Goal: Transaction & Acquisition: Purchase product/service

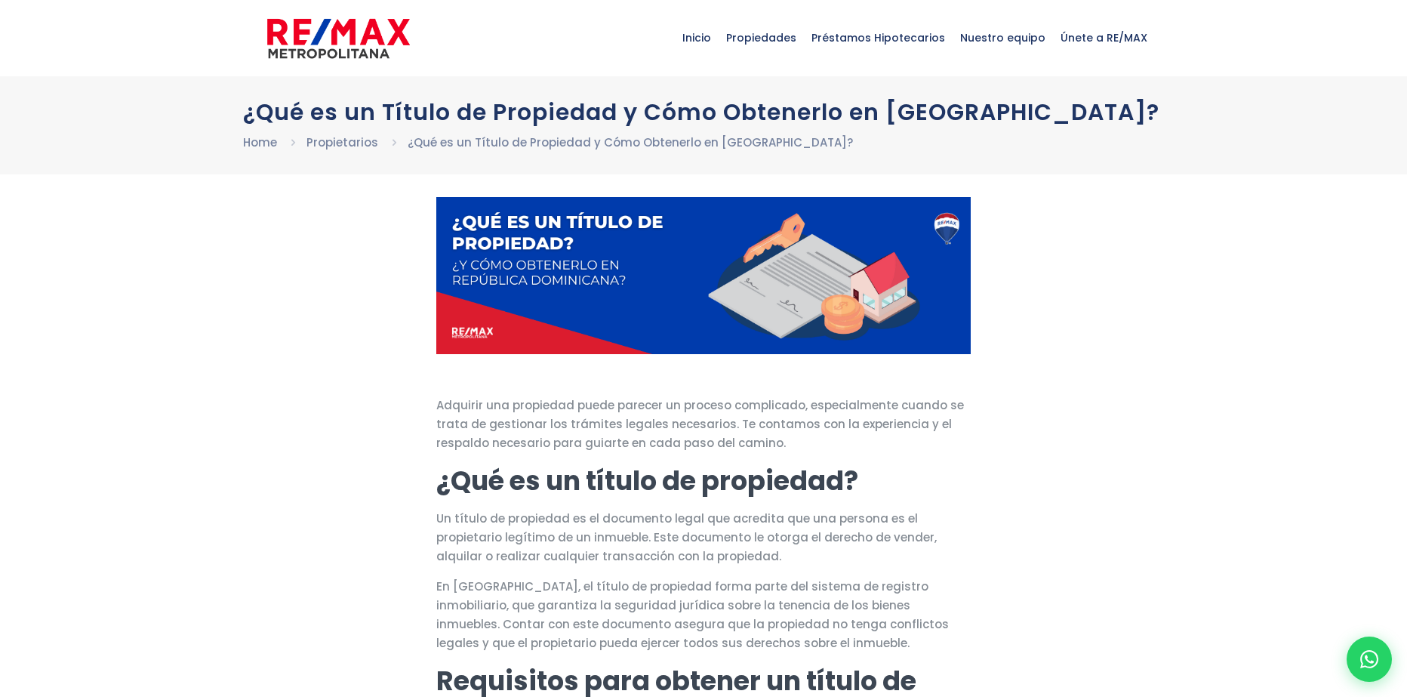
click at [719, 44] on span "Inicio" at bounding box center [697, 37] width 44 height 45
click at [719, 40] on span "Inicio" at bounding box center [697, 37] width 44 height 45
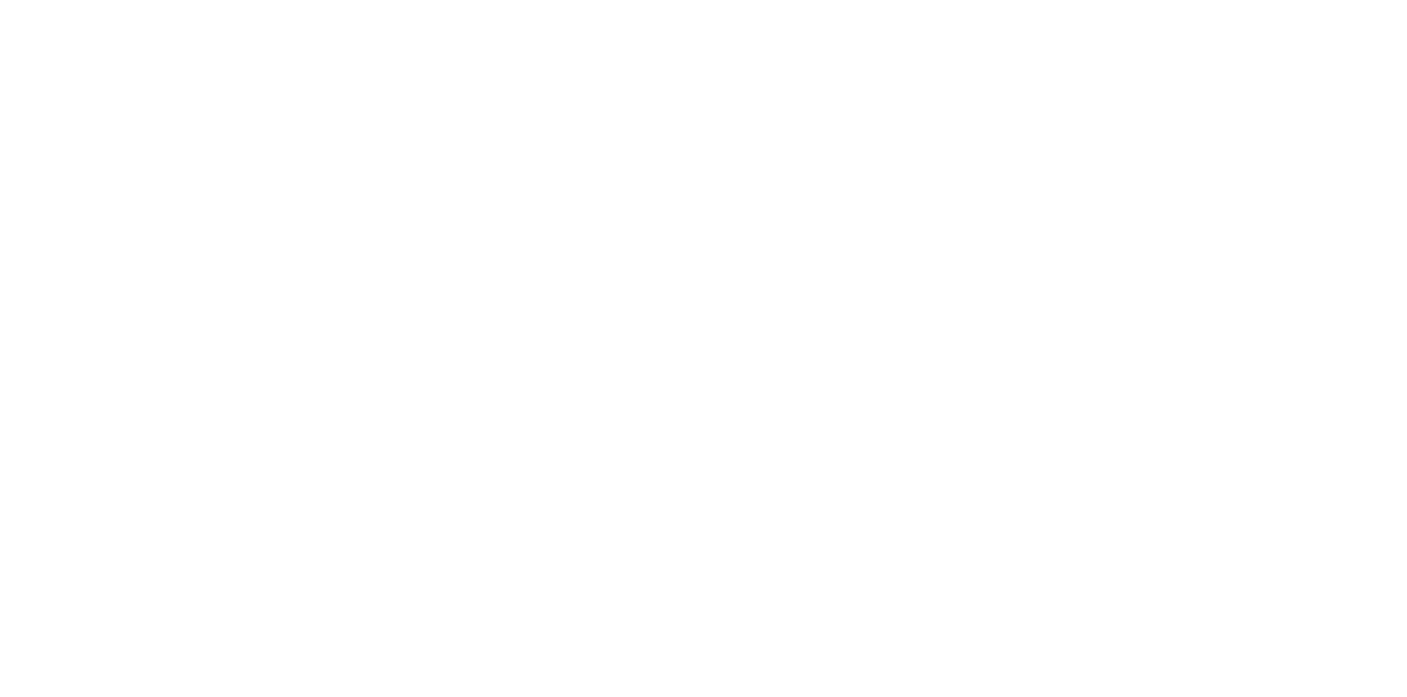
select select
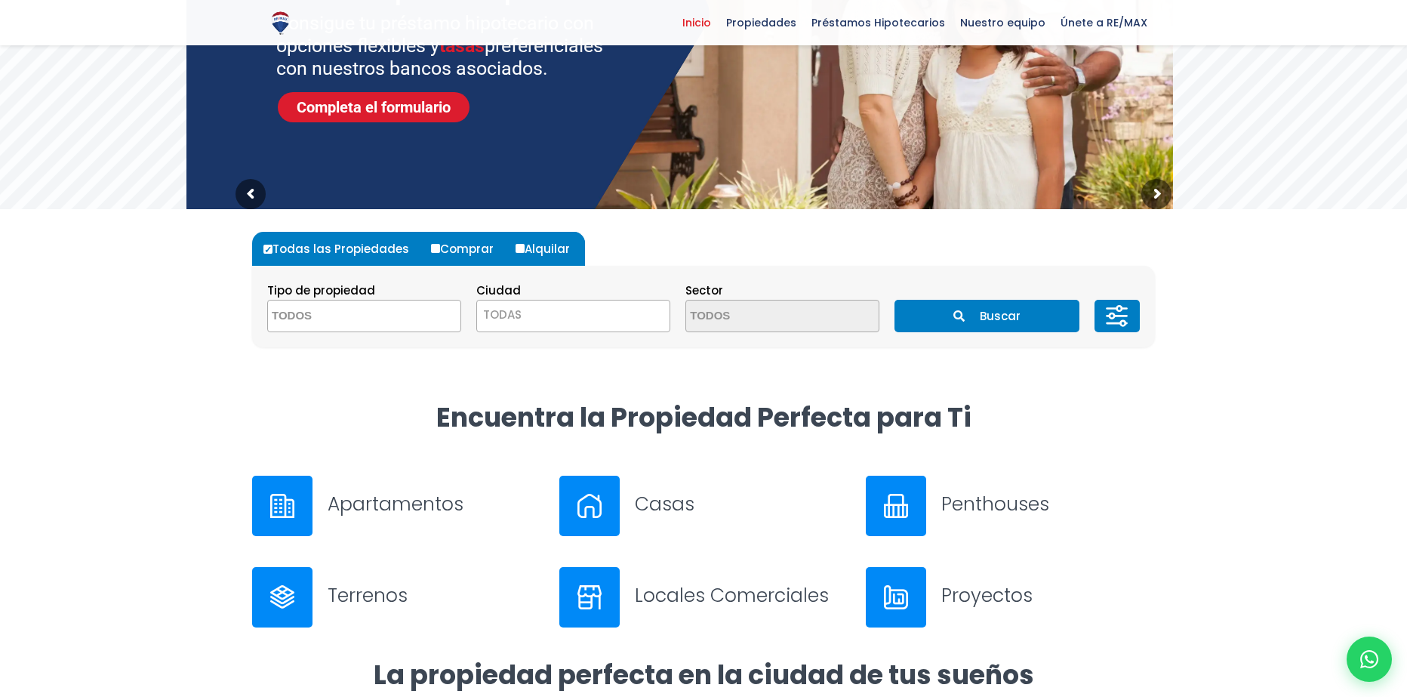
click at [514, 315] on span "TODAS" at bounding box center [502, 314] width 38 height 16
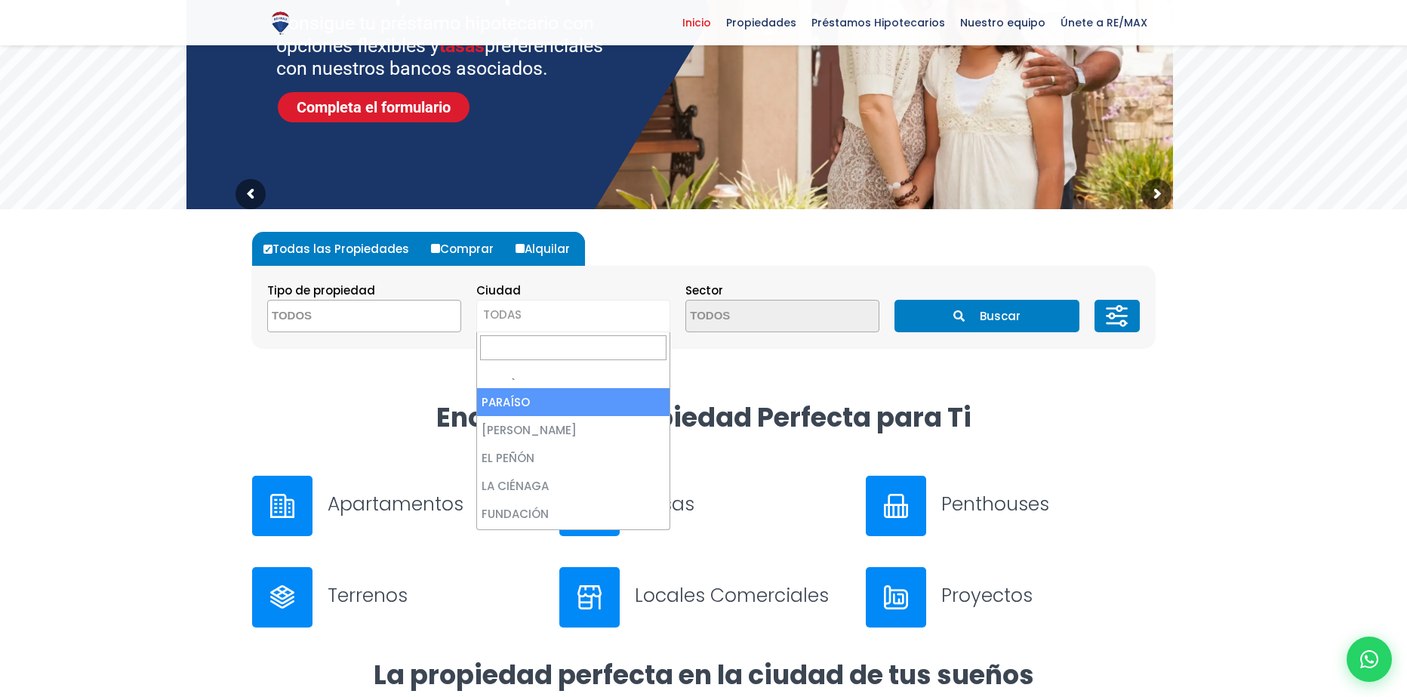
scroll to position [624, 0]
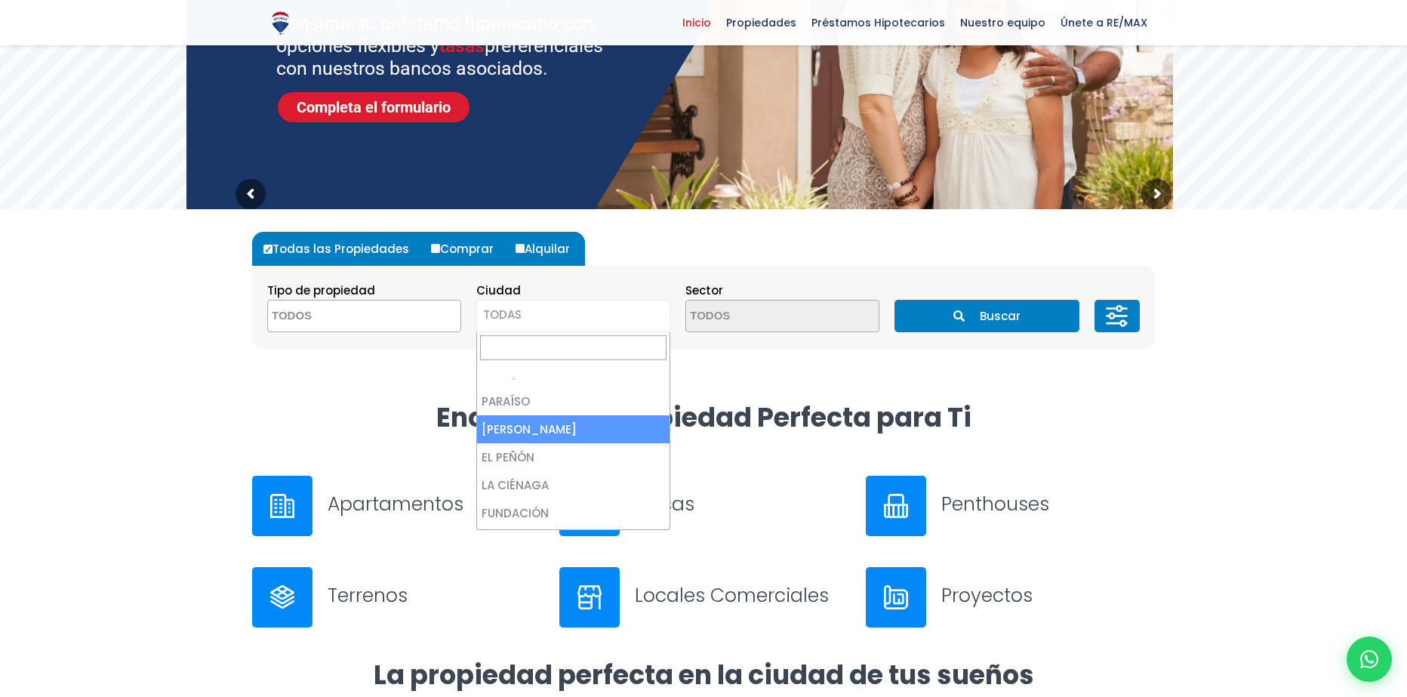
select select "21"
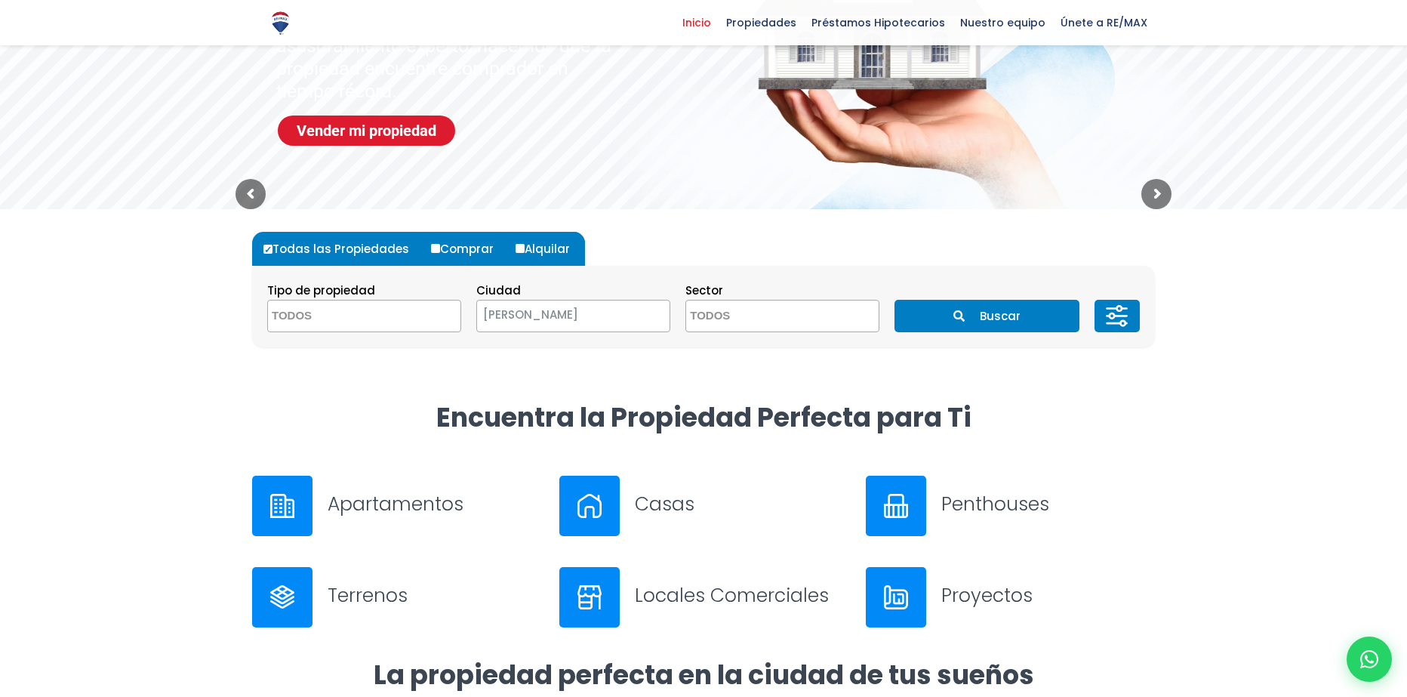
click at [920, 315] on button "Buscar" at bounding box center [986, 316] width 184 height 32
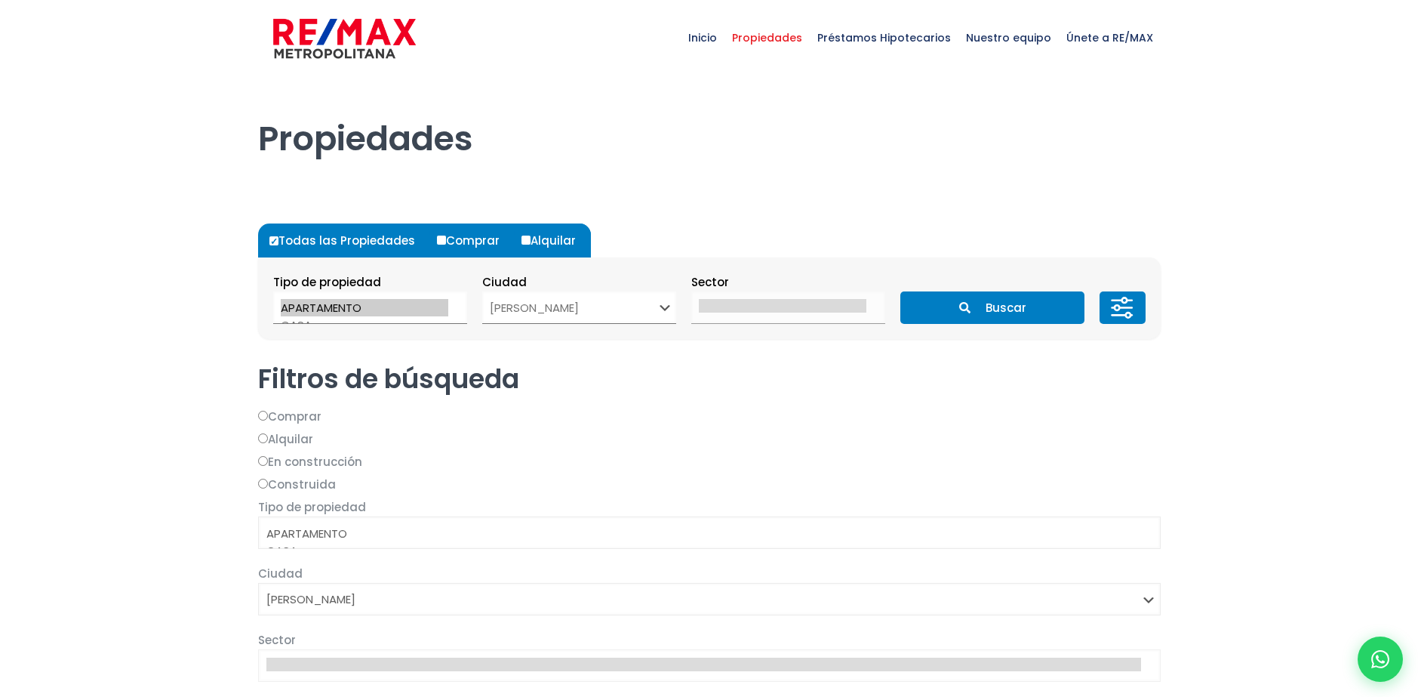
select select "21"
select select
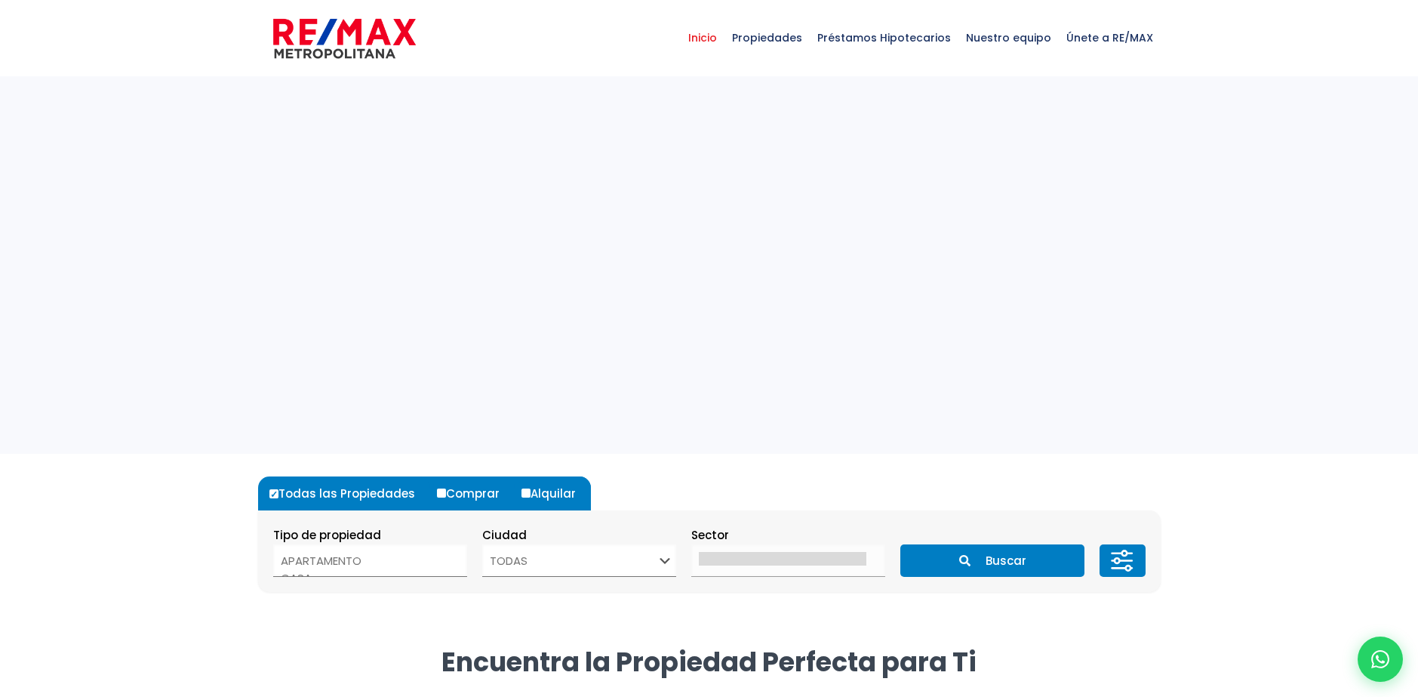
select select
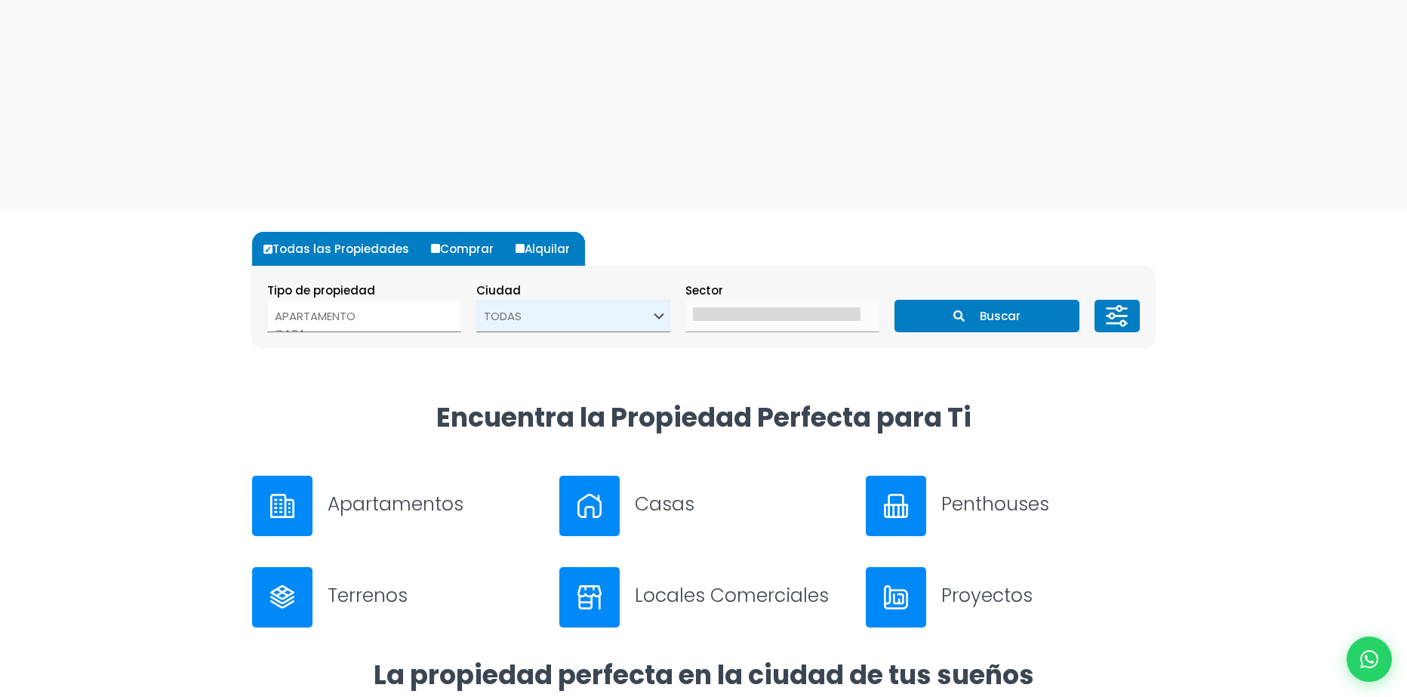
click at [499, 322] on select "TODAS SANTO DOMINGO DE GUZMÁN SANTO DOMINGO ESTE SANTO DOMINGO OESTE SANTO DOMI…" at bounding box center [573, 316] width 194 height 32
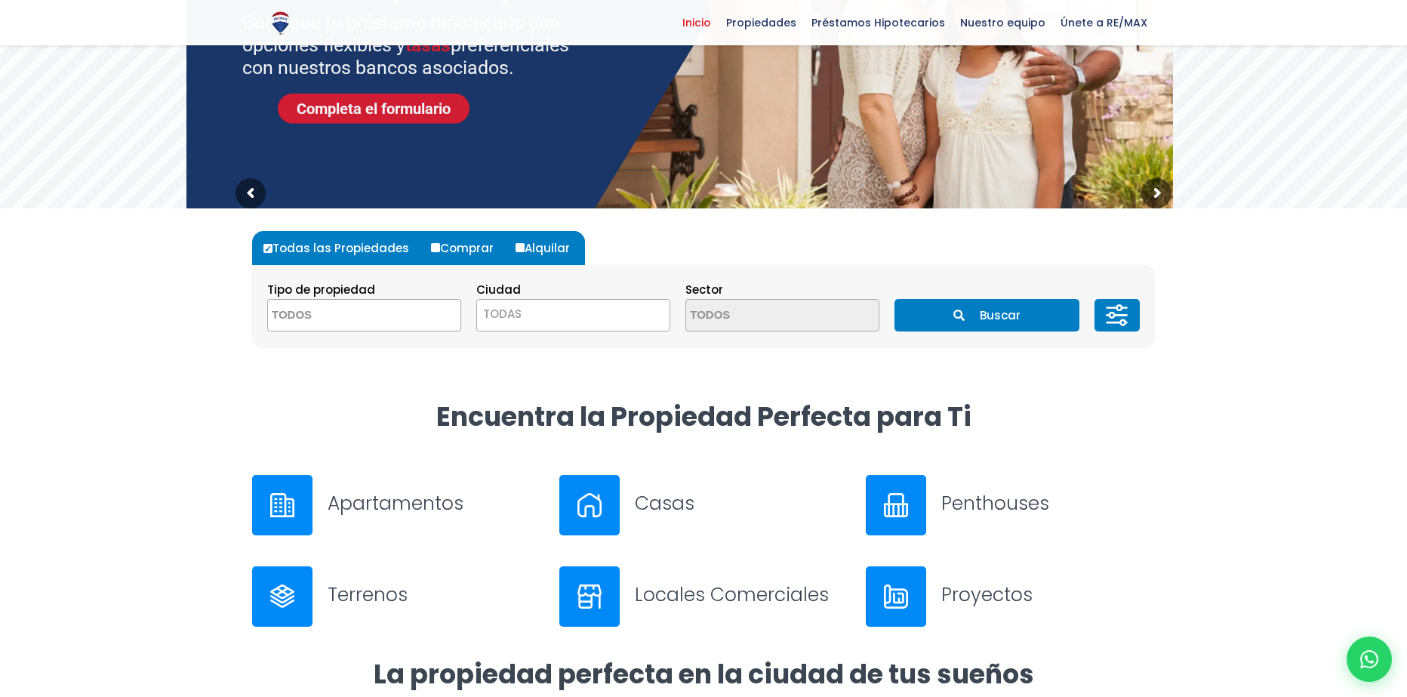
scroll to position [244, 0]
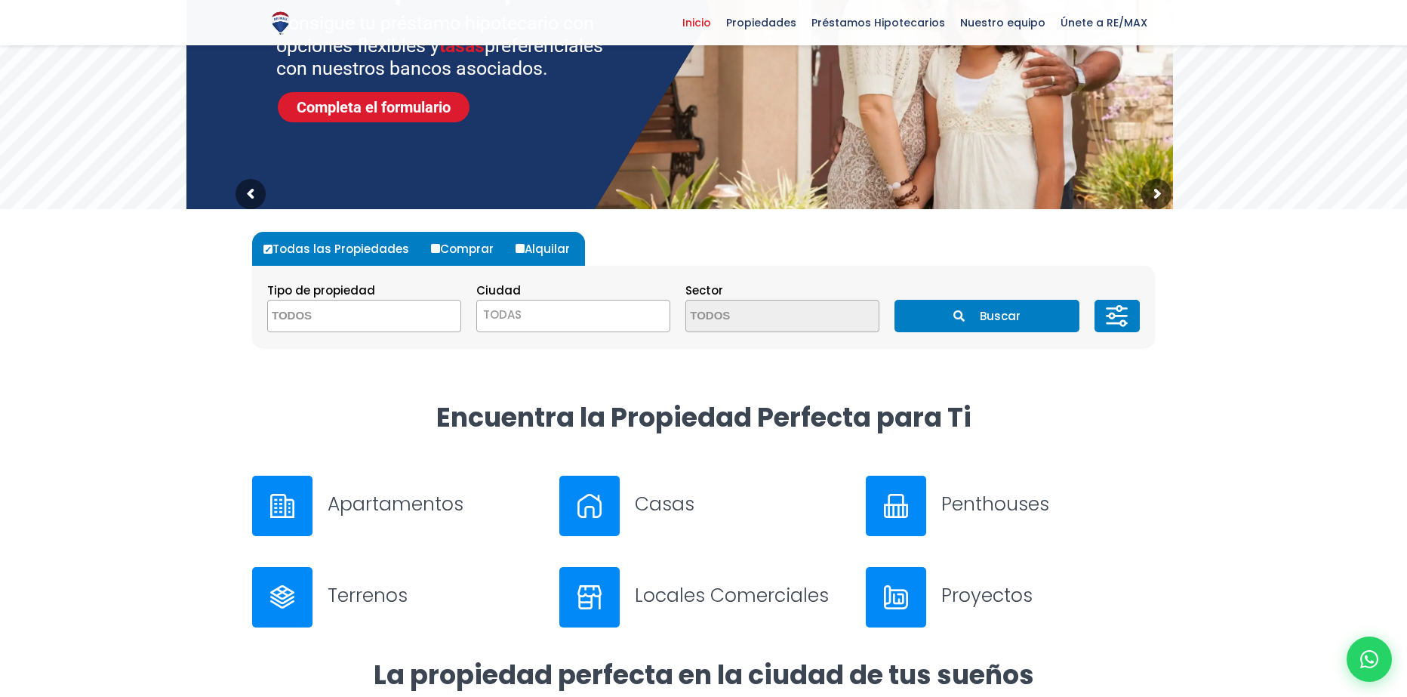
select select "434"
click at [476, 300] on select "TODAS SANTO DOMINGO DE GUZMÁN SANTO DOMINGO ESTE SANTO DOMINGO OESTE SANTO DOMI…" at bounding box center [476, 300] width 1 height 1
click at [920, 318] on button "Buscar" at bounding box center [986, 316] width 184 height 32
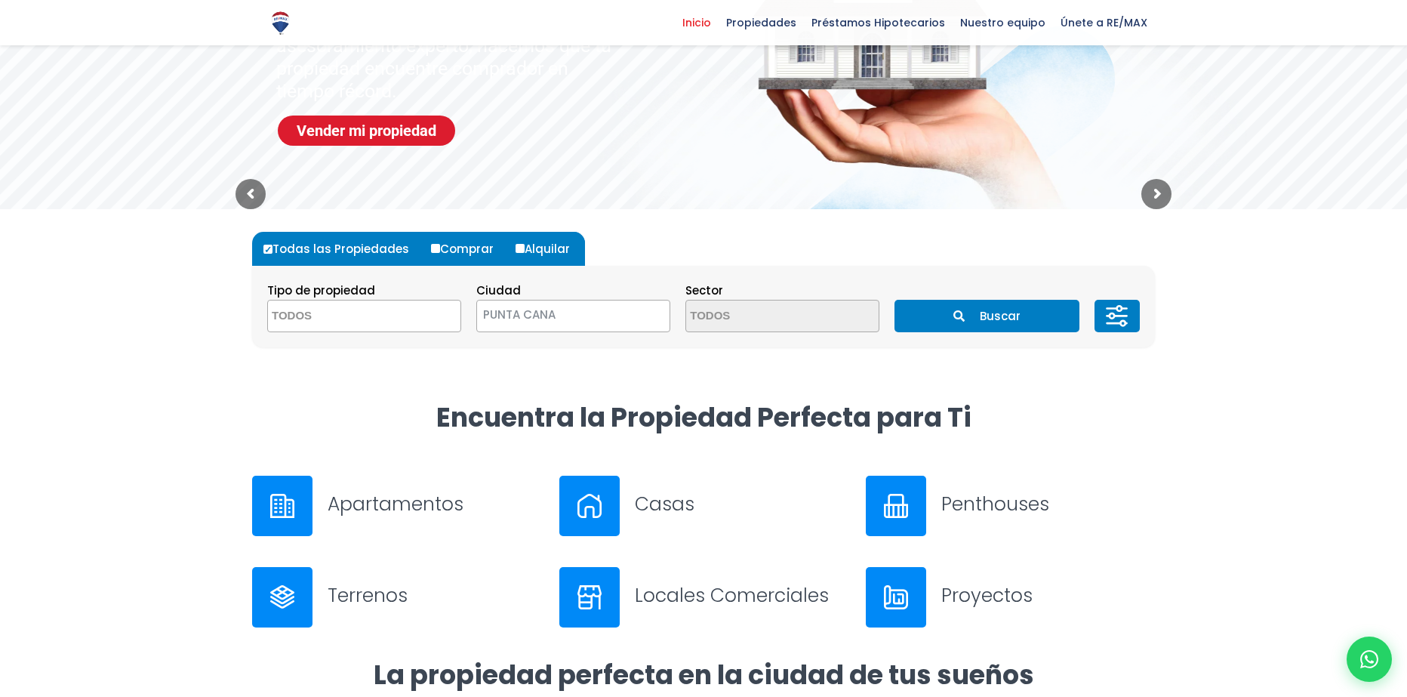
click at [965, 313] on button "Buscar" at bounding box center [986, 316] width 184 height 32
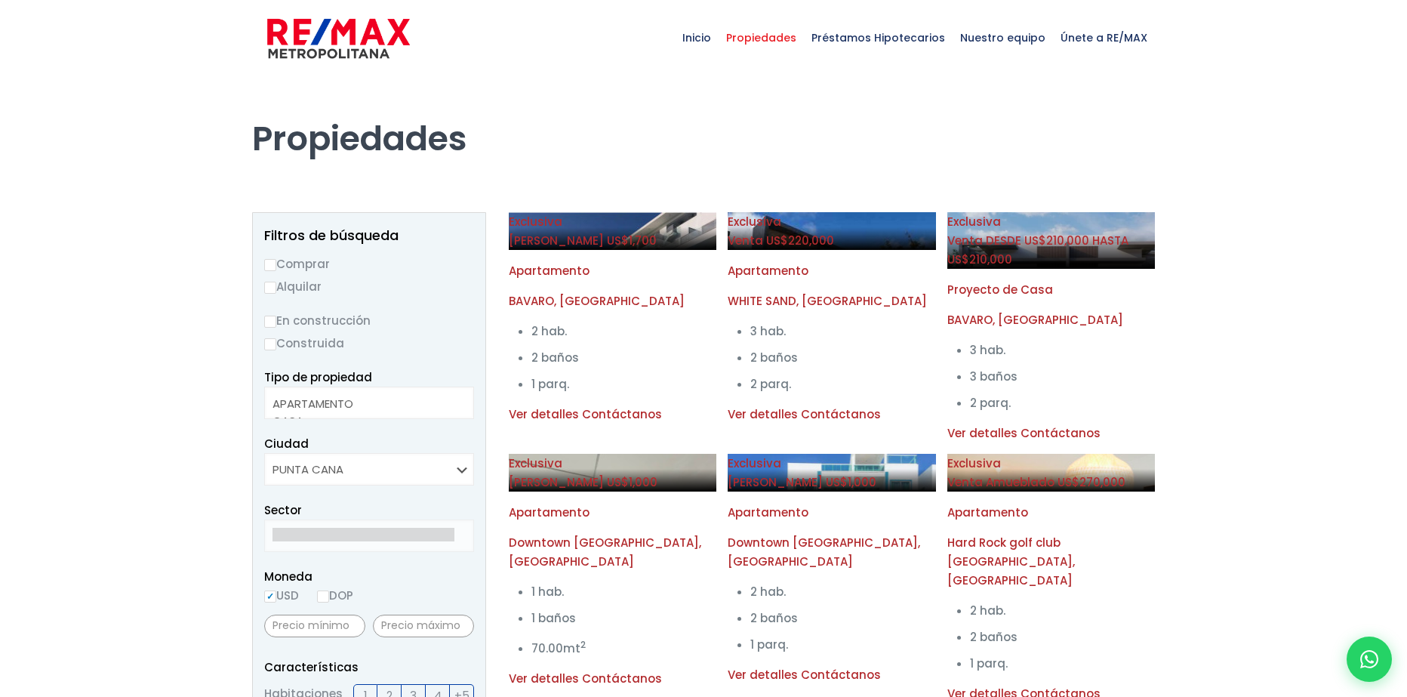
select select
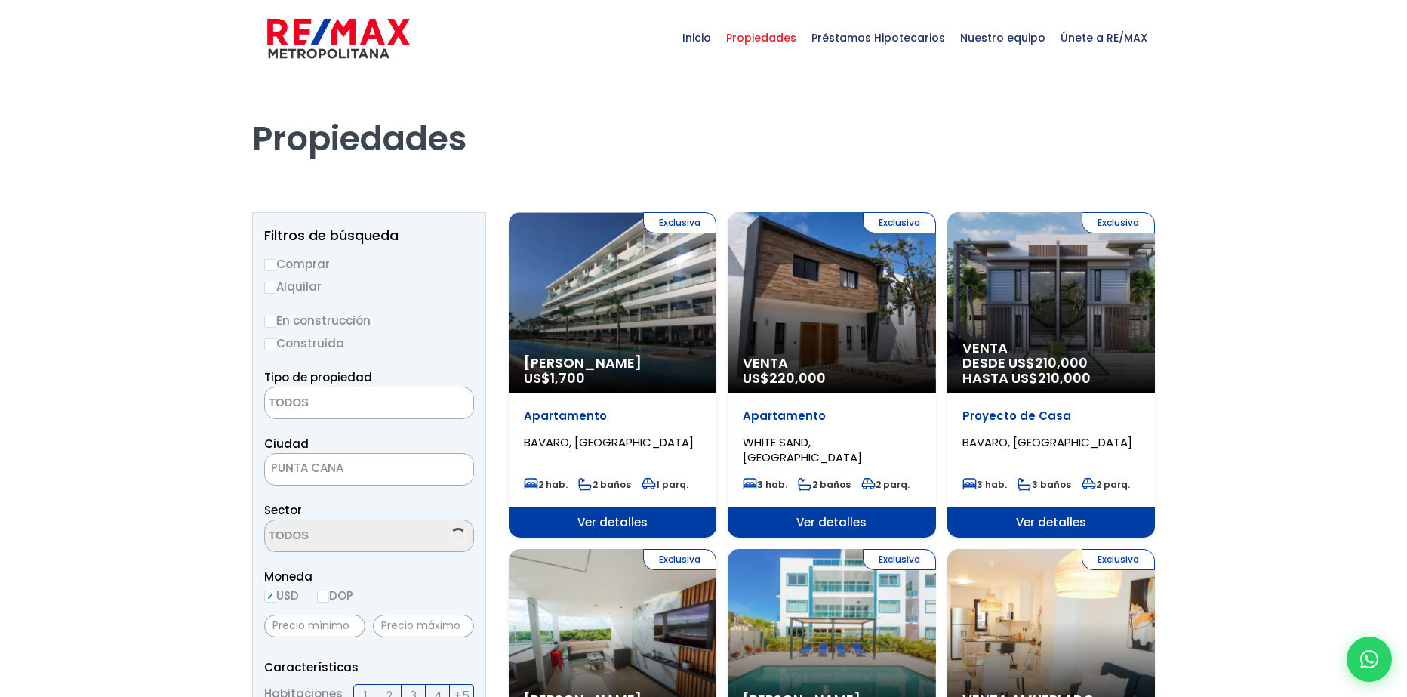
click at [279, 262] on label "Comprar" at bounding box center [369, 263] width 210 height 19
click at [276, 262] on input "Comprar" at bounding box center [270, 265] width 12 height 12
radio input "true"
click at [409, 403] on span at bounding box center [369, 402] width 210 height 32
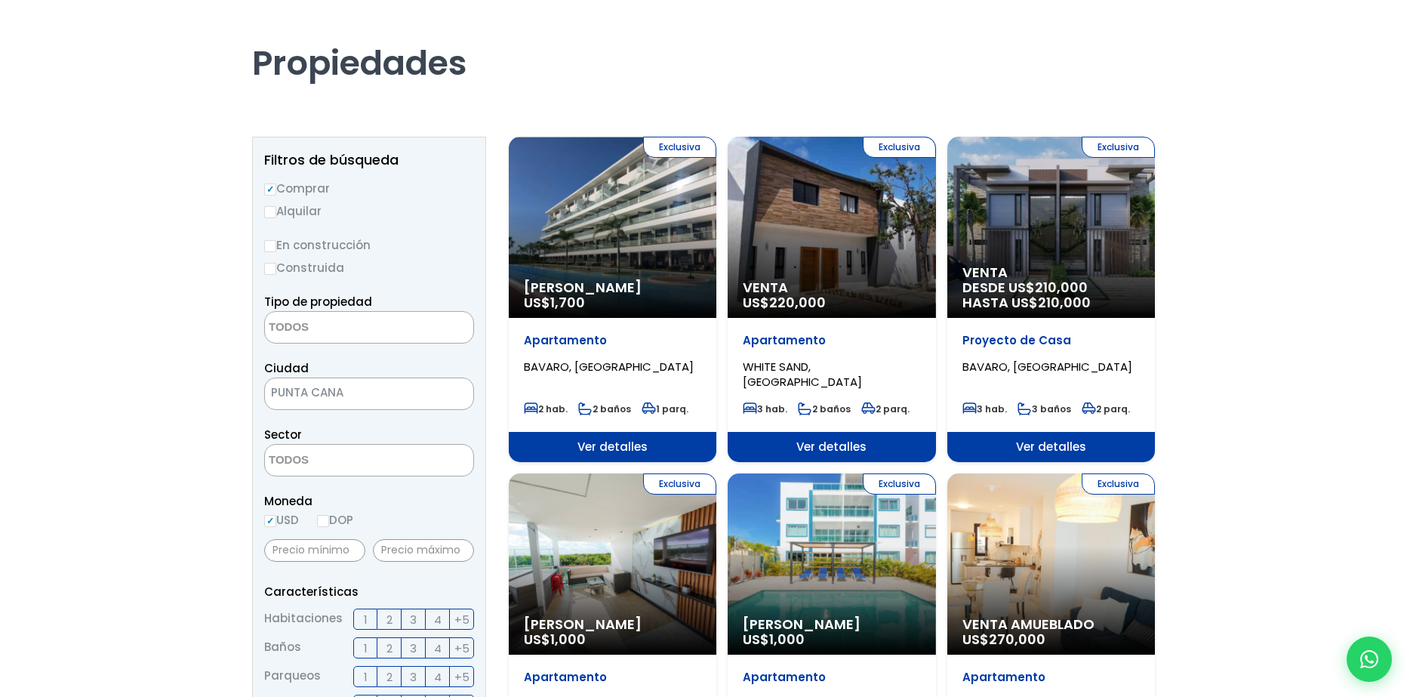
scroll to position [75, 0]
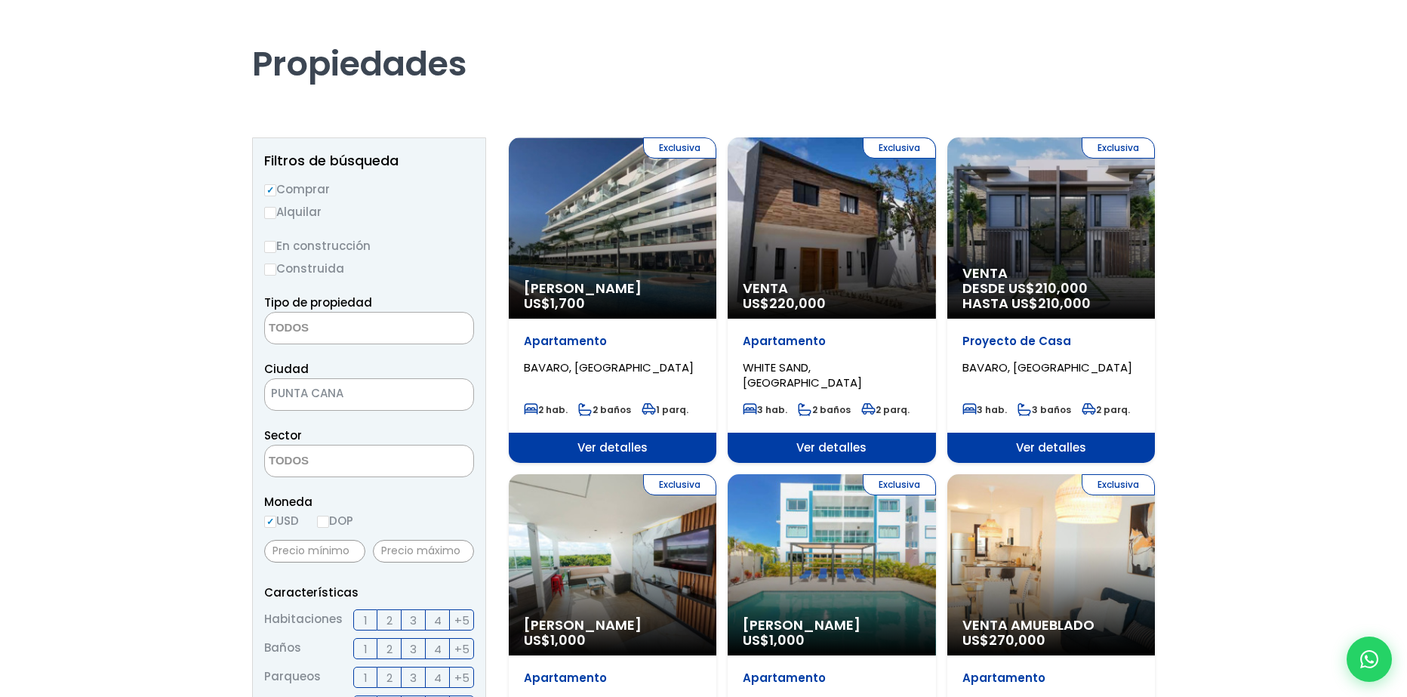
click at [307, 190] on label "Comprar" at bounding box center [369, 189] width 210 height 19
click at [276, 190] on input "Comprar" at bounding box center [270, 190] width 12 height 12
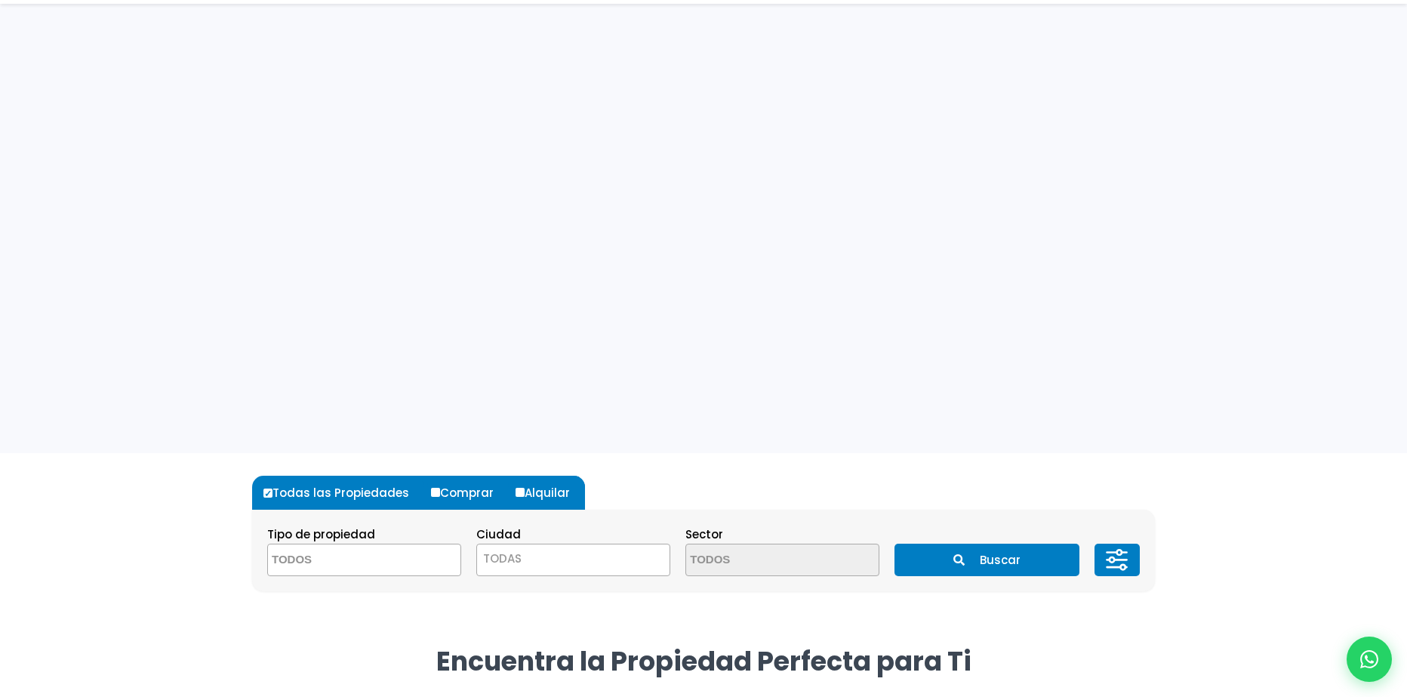
select select
select select "434"
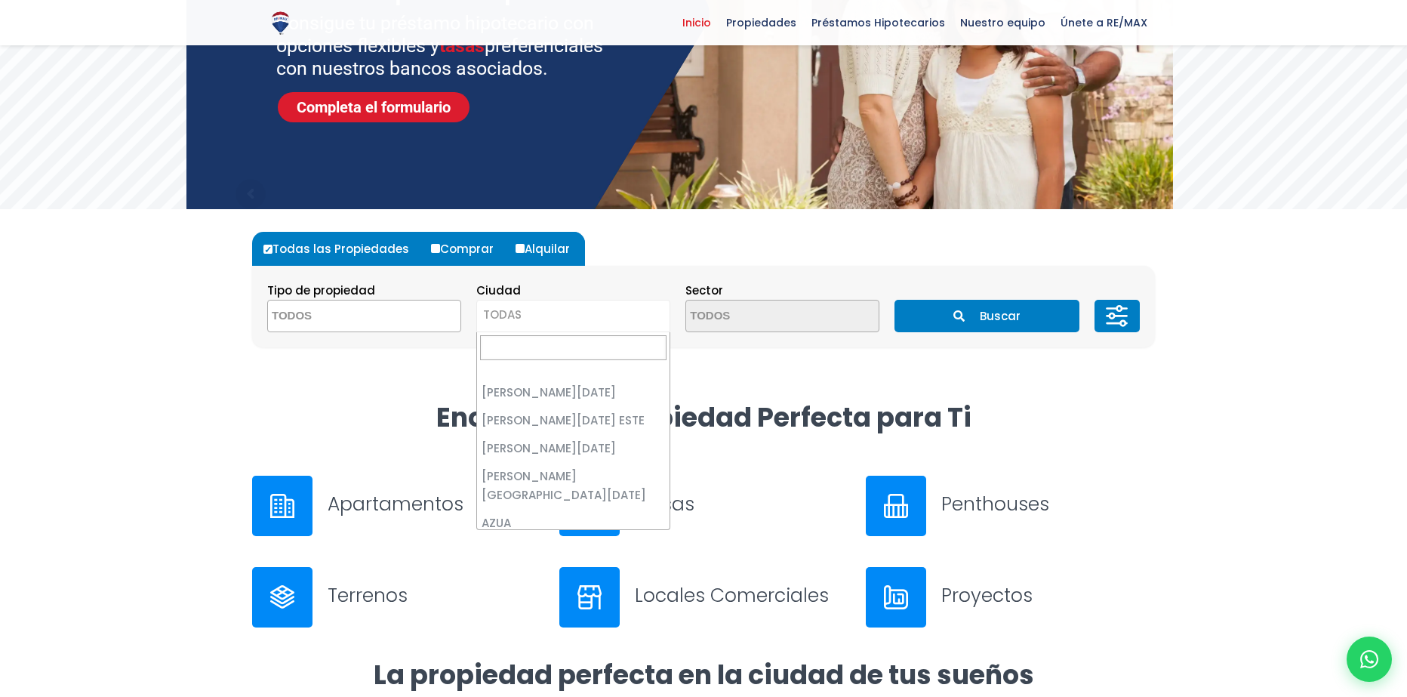
scroll to position [4348, 0]
click at [628, 312] on span "TODAS" at bounding box center [573, 314] width 192 height 21
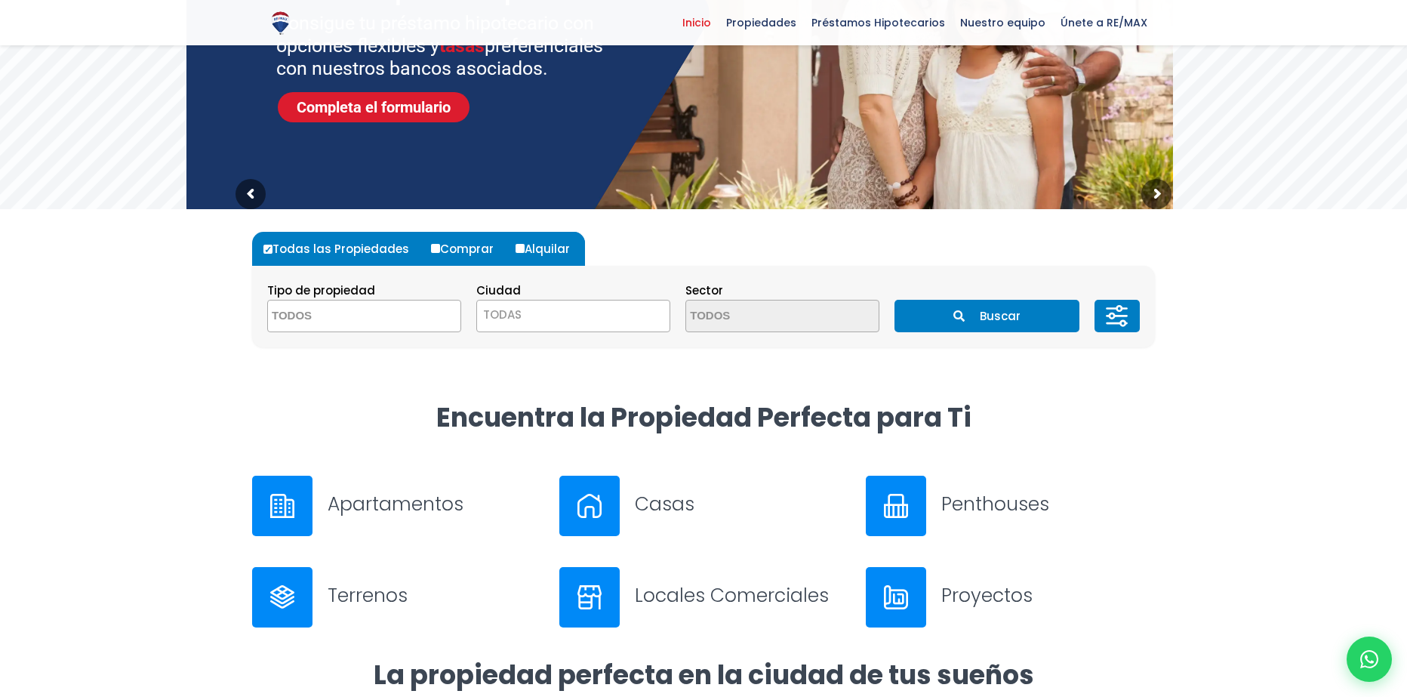
click at [465, 245] on label "Comprar" at bounding box center [468, 249] width 82 height 34
click at [440, 245] on input "Comprar" at bounding box center [435, 248] width 9 height 9
radio input "true"
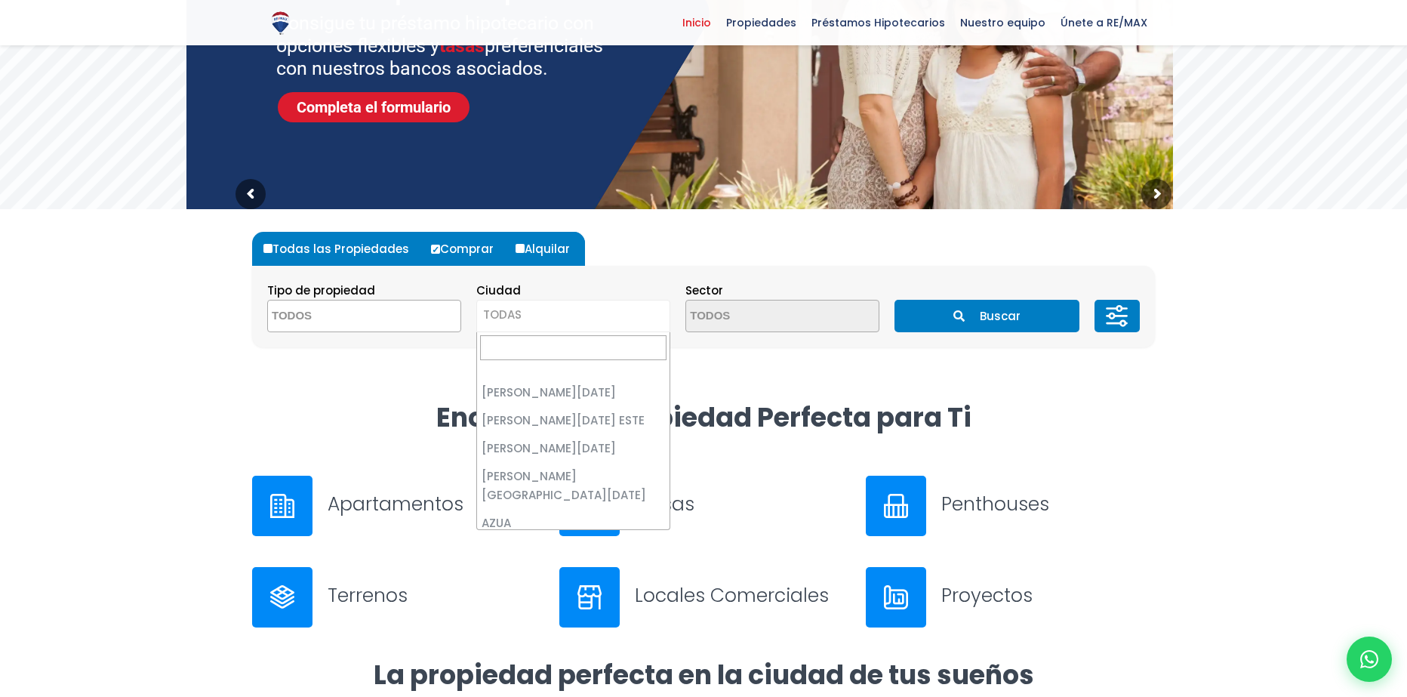
click at [541, 309] on span "TODAS" at bounding box center [573, 314] width 192 height 21
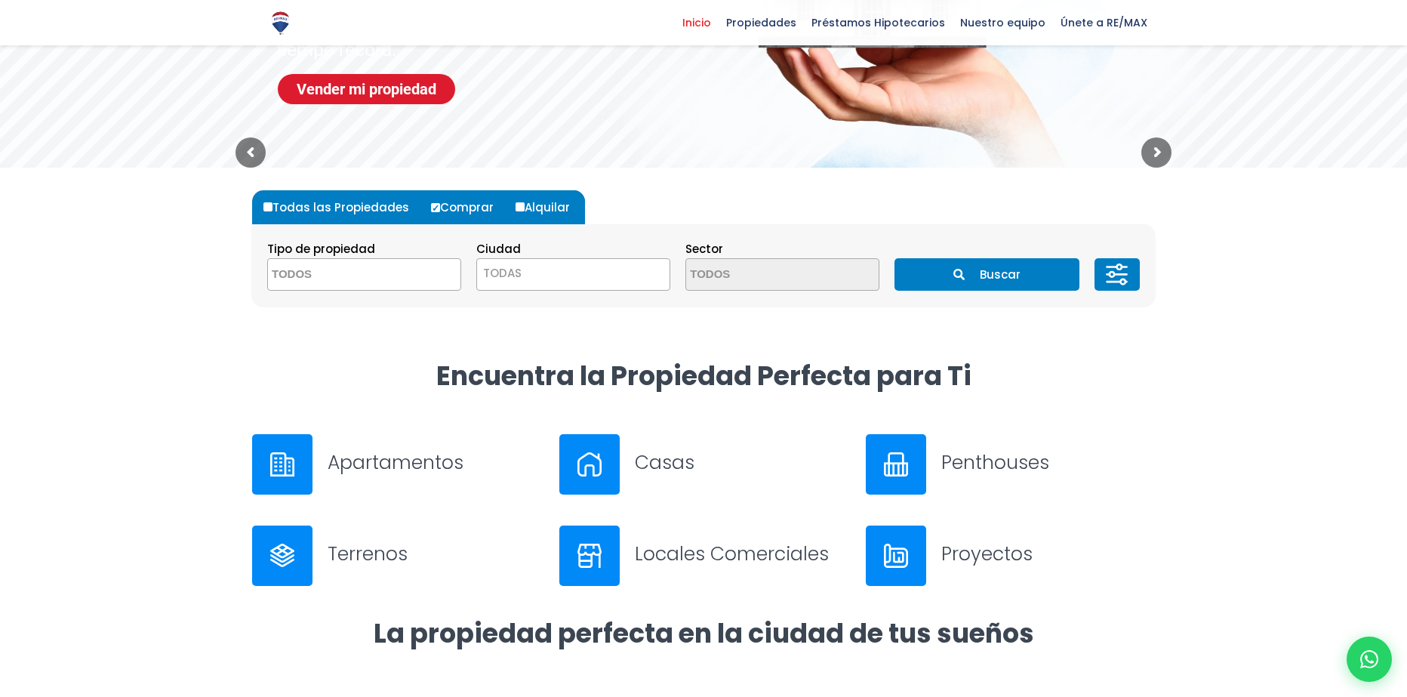
click at [963, 282] on button "Buscar" at bounding box center [986, 274] width 184 height 32
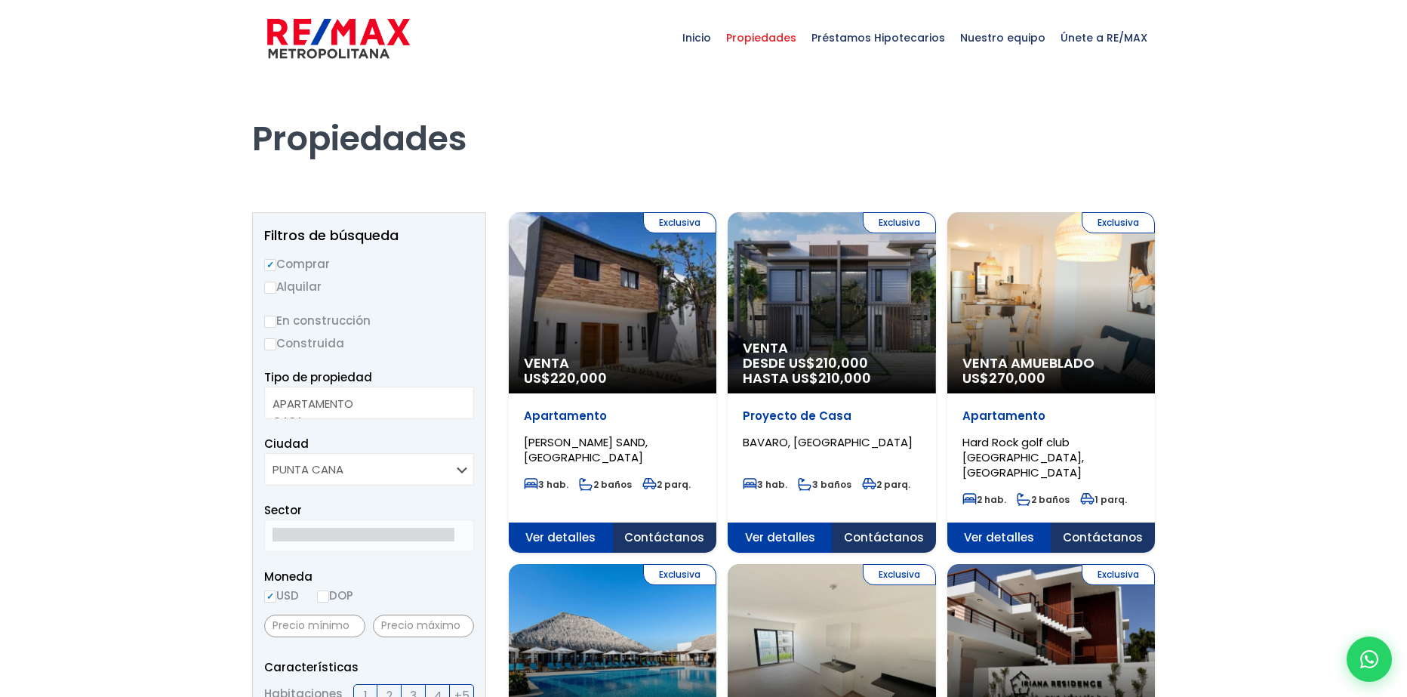
select select
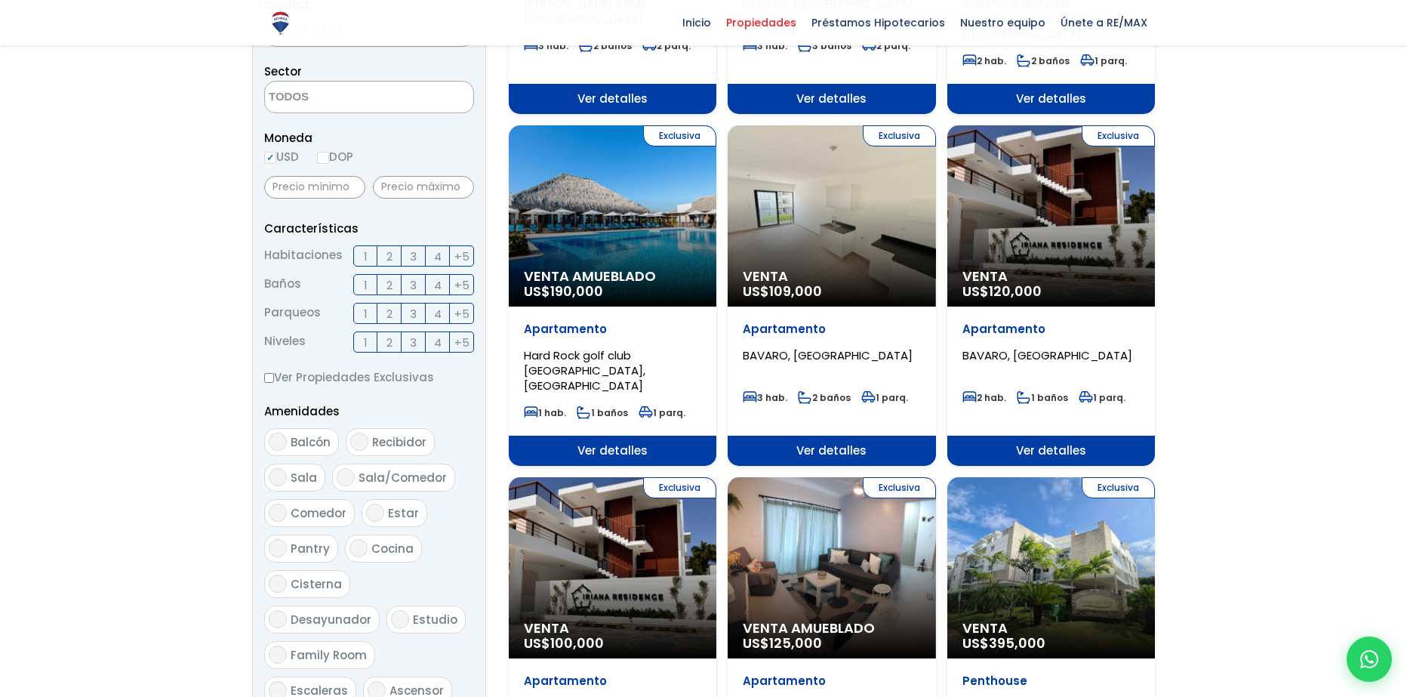
scroll to position [437, 0]
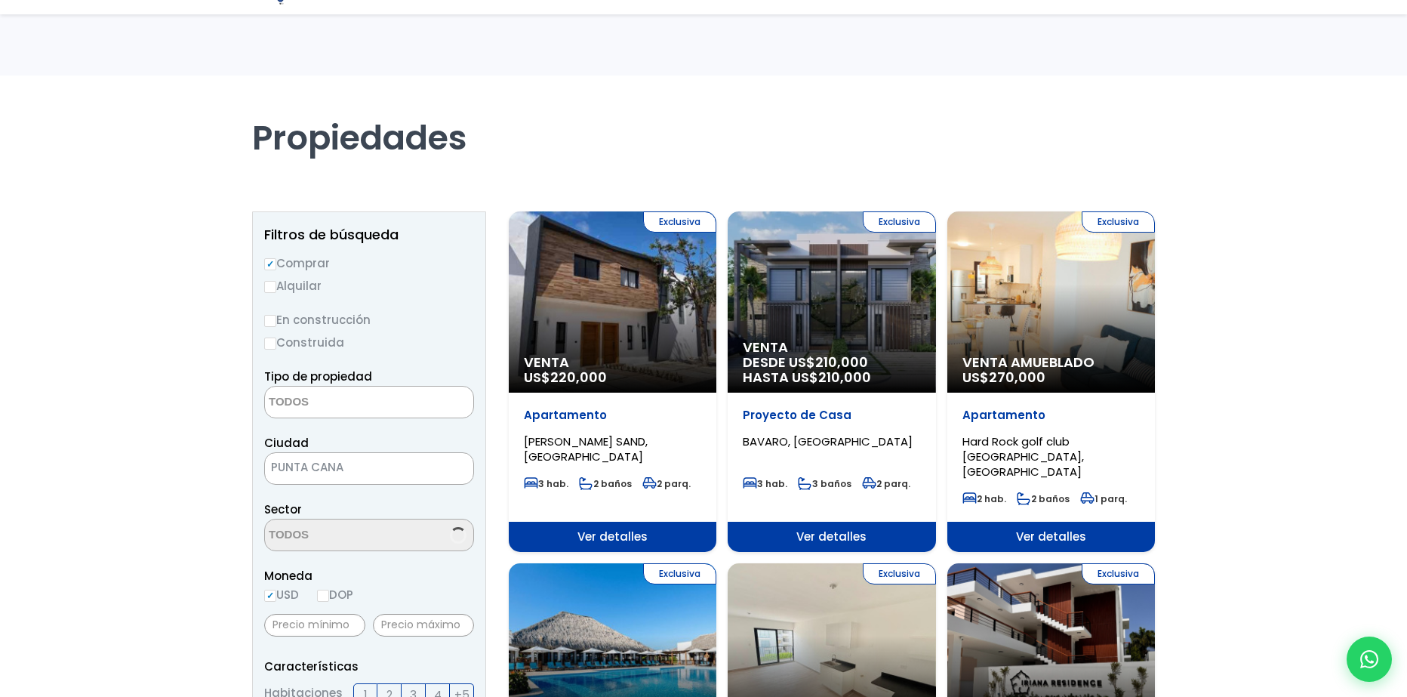
select select
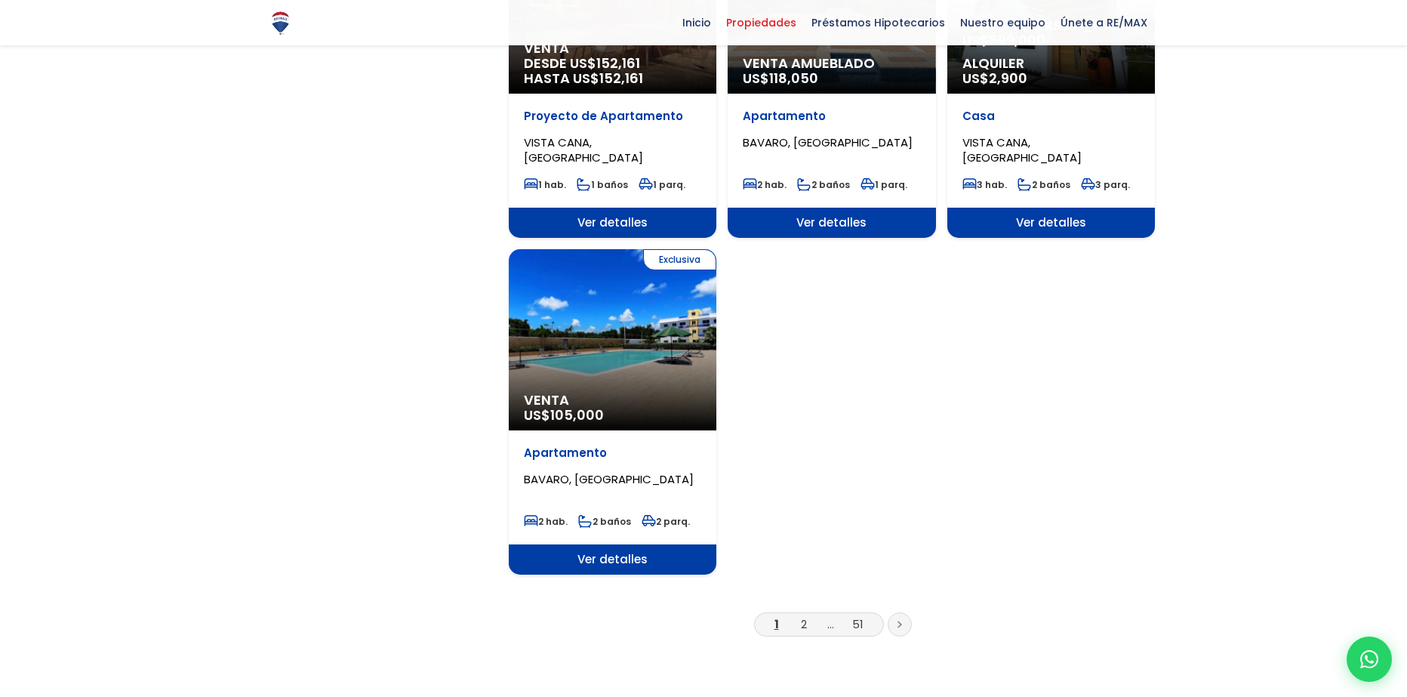
scroll to position [1731, 0]
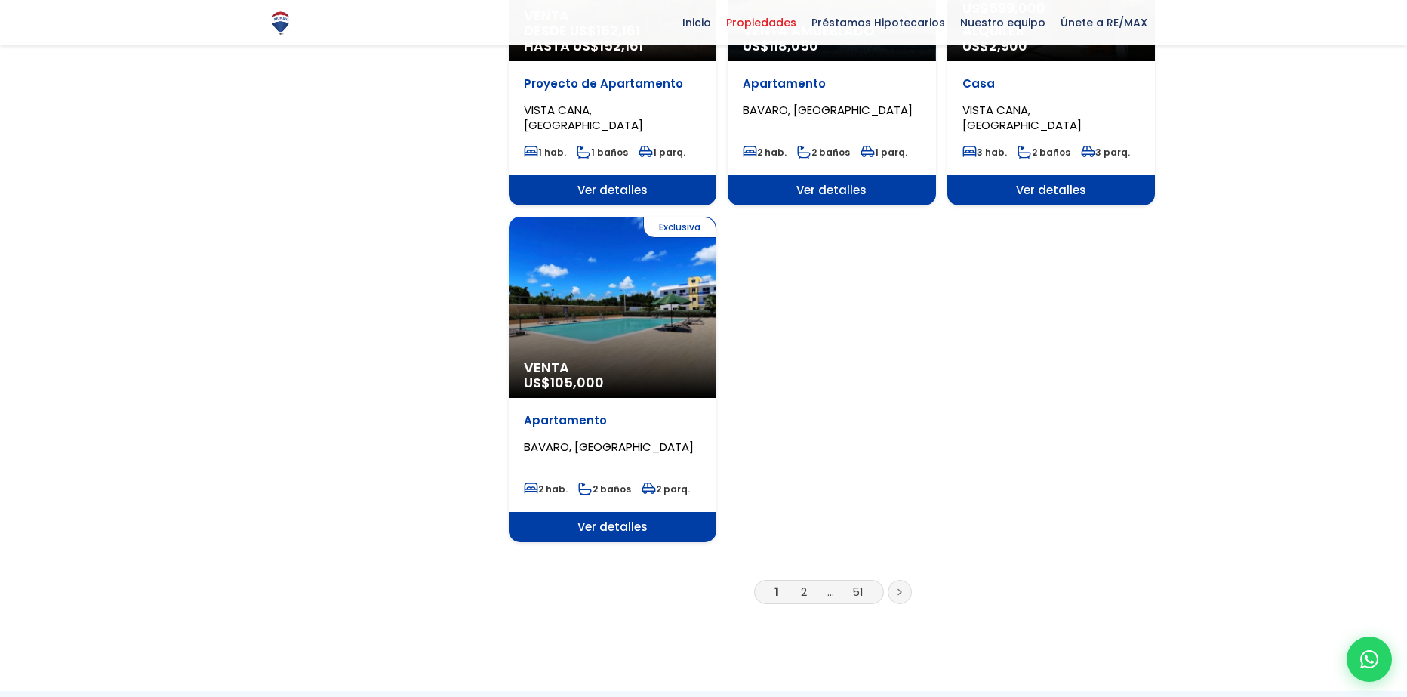
click at [802, 583] on link "2" at bounding box center [804, 591] width 6 height 16
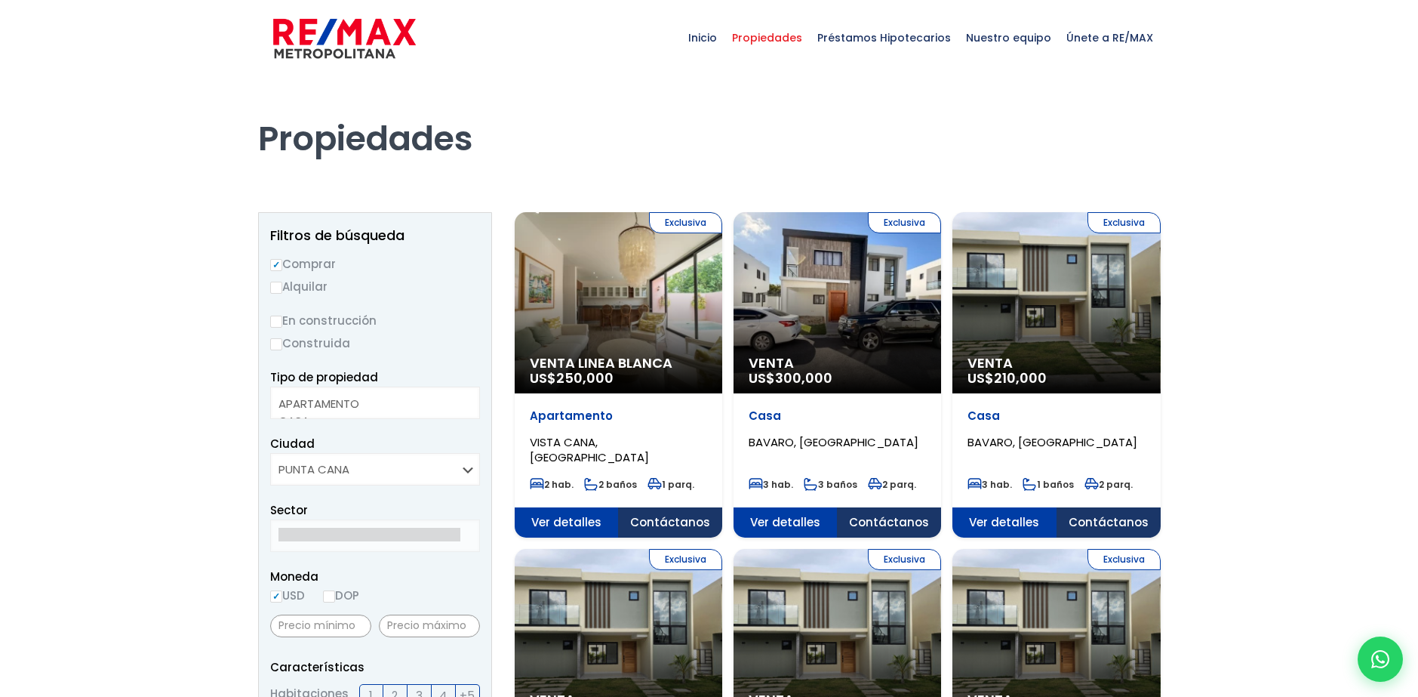
select select
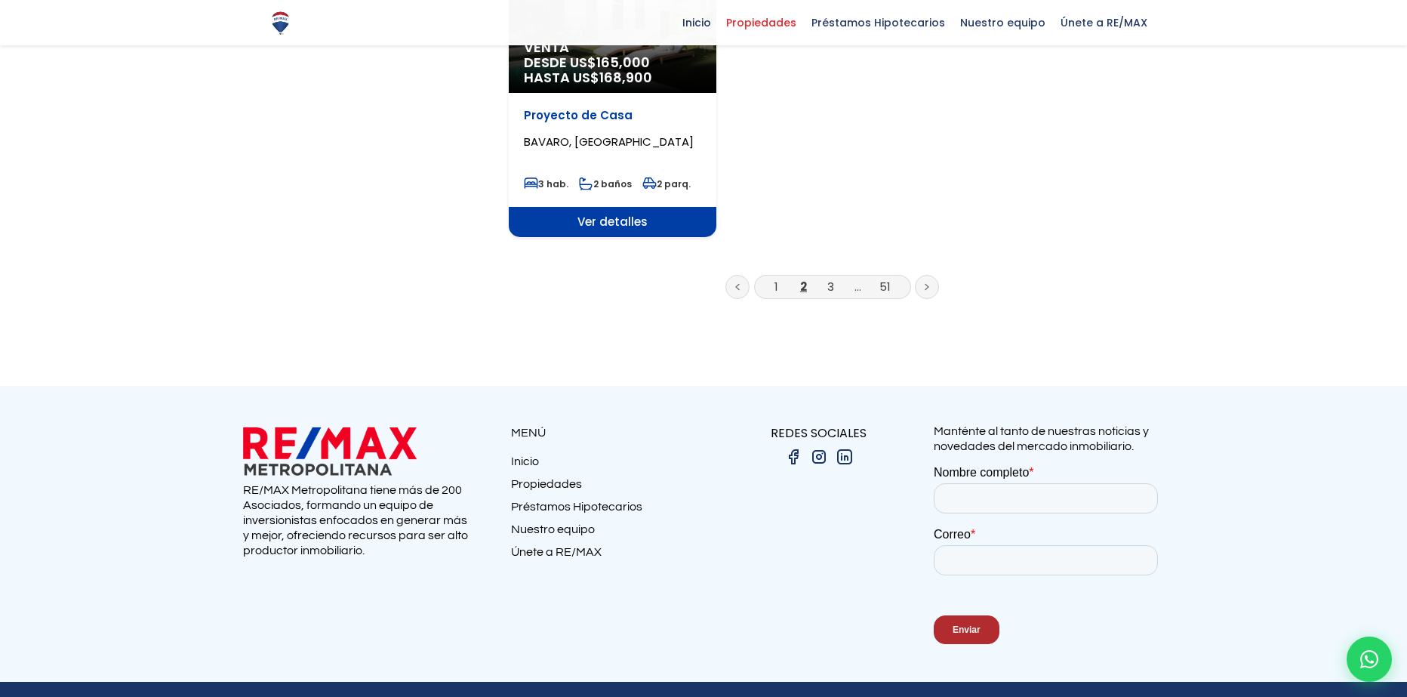
scroll to position [2004, 0]
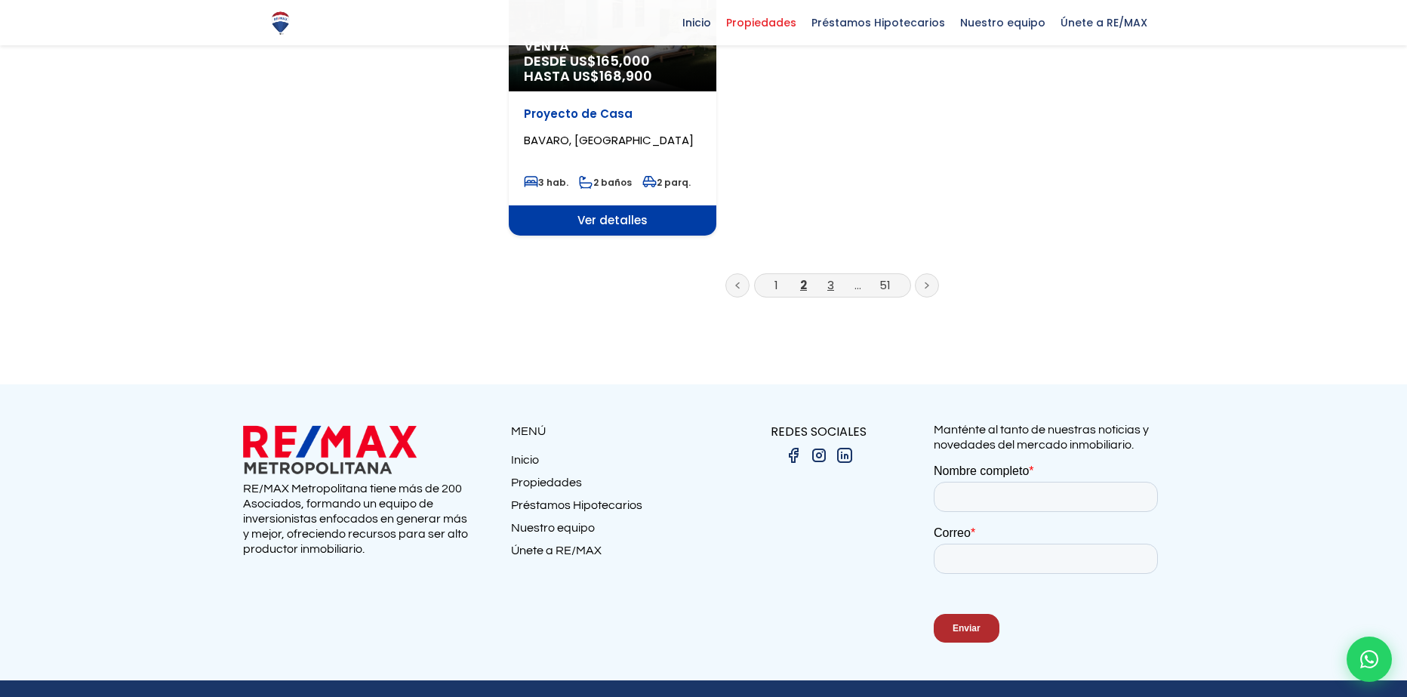
click at [830, 277] on link "3" at bounding box center [830, 285] width 7 height 16
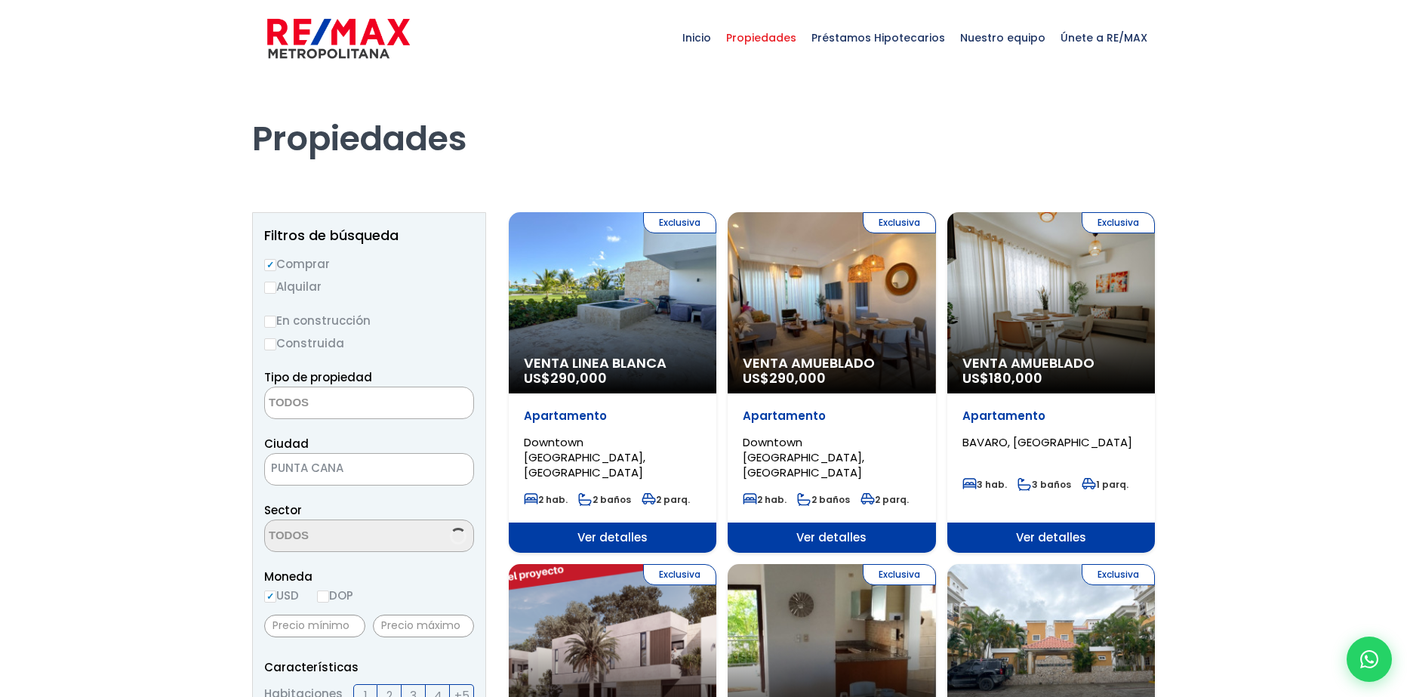
select select
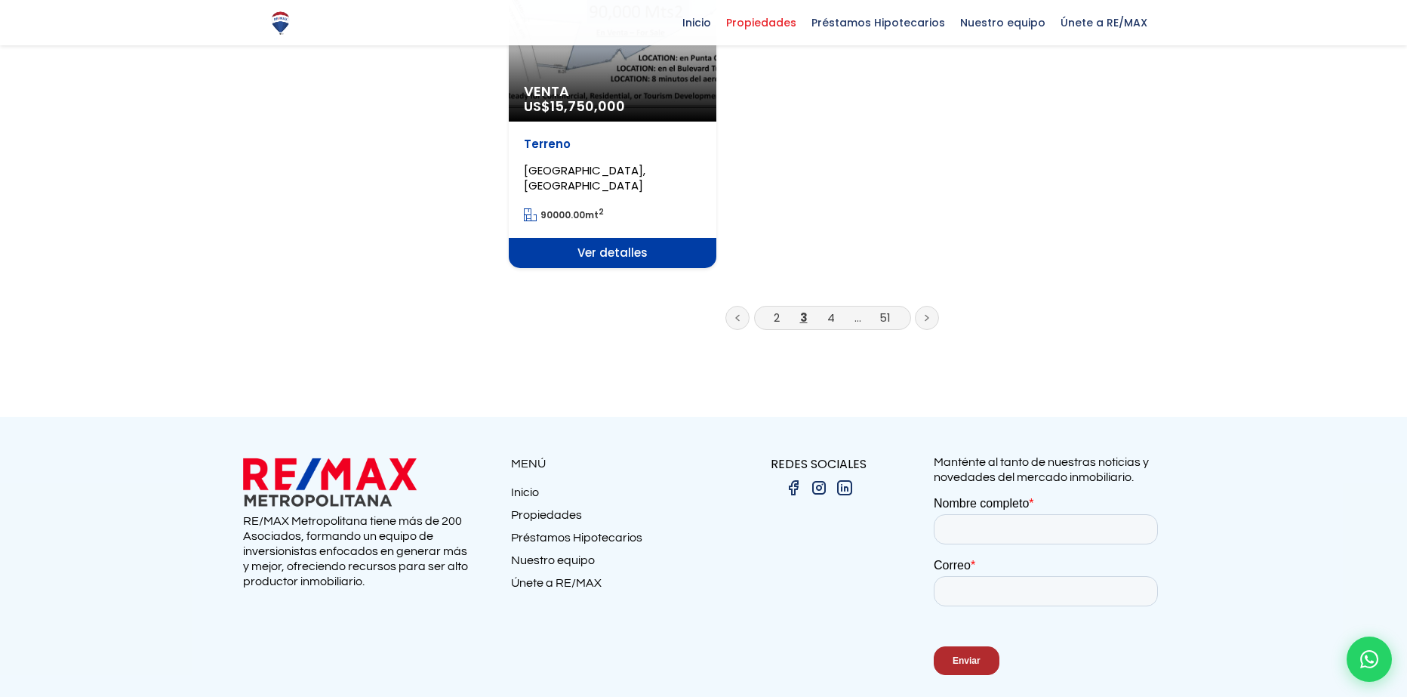
scroll to position [2048, 0]
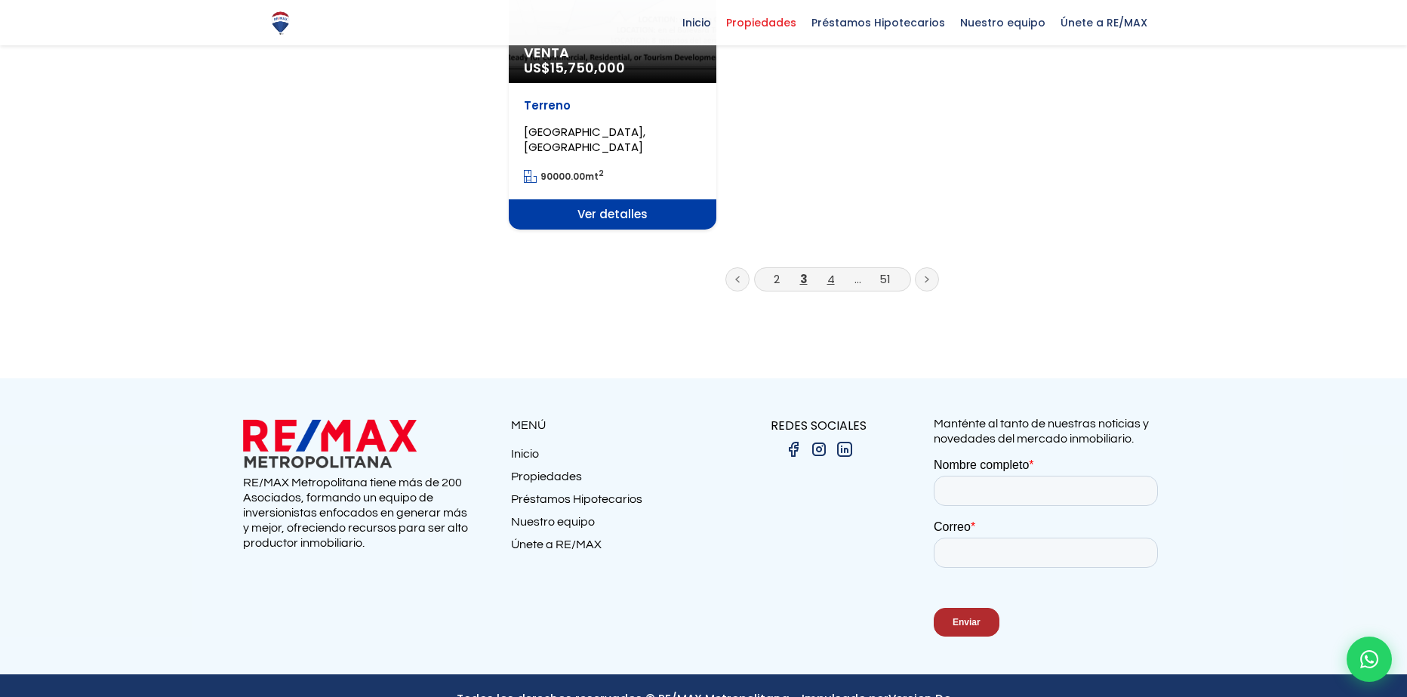
click at [832, 271] on link "4" at bounding box center [831, 279] width 8 height 16
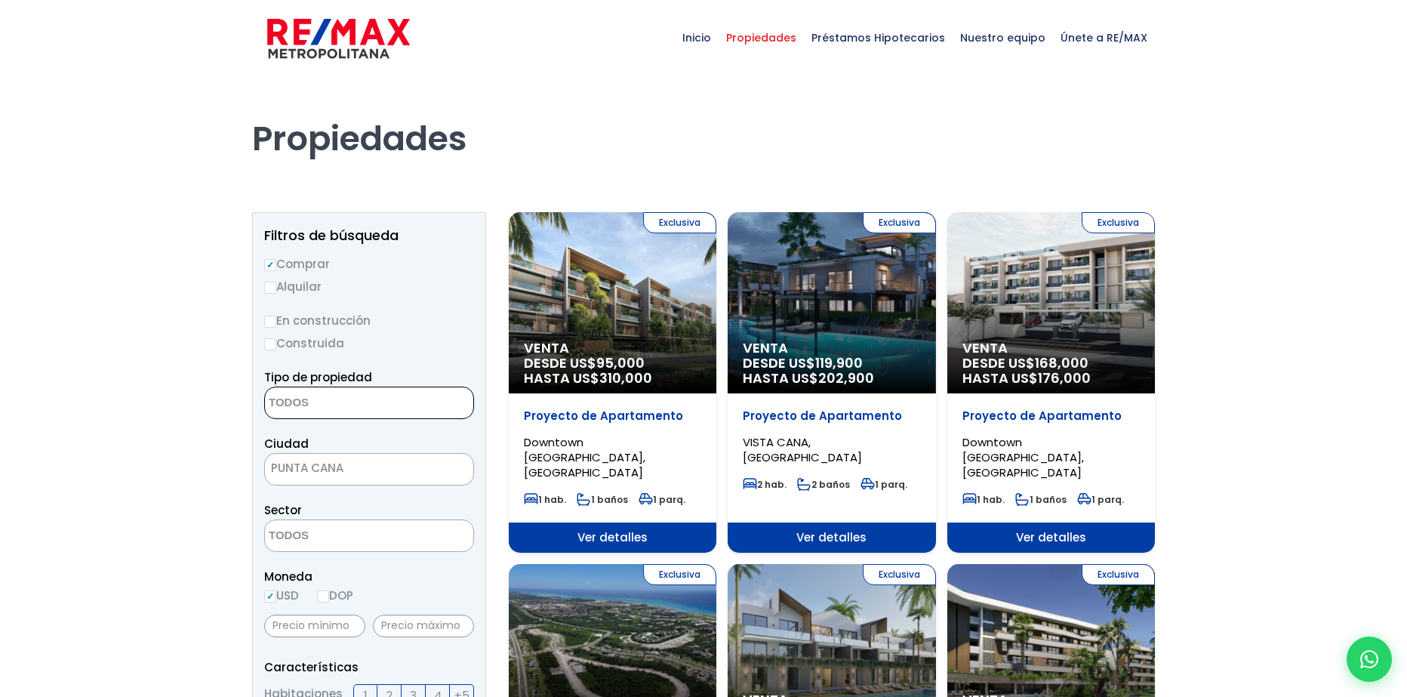
click at [409, 413] on span at bounding box center [369, 402] width 210 height 32
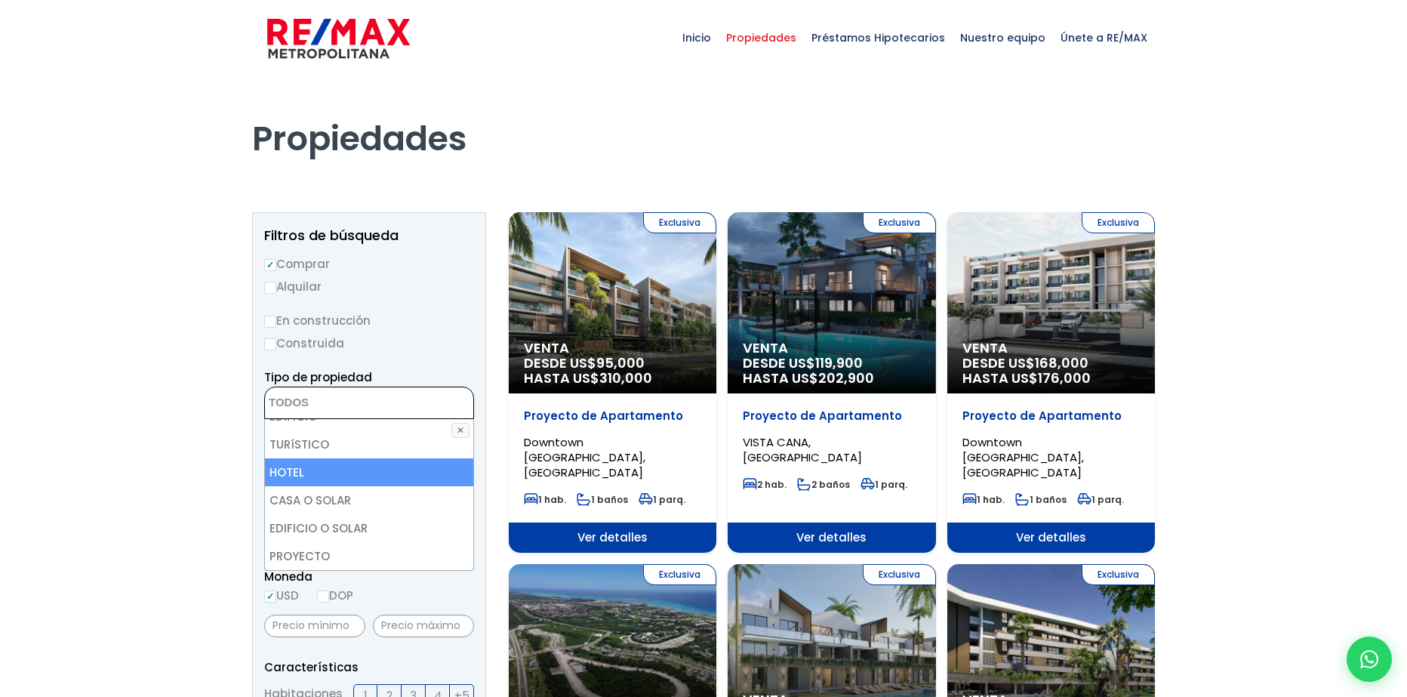
scroll to position [211, 0]
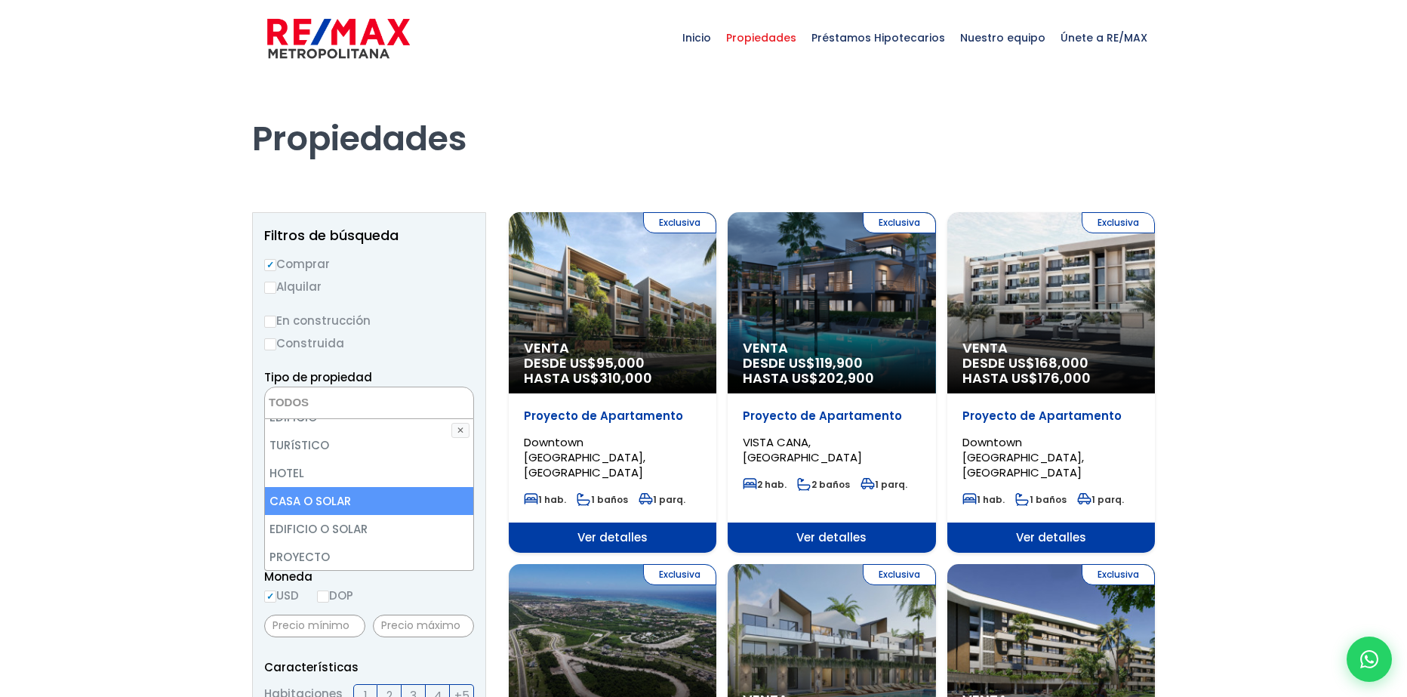
click at [399, 497] on li "CASA O SOLAR" at bounding box center [369, 501] width 208 height 28
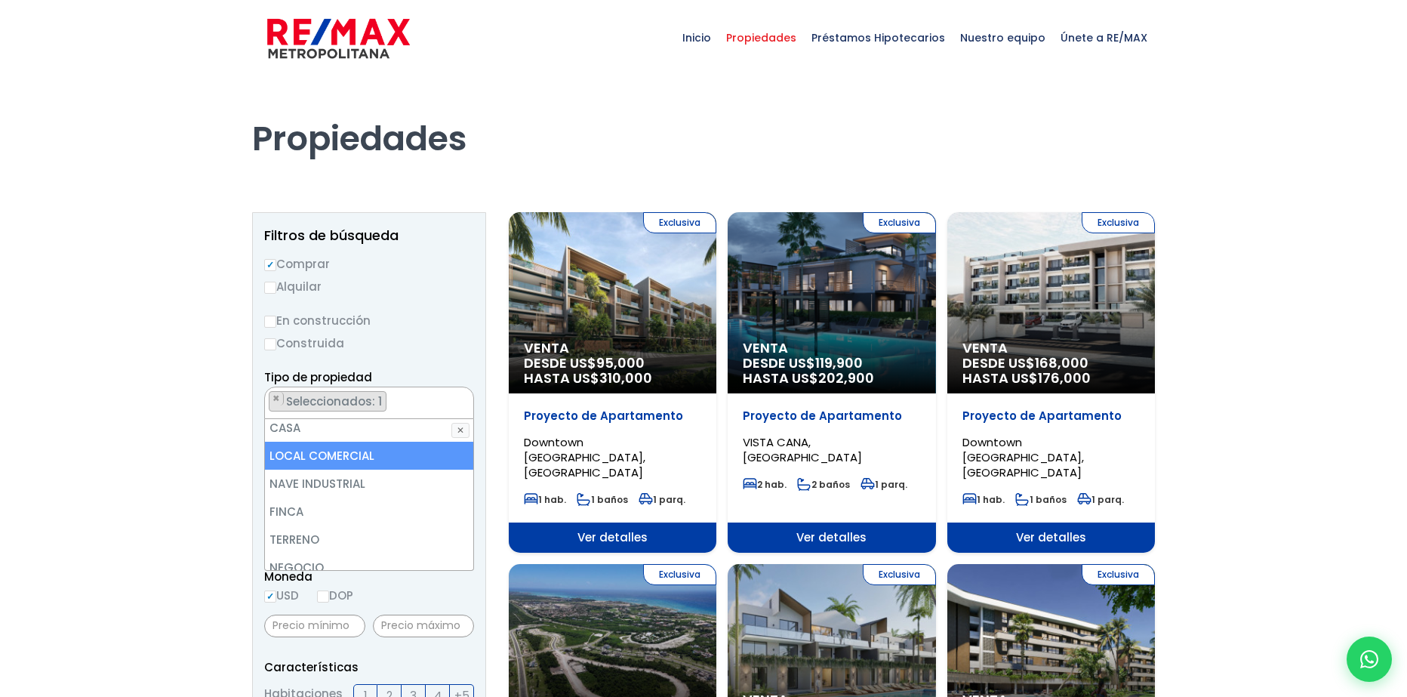
scroll to position [0, 0]
click at [342, 464] on li "CASA" at bounding box center [369, 461] width 208 height 28
select select "house+or+land"
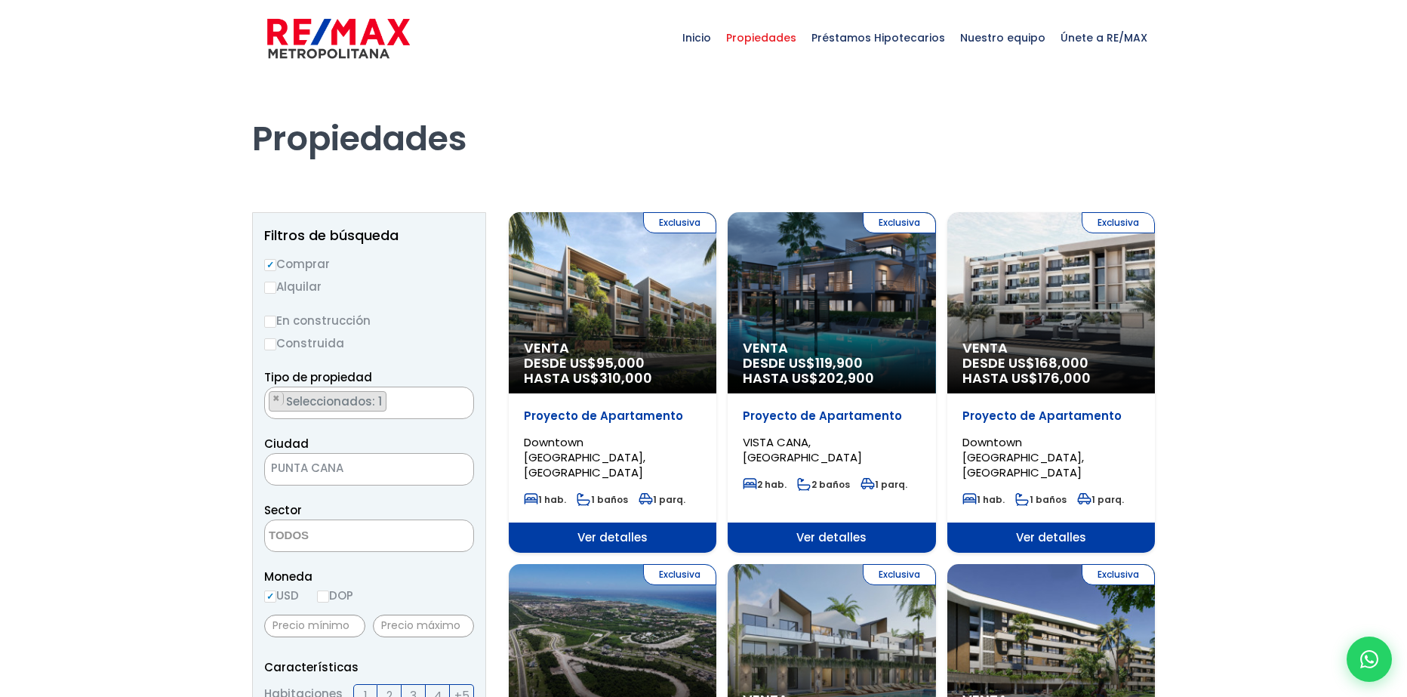
click at [630, 174] on div "Propiedades" at bounding box center [703, 138] width 921 height 125
click at [366, 469] on span "PUNTA CANA" at bounding box center [350, 467] width 171 height 21
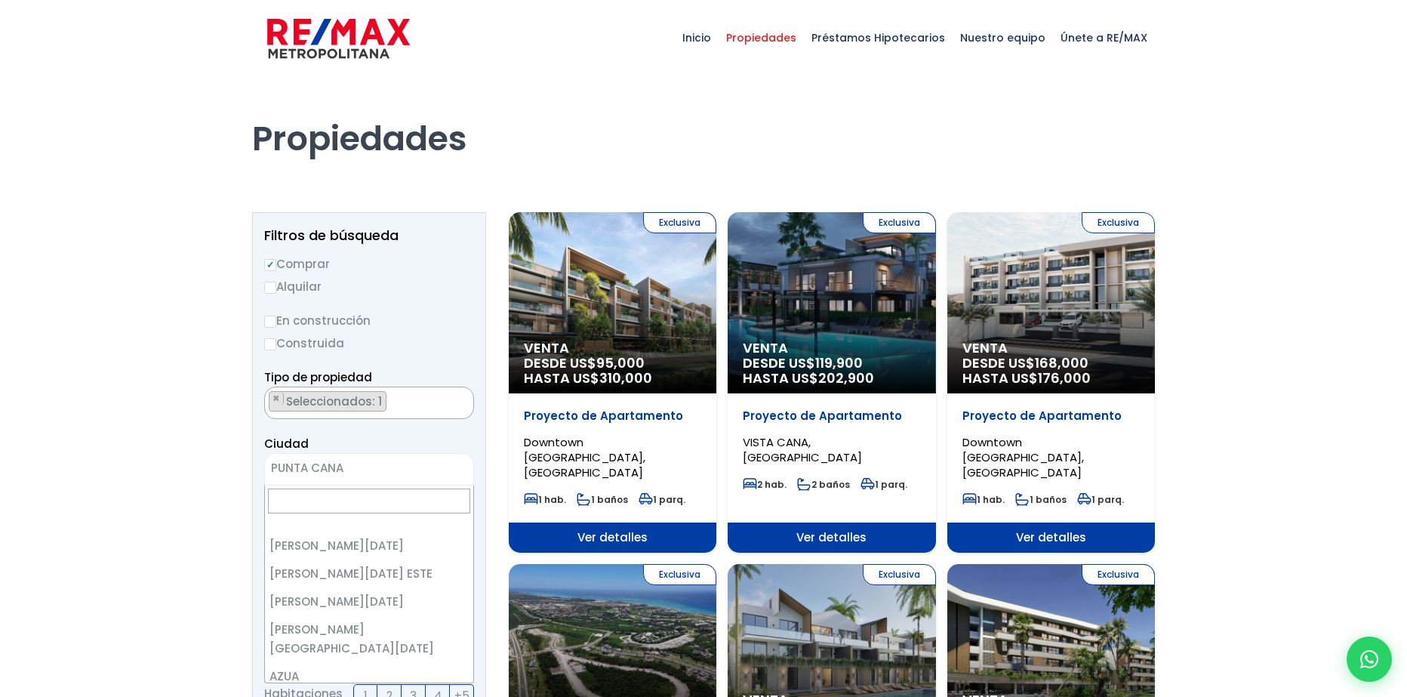
scroll to position [4329, 0]
select select "433"
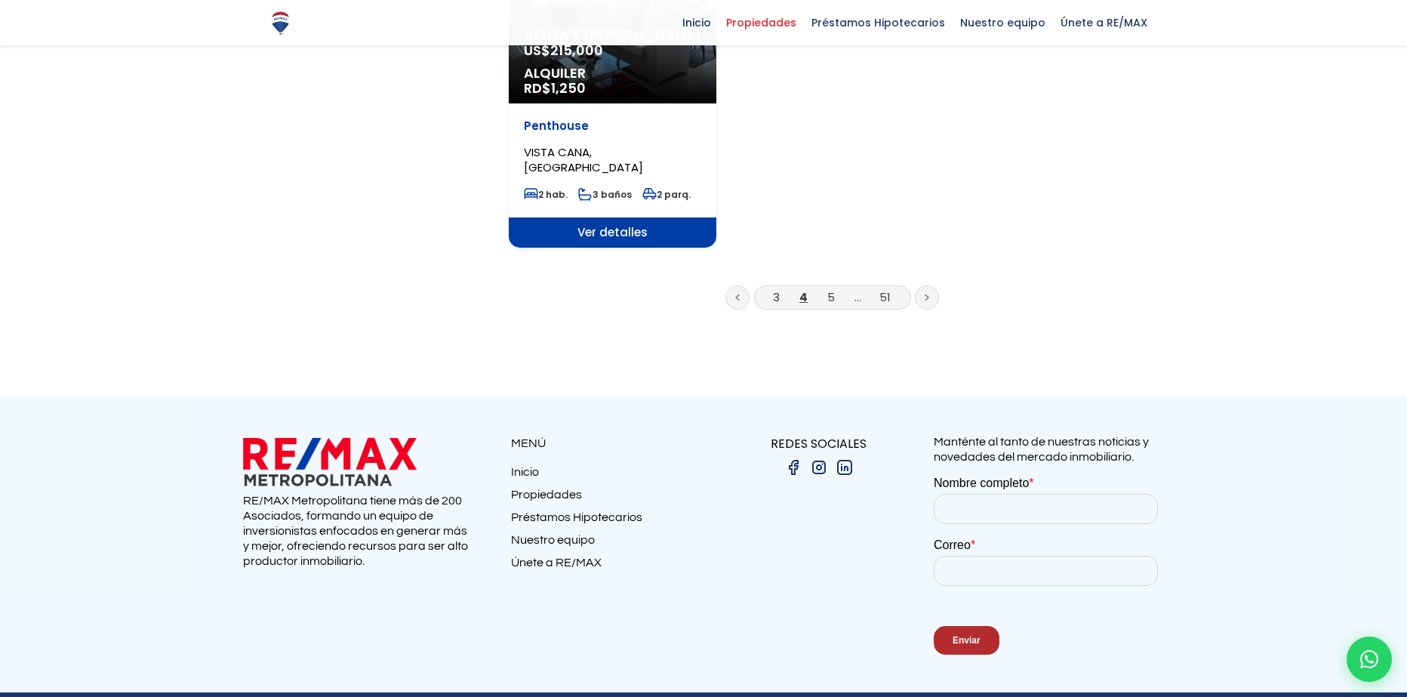
scroll to position [2100, 0]
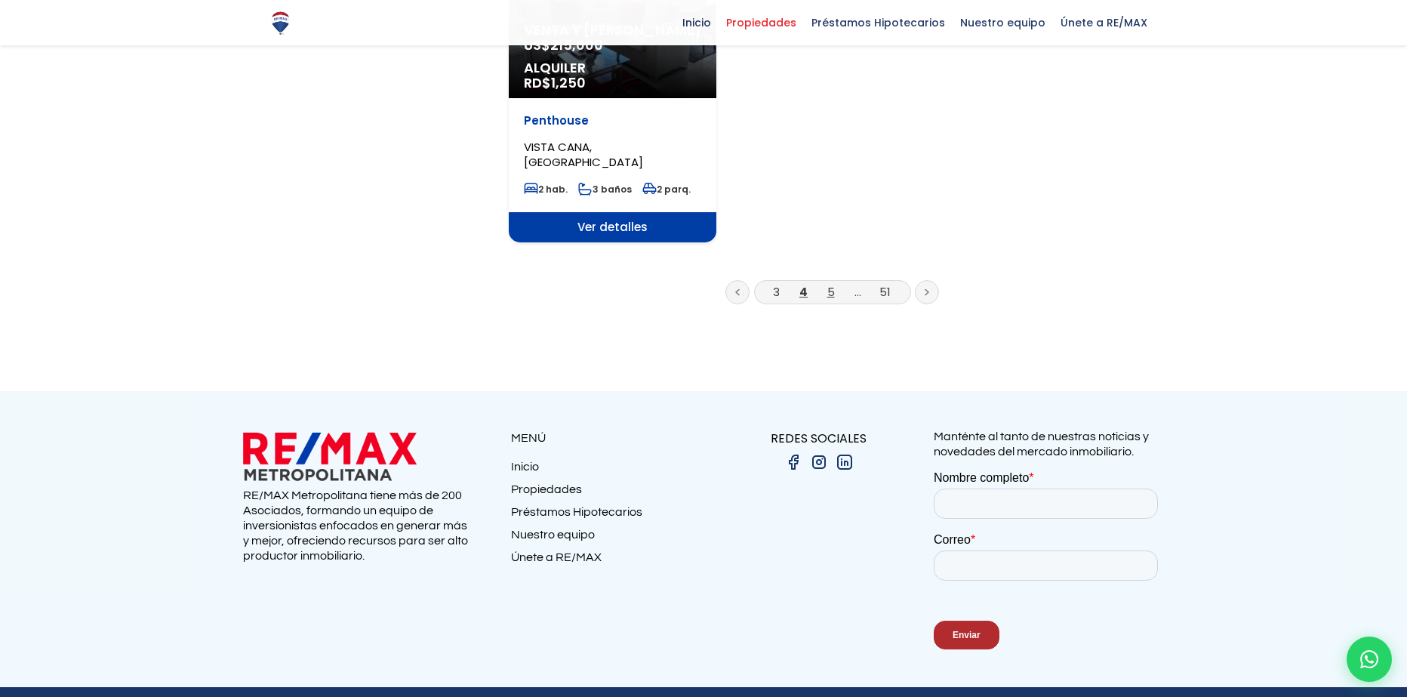
click at [831, 284] on link "5" at bounding box center [831, 292] width 8 height 16
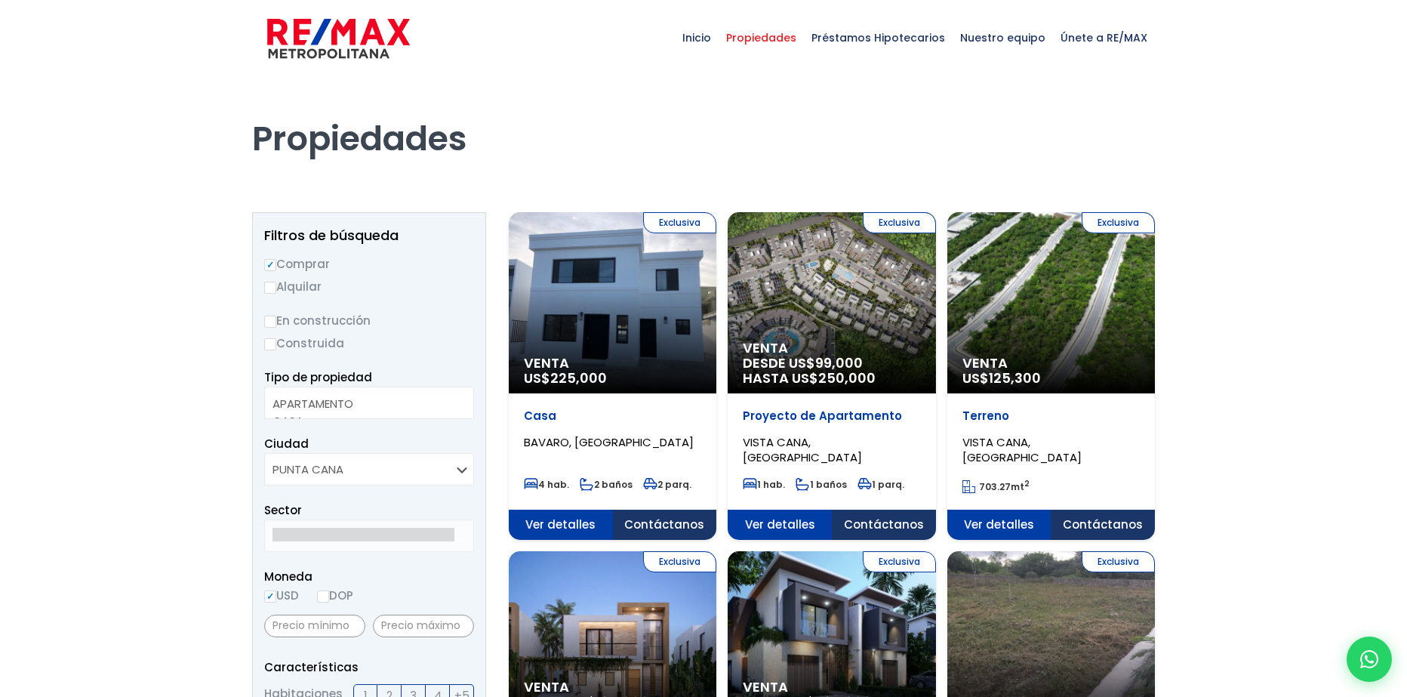
select select
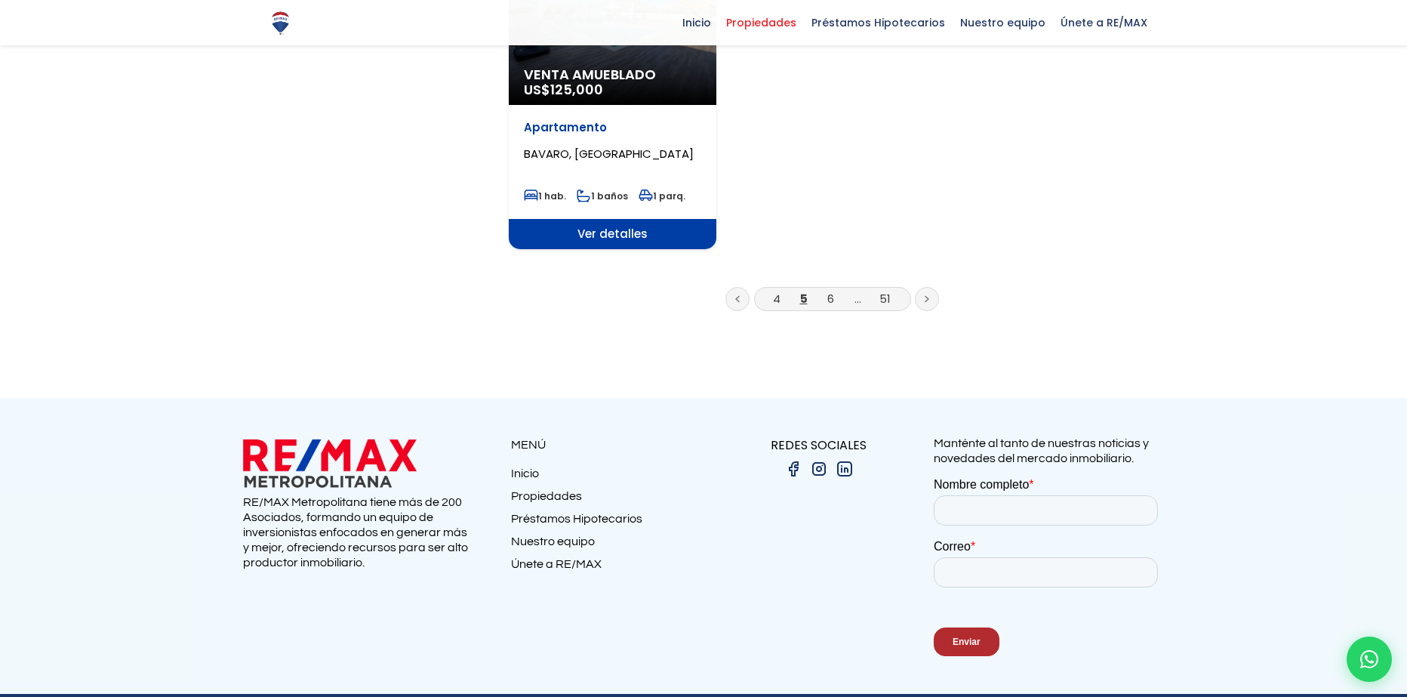
scroll to position [2002, 0]
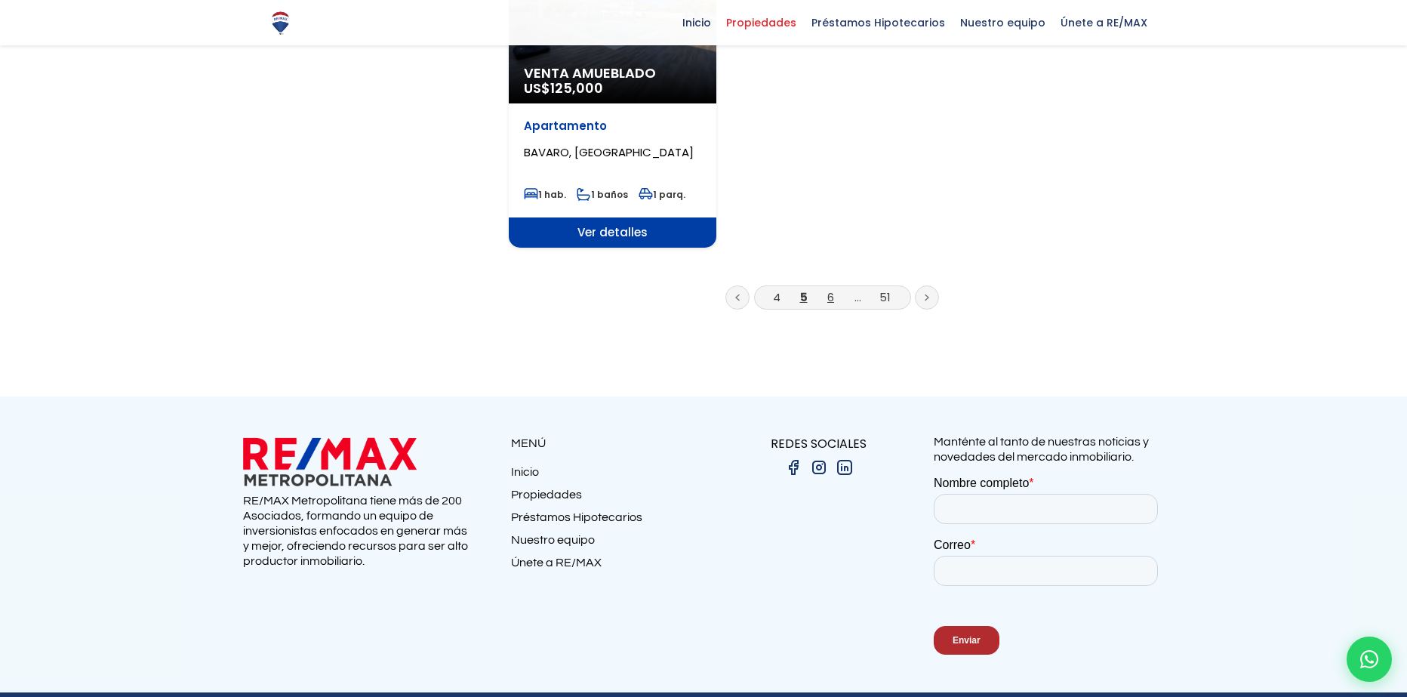
click at [827, 300] on link "6" at bounding box center [830, 297] width 7 height 16
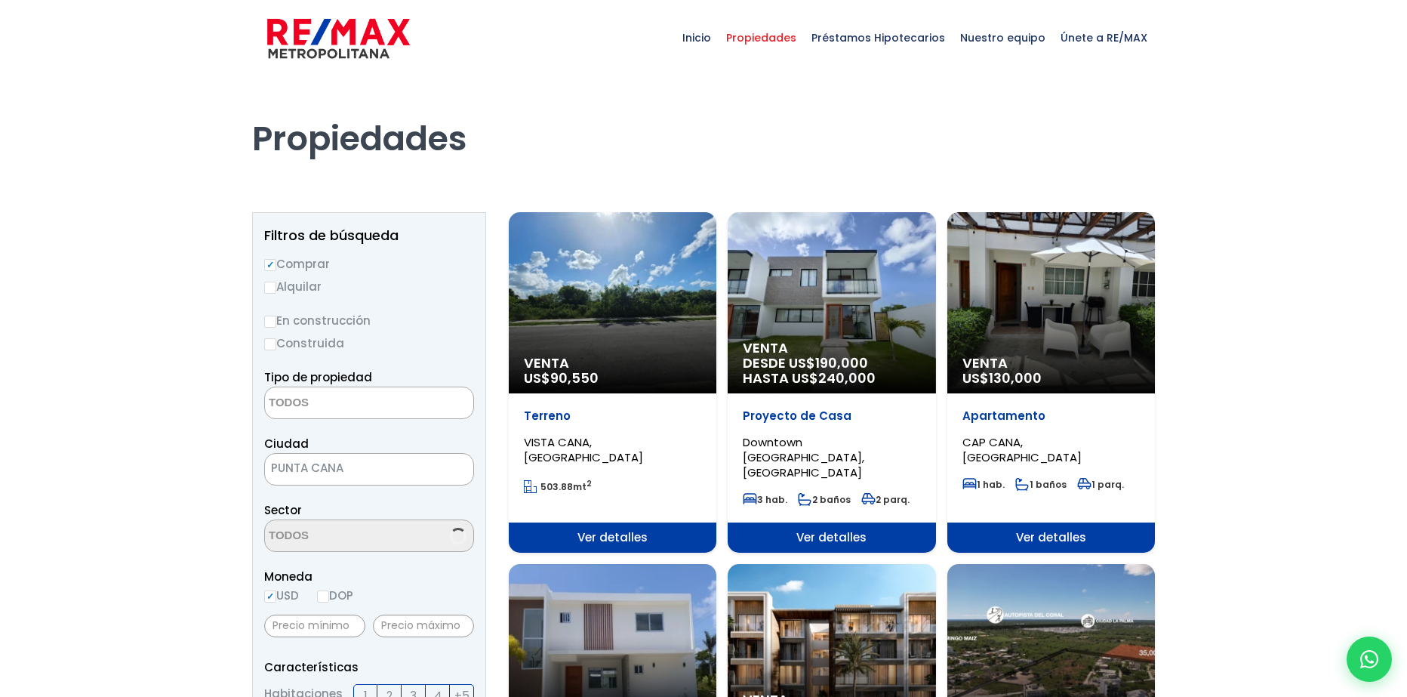
select select
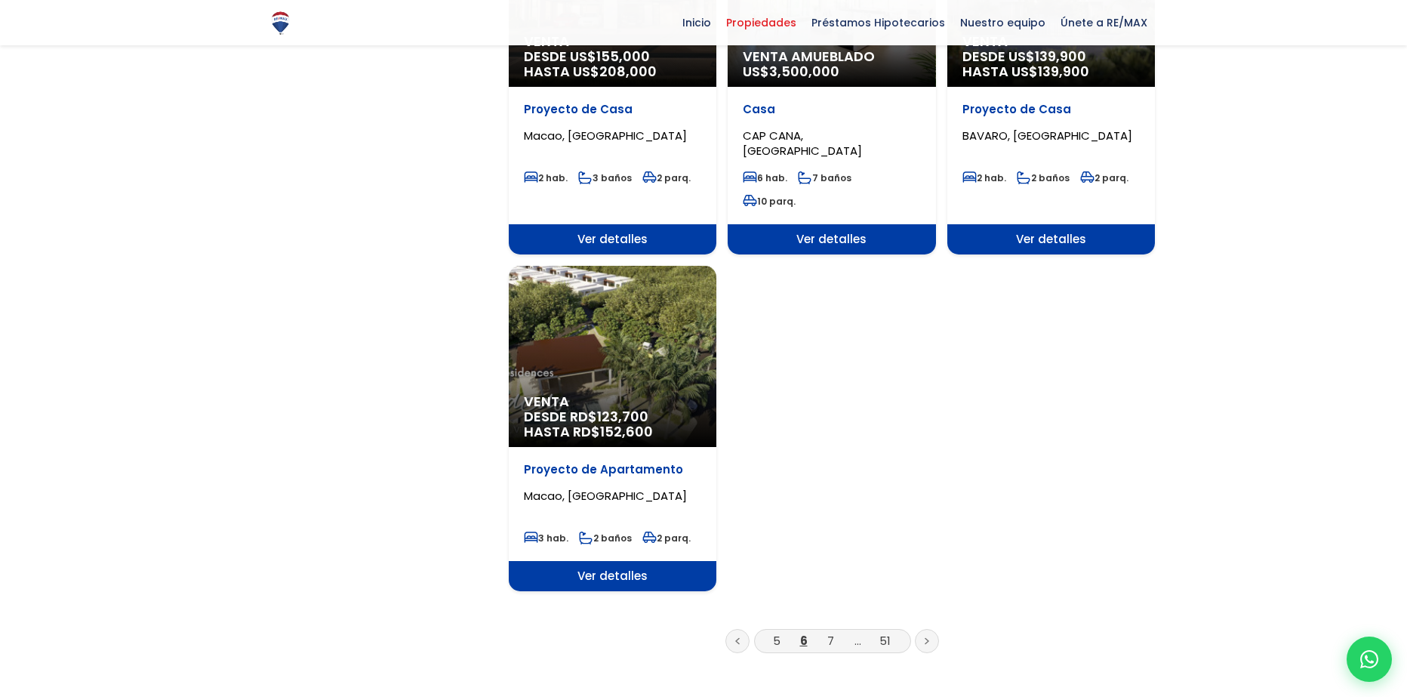
scroll to position [1670, 0]
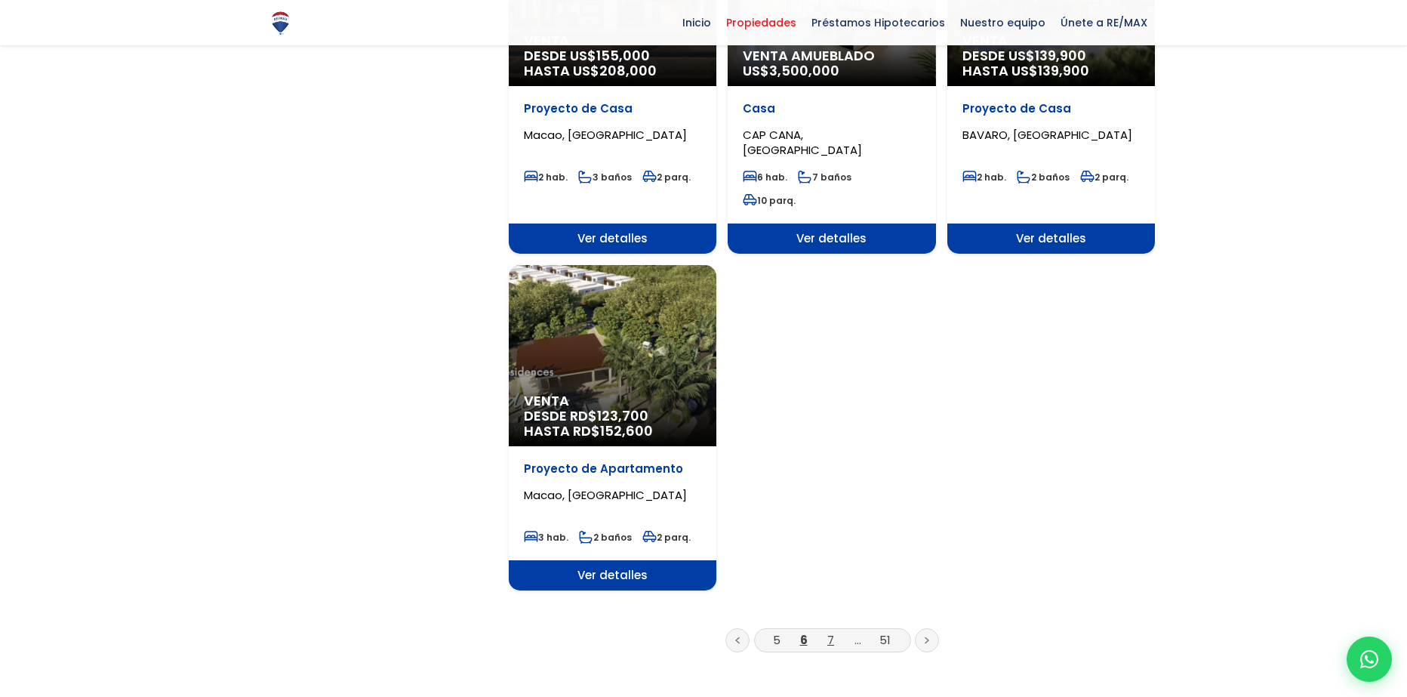
click at [830, 632] on link "7" at bounding box center [830, 640] width 7 height 16
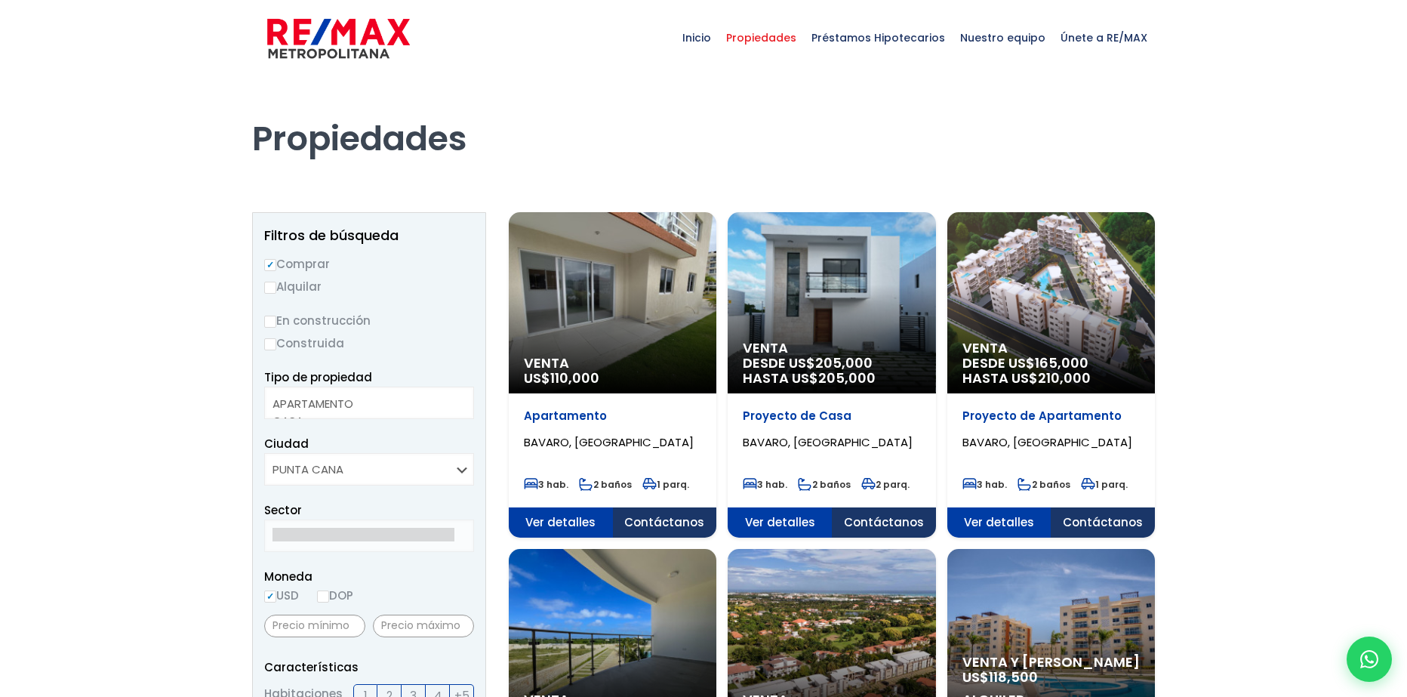
select select
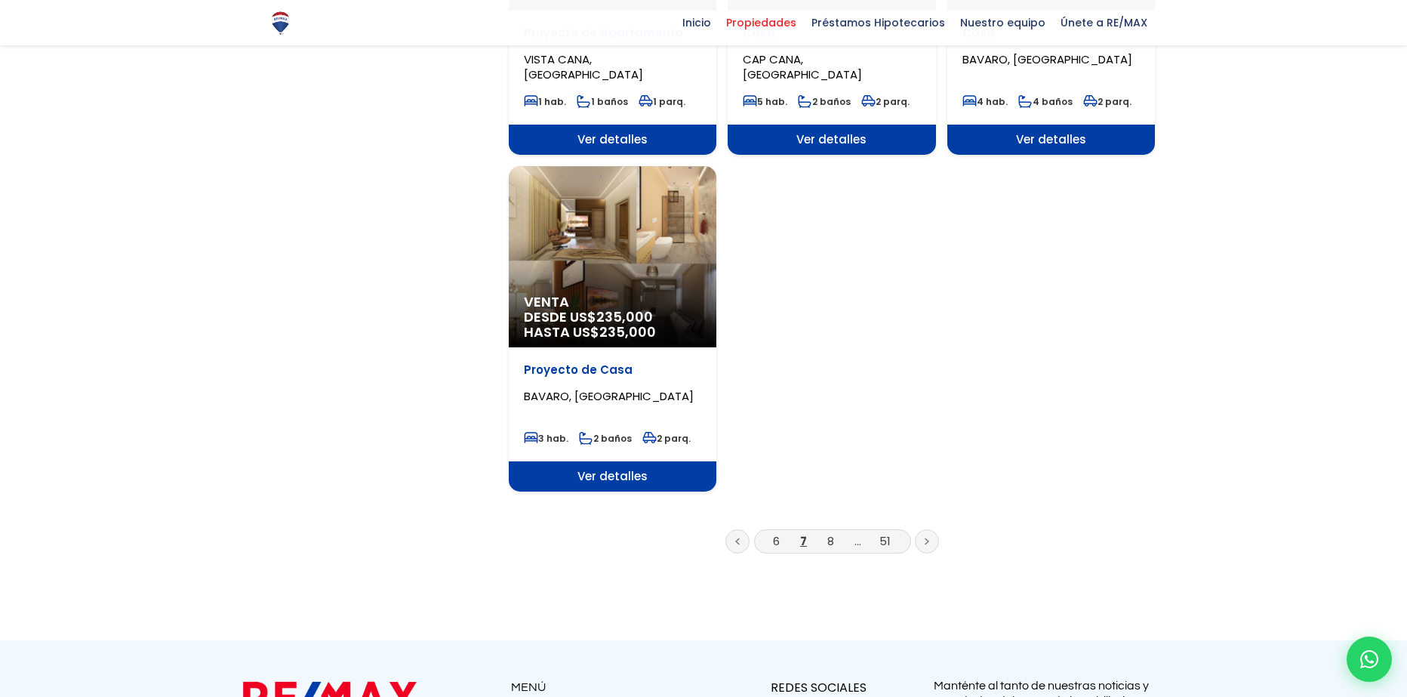
scroll to position [1737, 0]
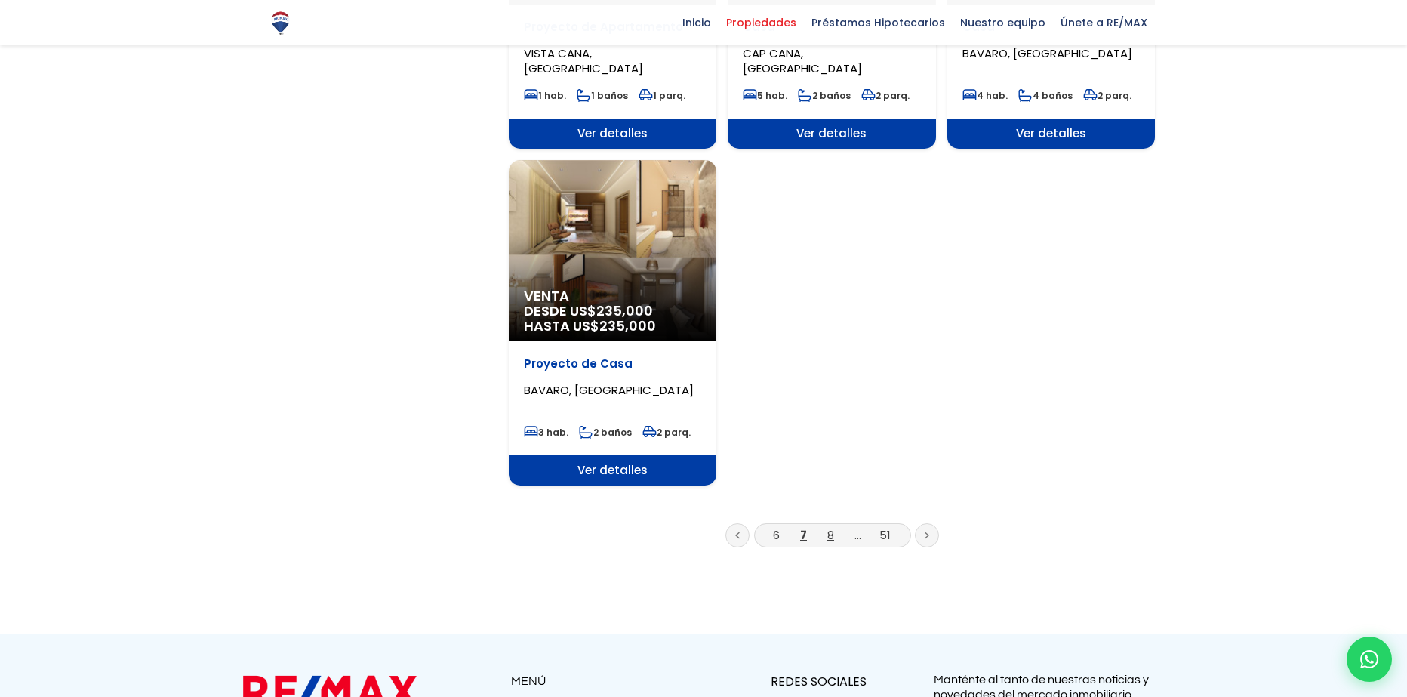
click at [830, 534] on link "8" at bounding box center [830, 535] width 7 height 16
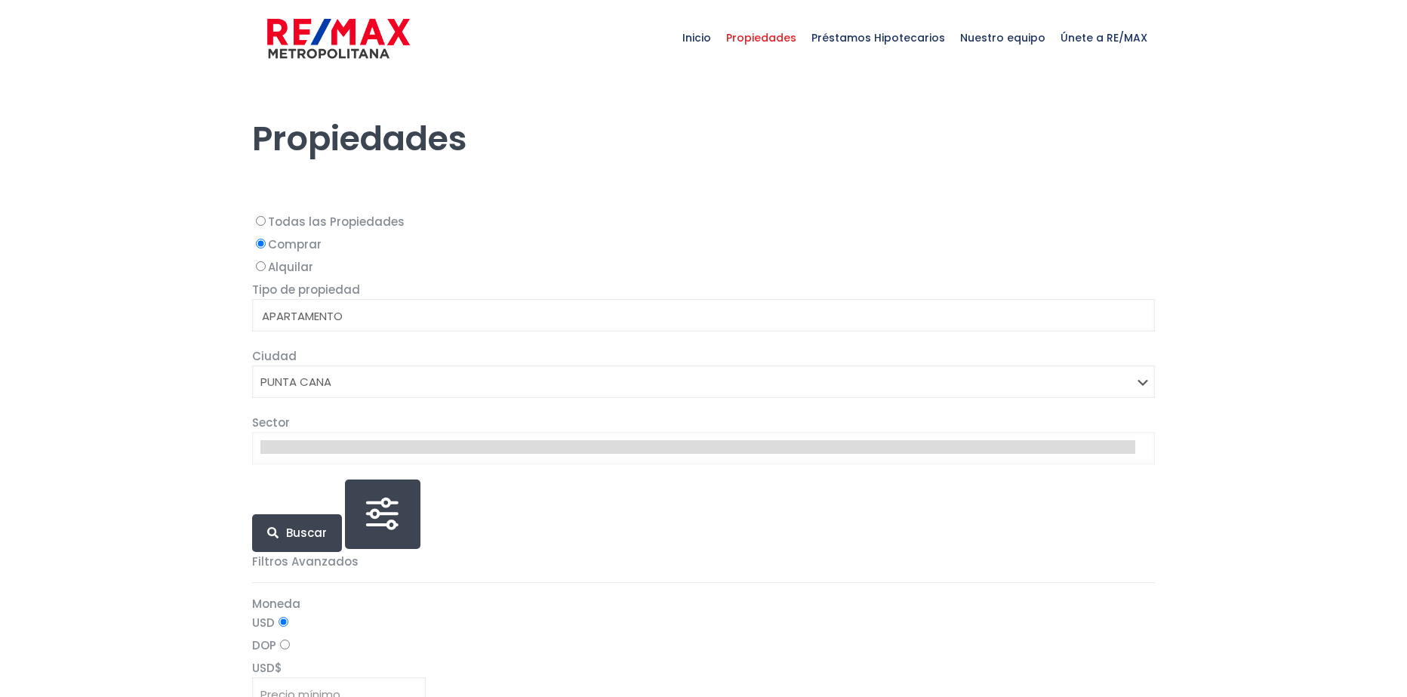
select select
select select "434"
select select
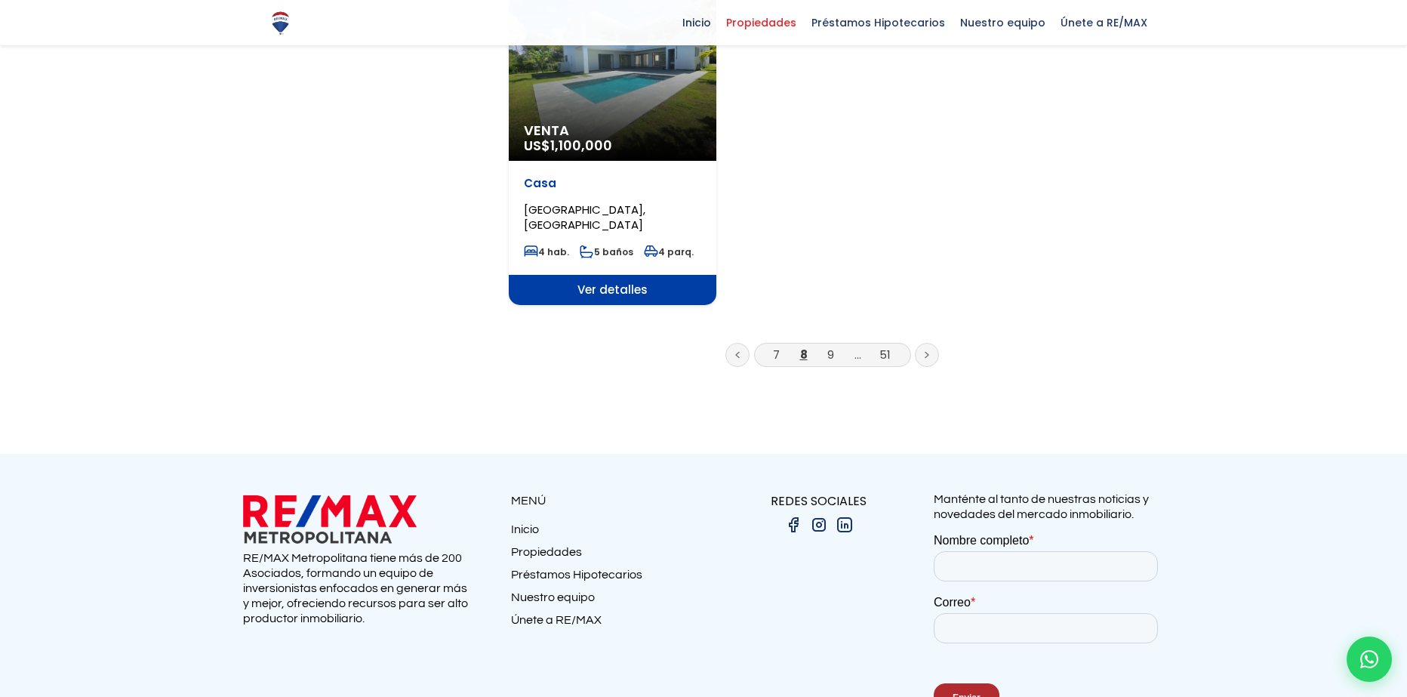
scroll to position [2021, 0]
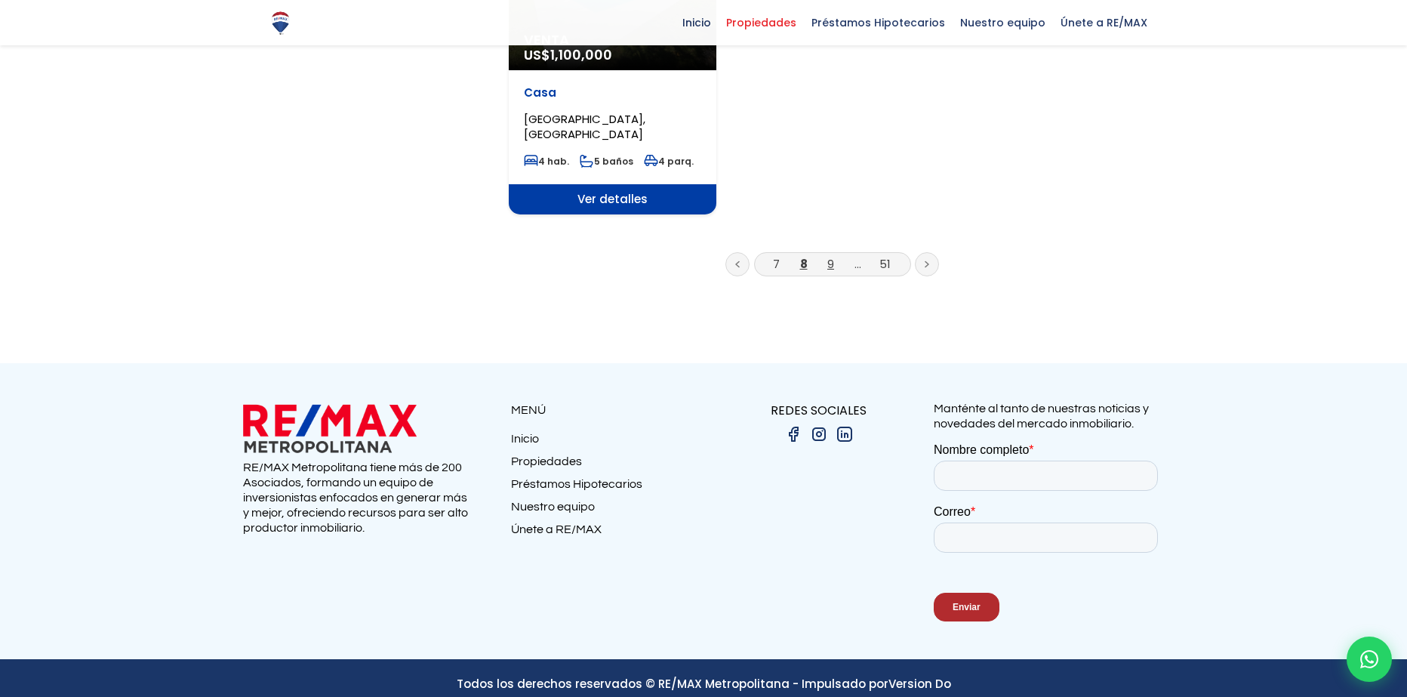
click at [833, 256] on link "9" at bounding box center [830, 264] width 7 height 16
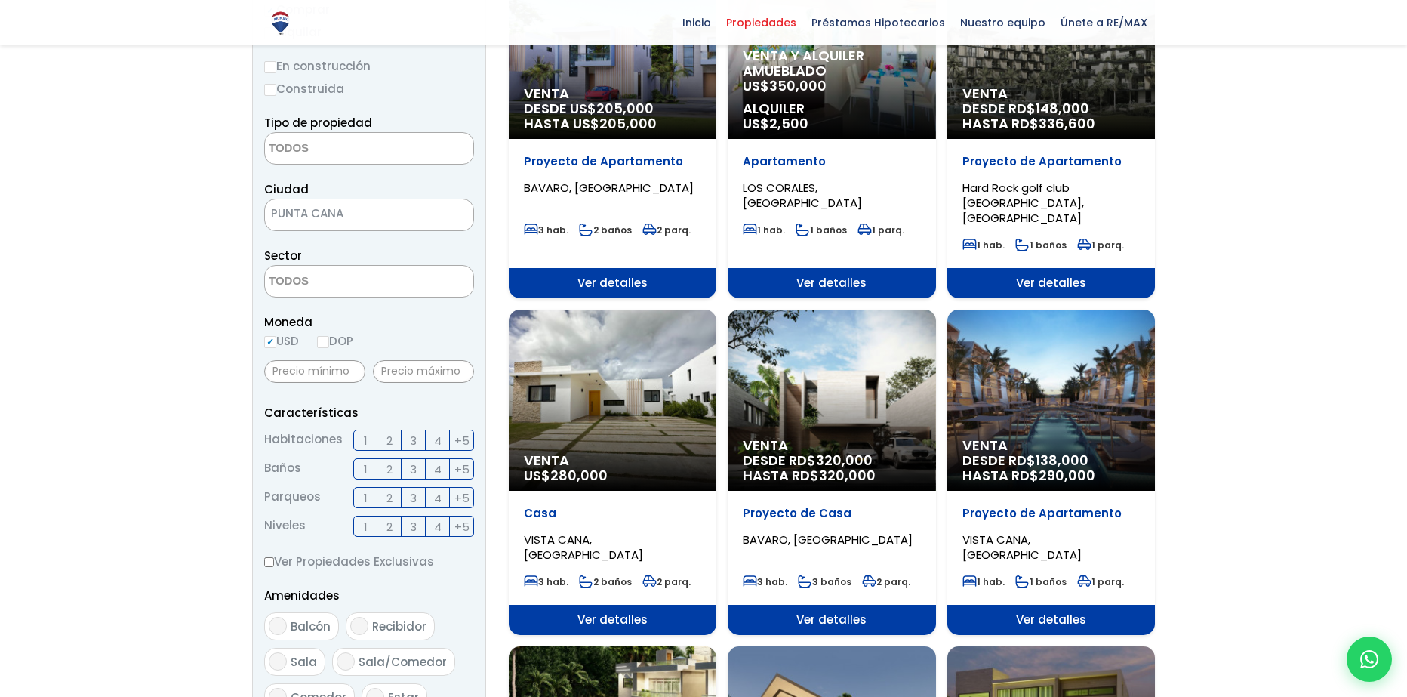
scroll to position [0, 0]
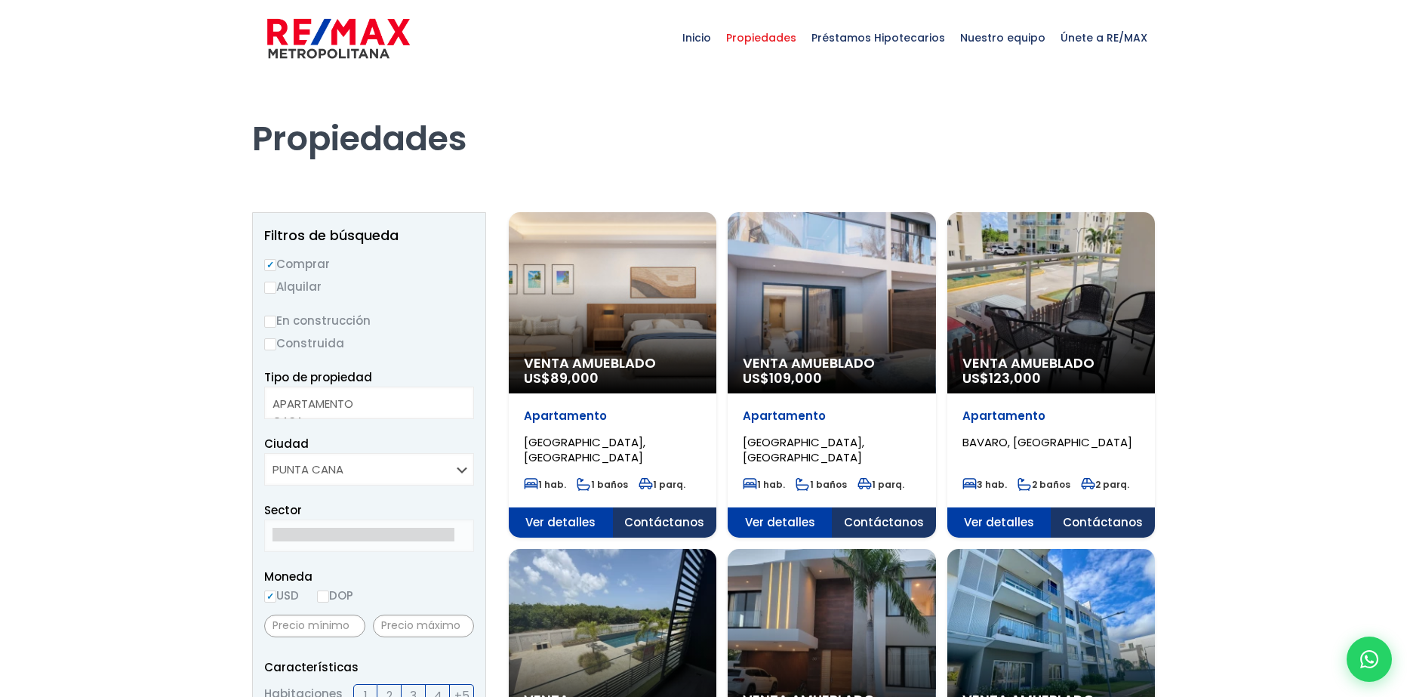
select select
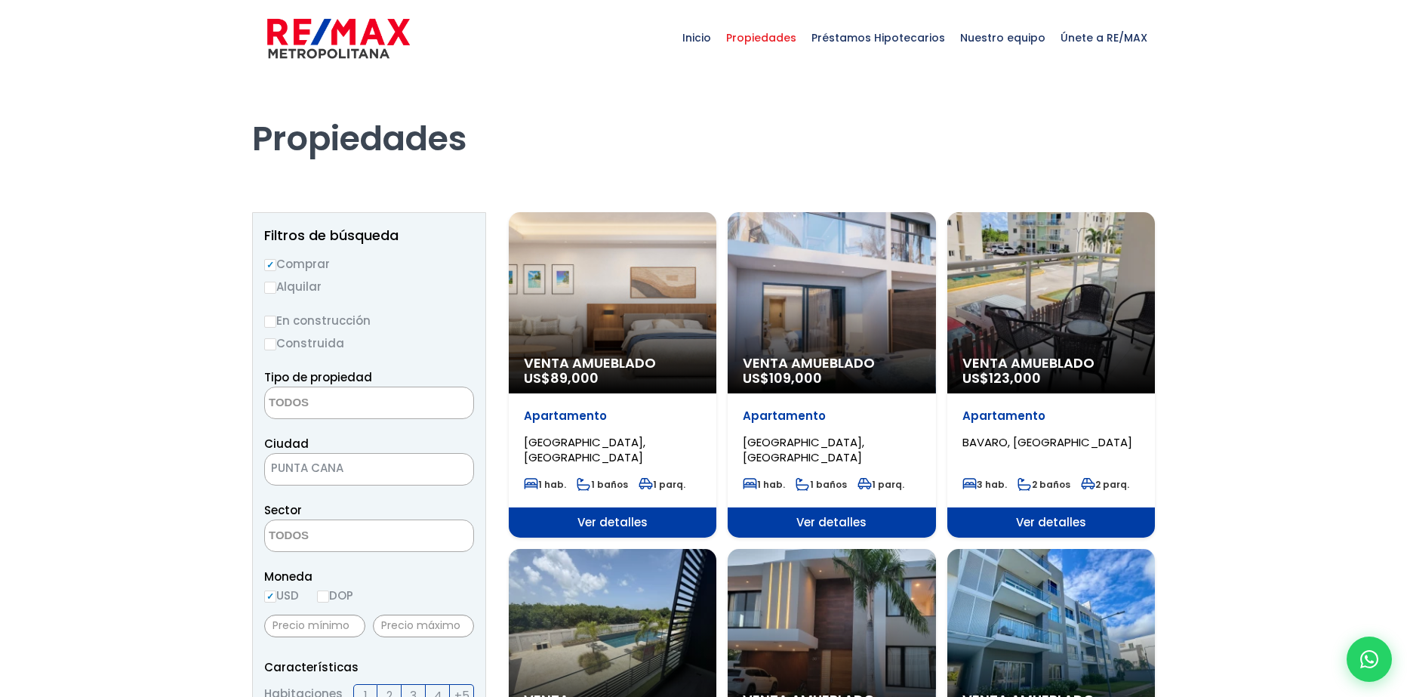
click at [346, 461] on span "PUNTA CANA" at bounding box center [350, 467] width 171 height 21
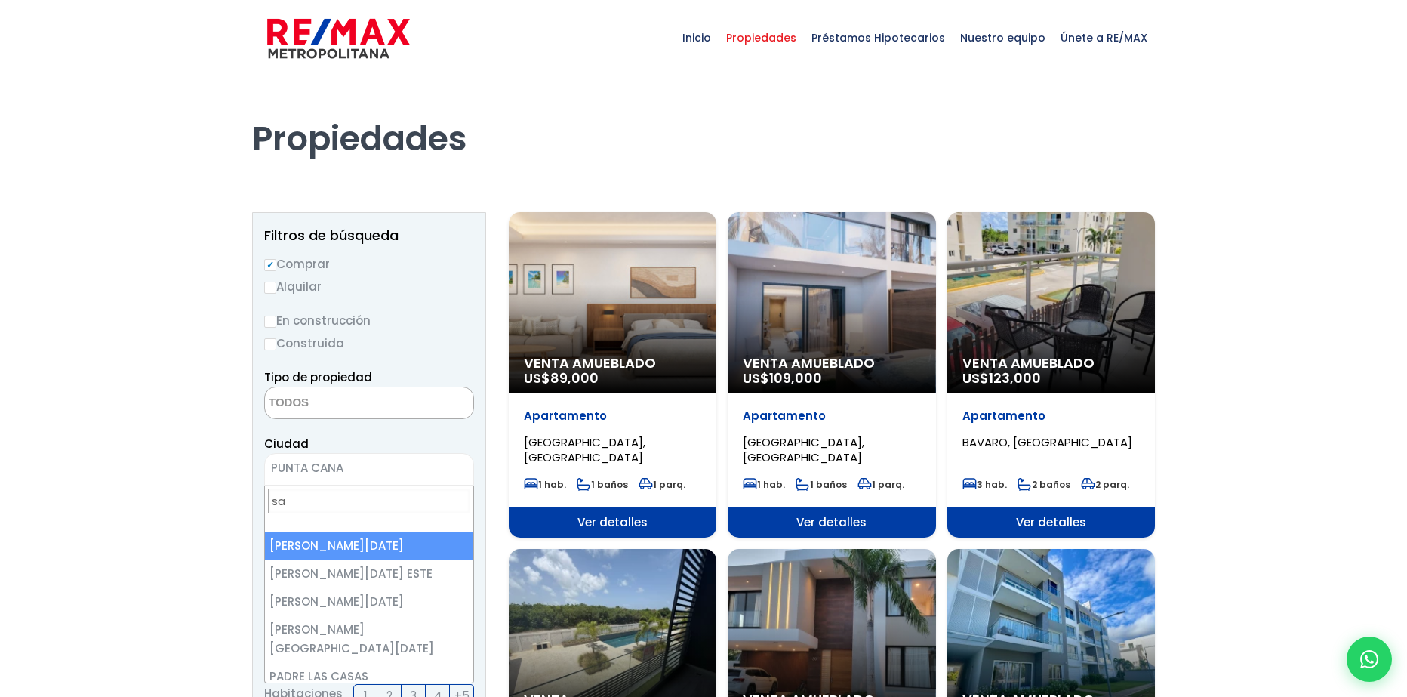
type input "s"
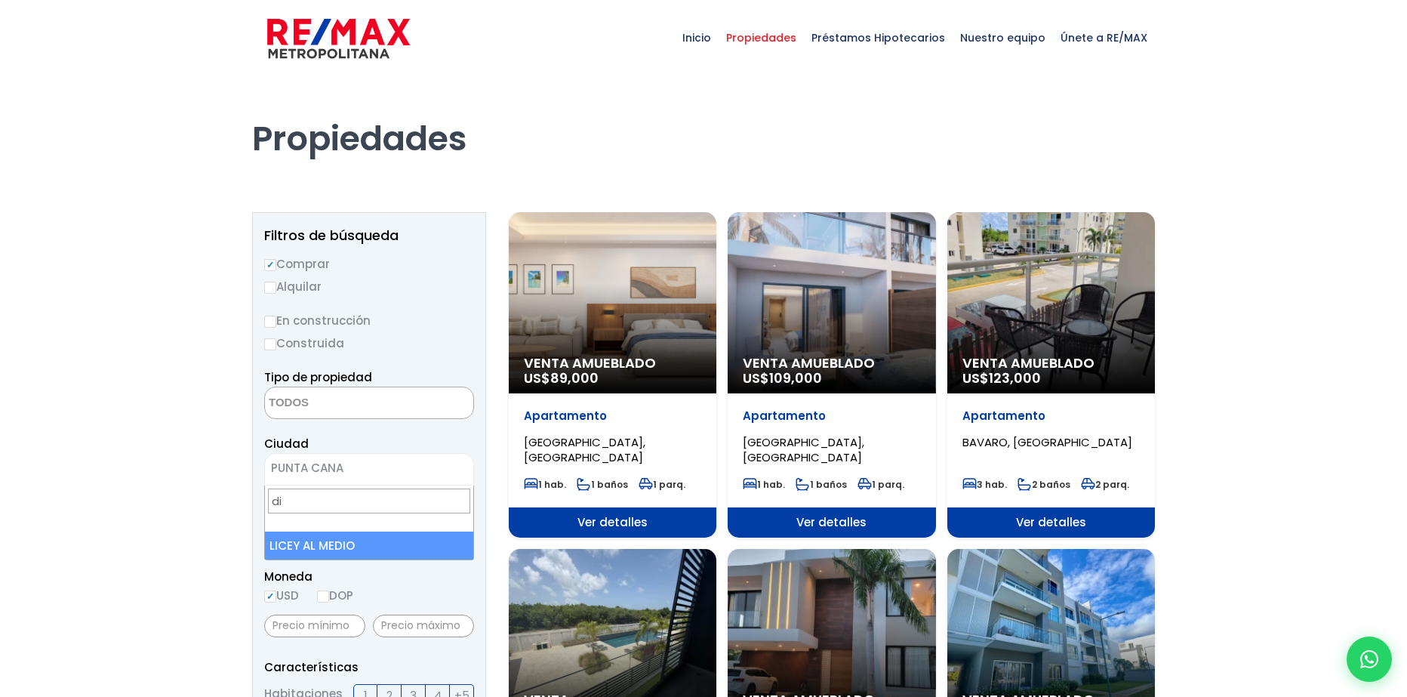
type input "d"
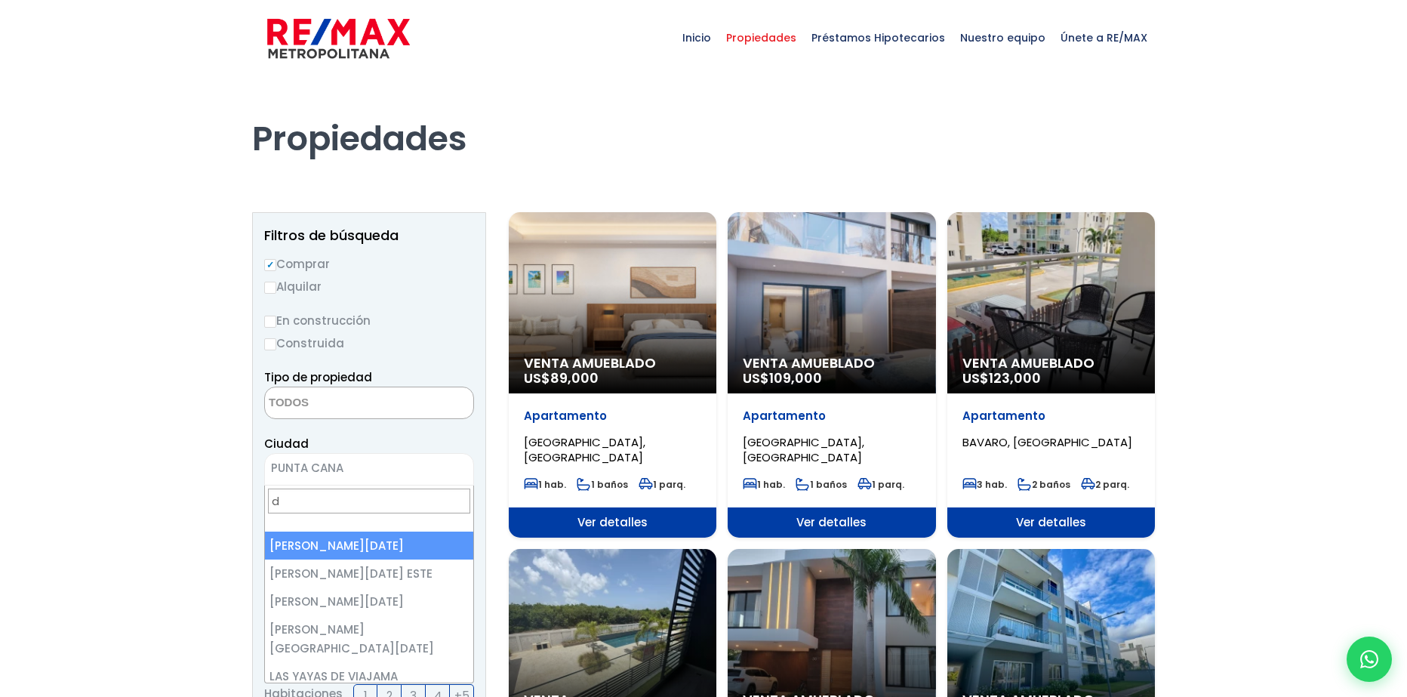
type input "d"
select select "1"
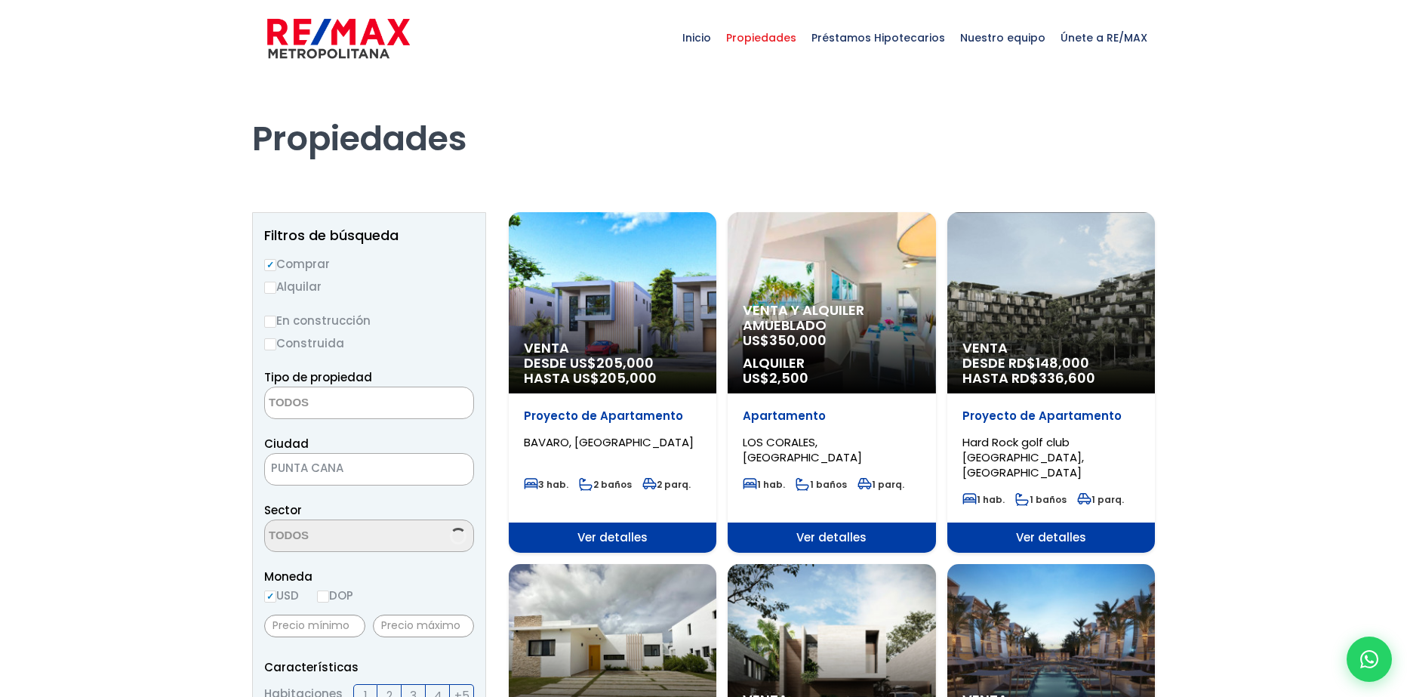
select select
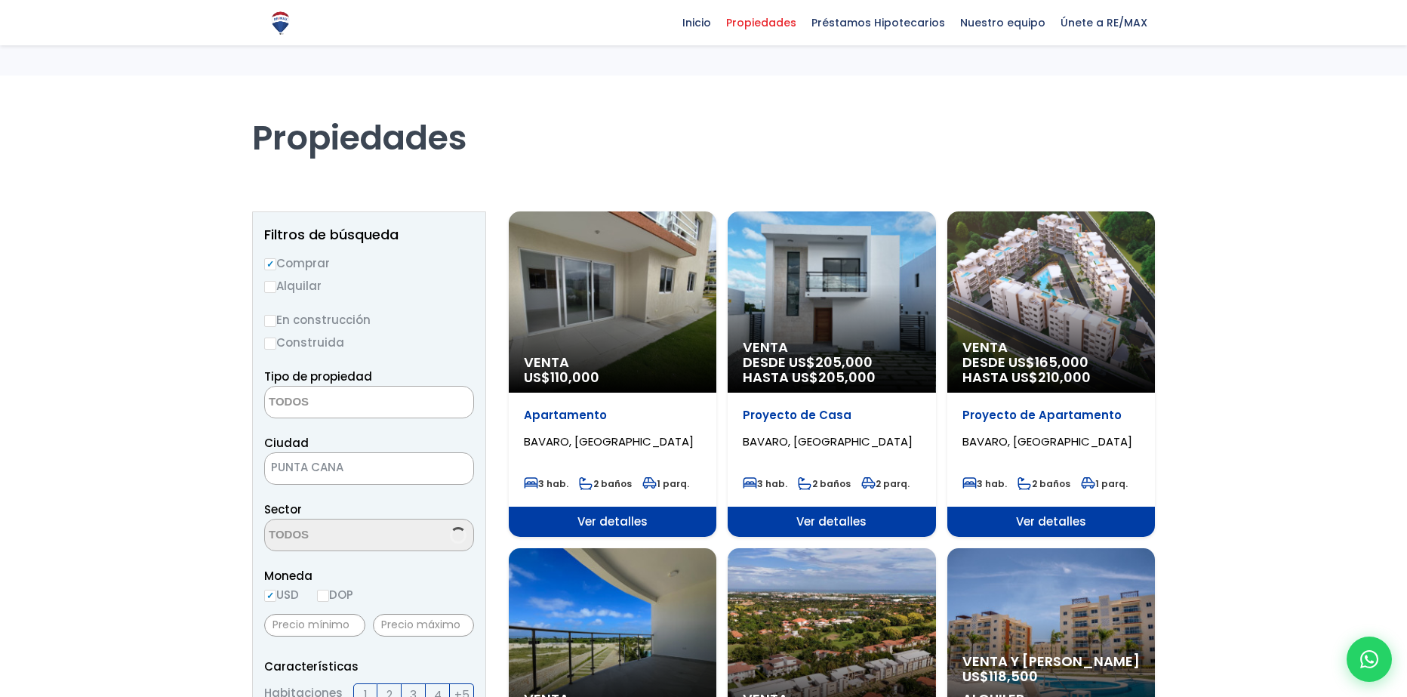
select select
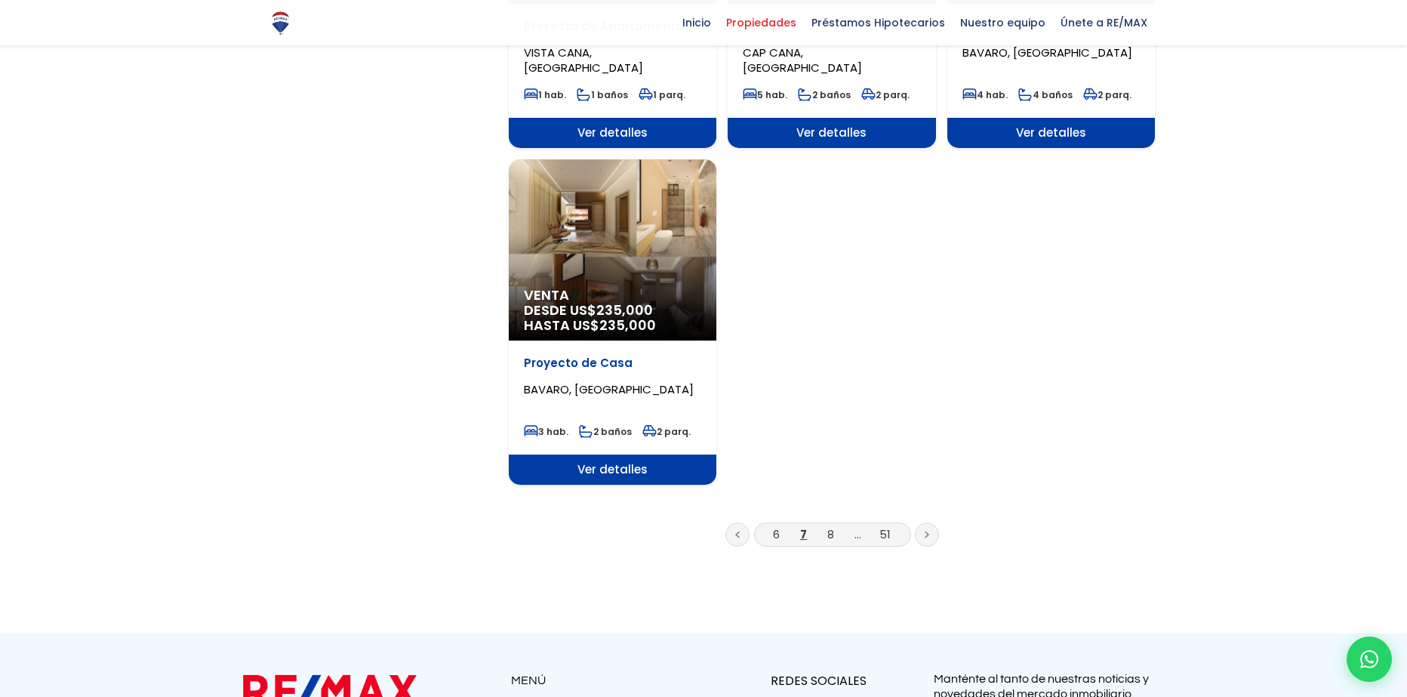
scroll to position [1737, 0]
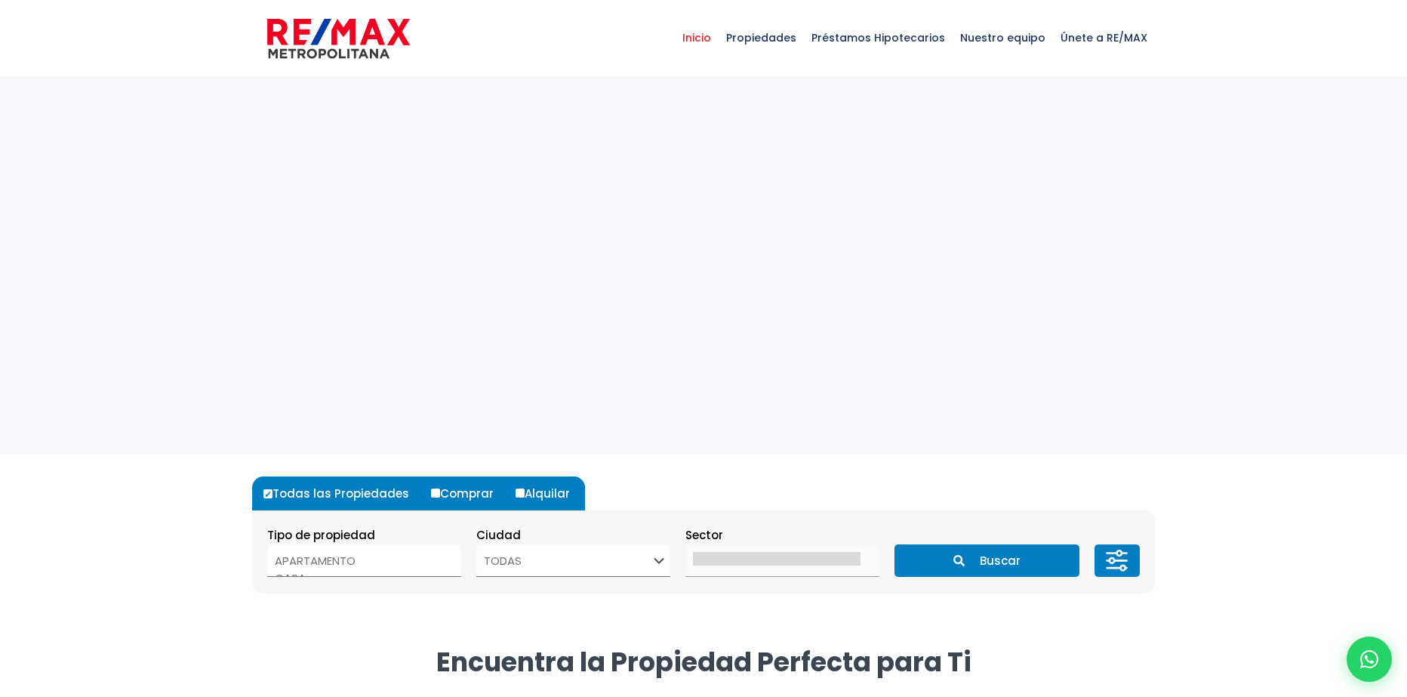
select select
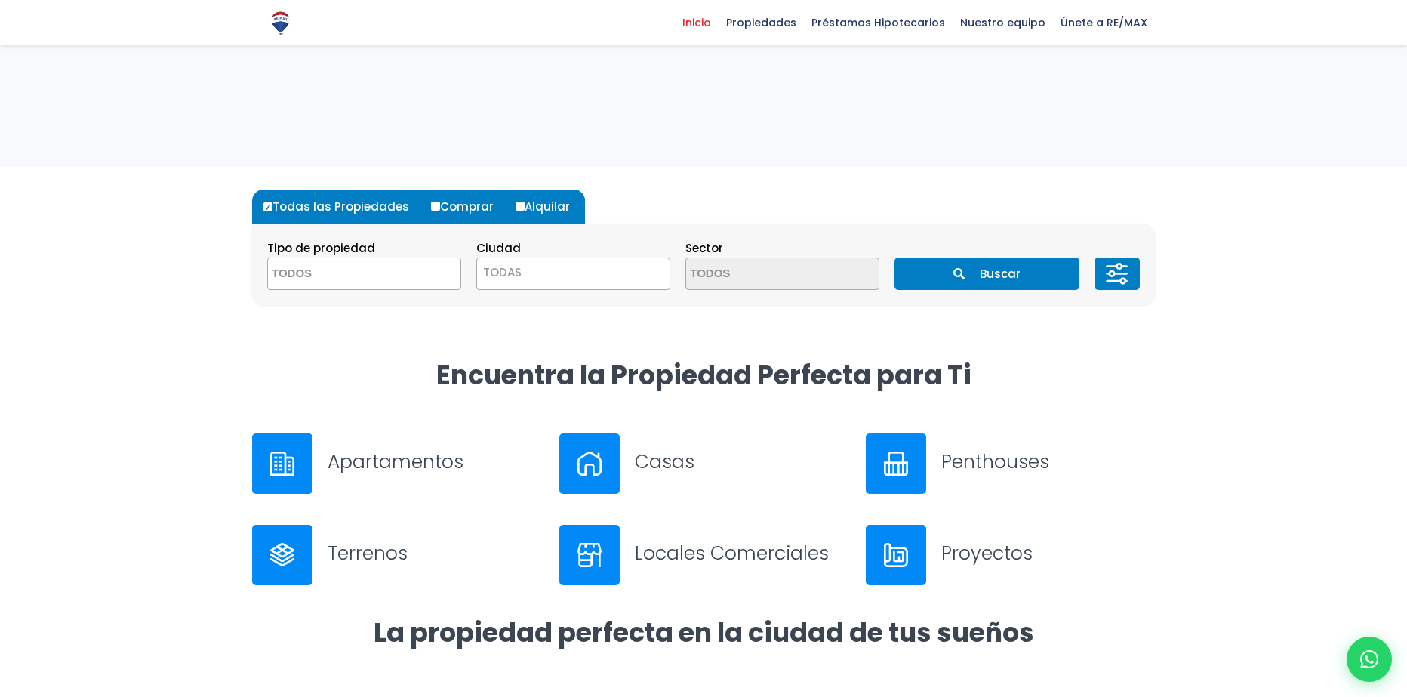
click at [631, 278] on span "TODAS" at bounding box center [573, 272] width 192 height 21
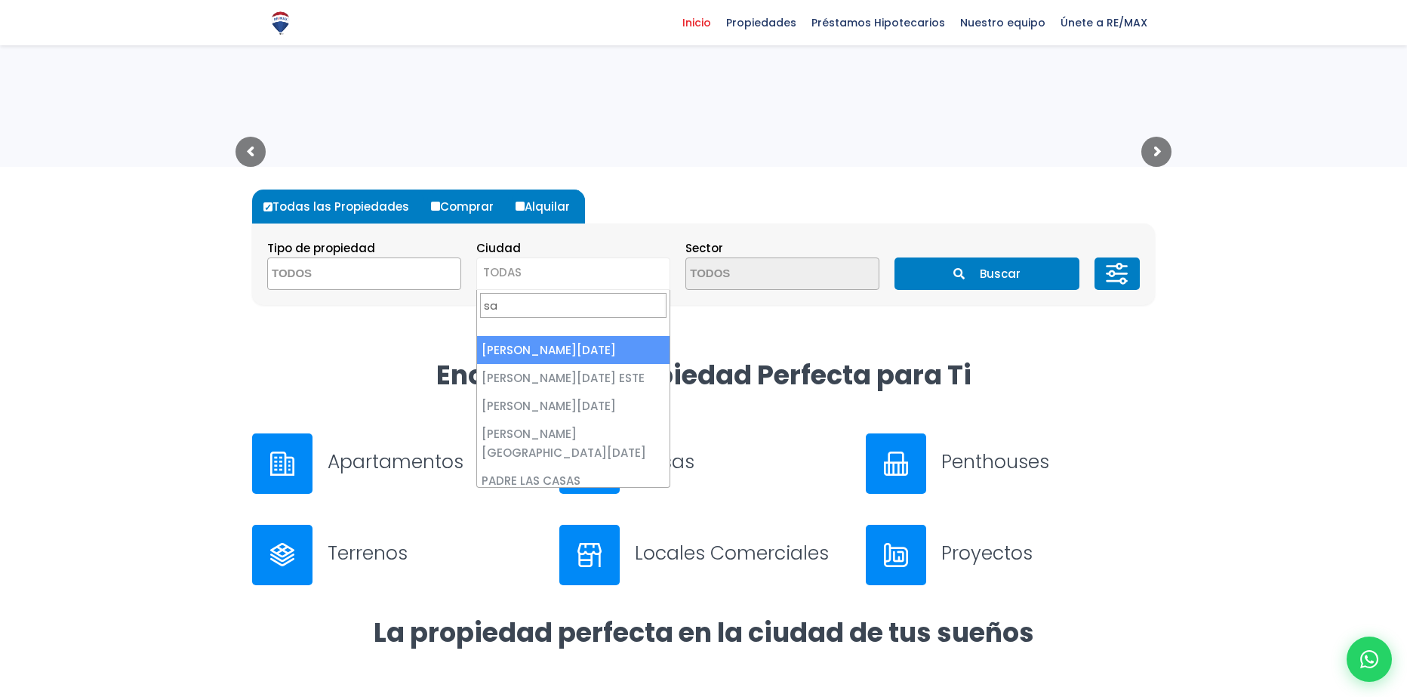
type input "sa"
select select "1"
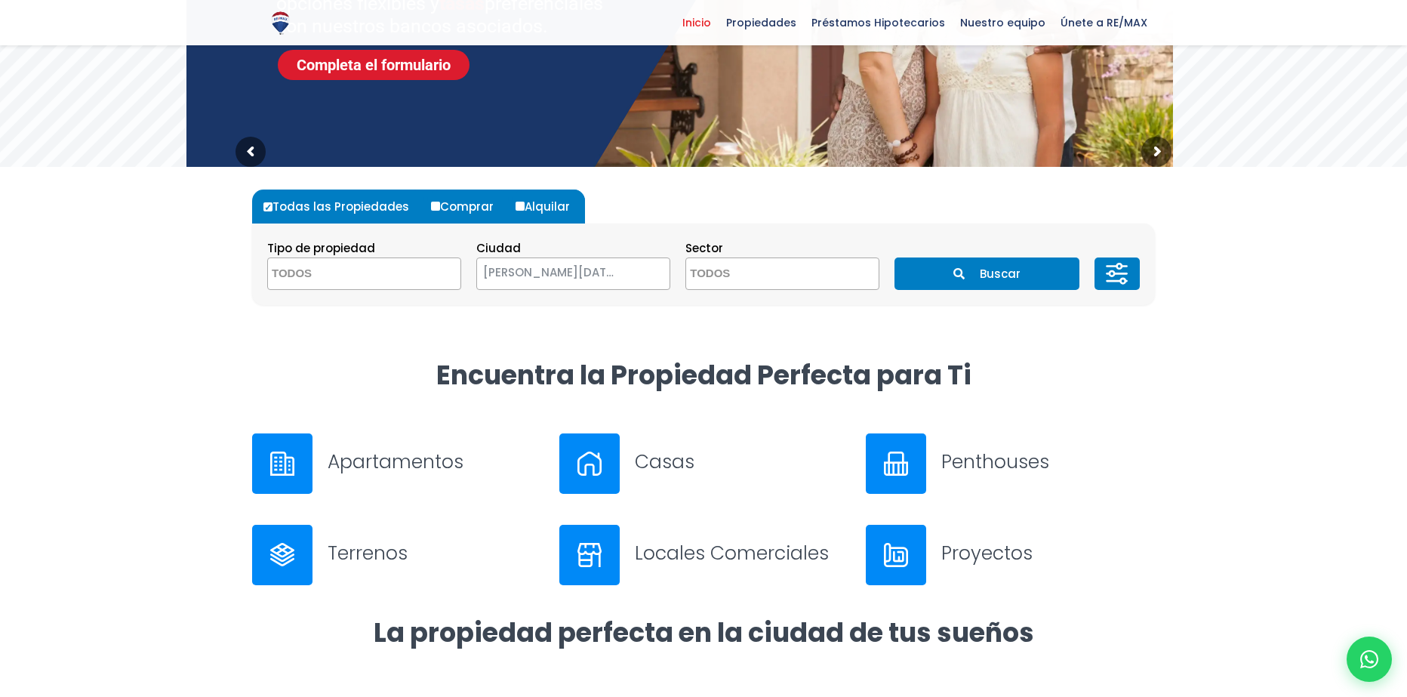
click at [901, 285] on button "Buscar" at bounding box center [986, 273] width 184 height 32
click at [841, 279] on span at bounding box center [782, 273] width 194 height 32
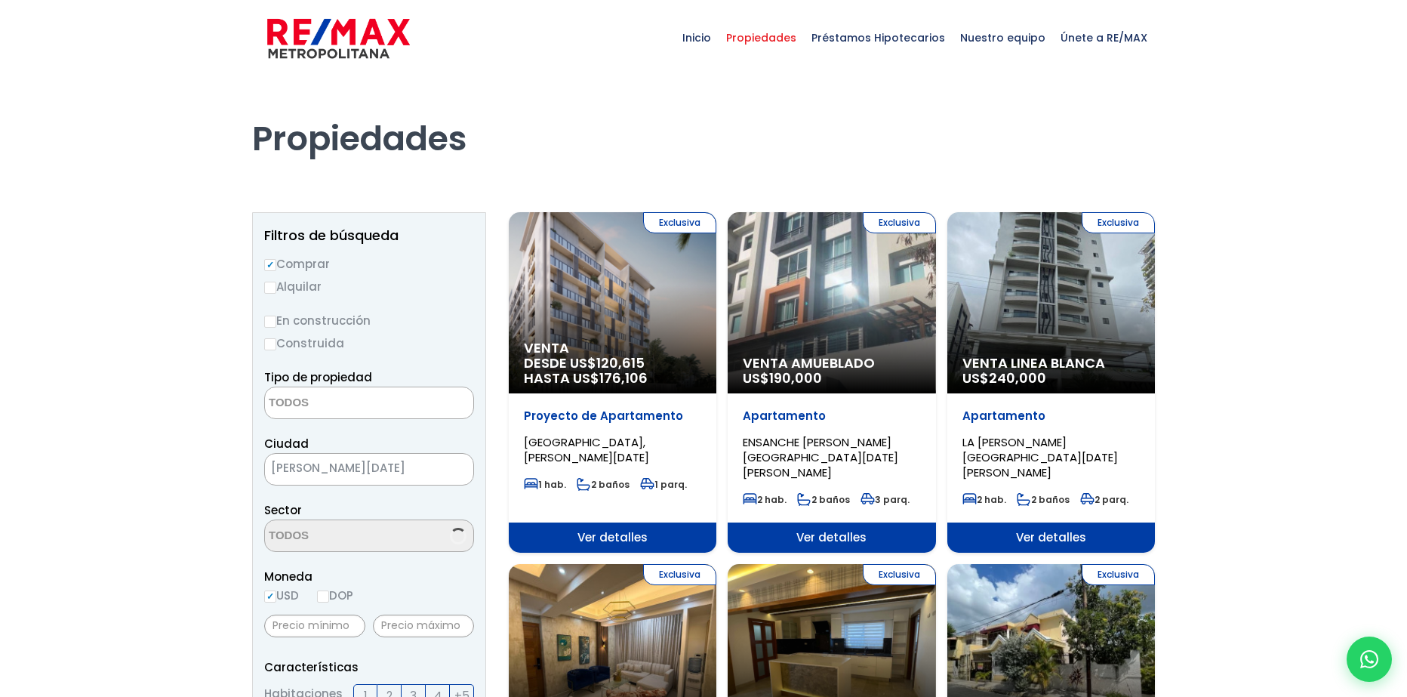
select select
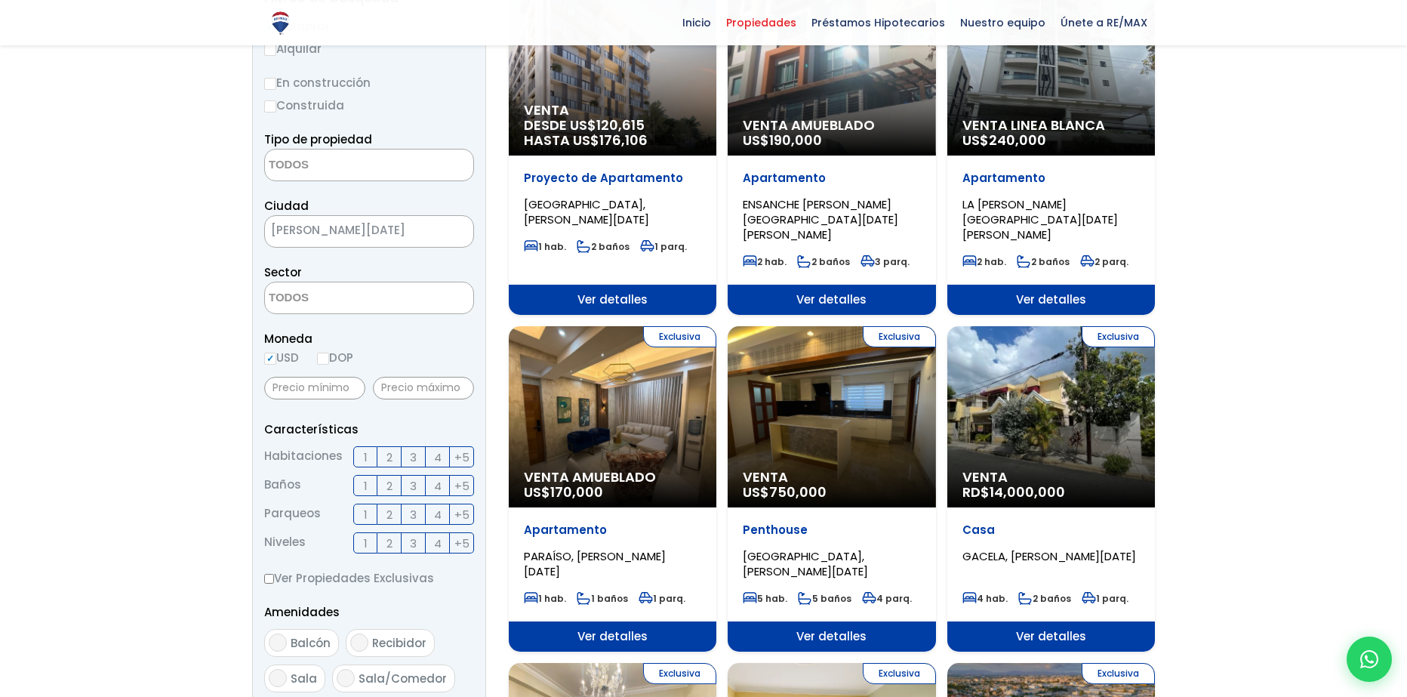
scroll to position [239, 0]
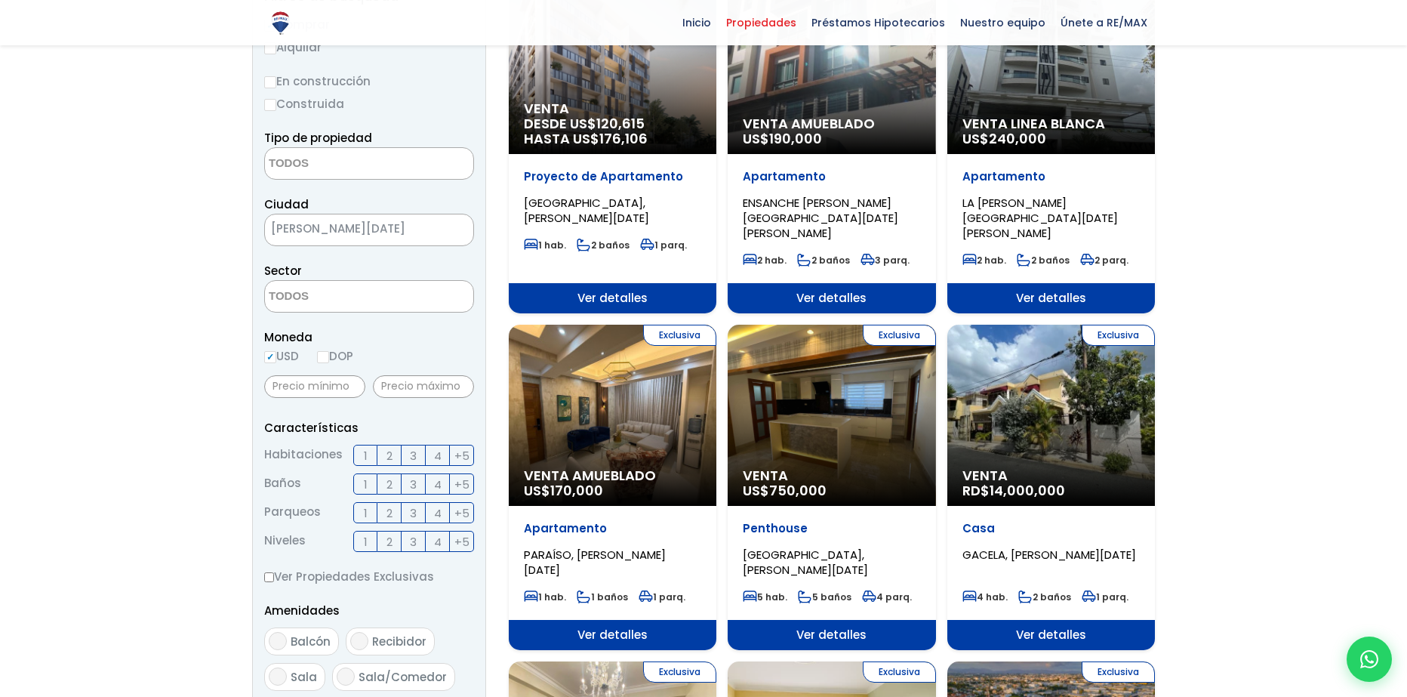
click at [716, 154] on div "Exclusiva Venta RD$ 14,000,000" at bounding box center [613, 63] width 208 height 181
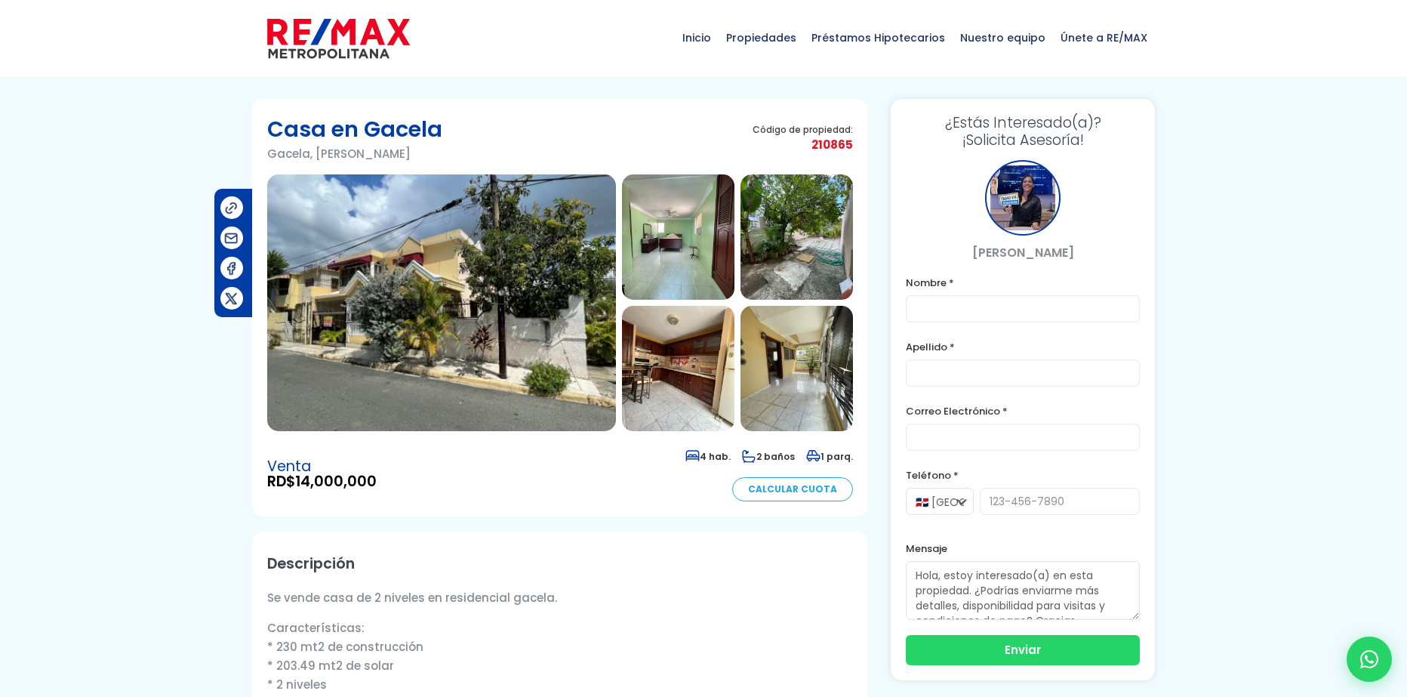
click at [586, 313] on img at bounding box center [441, 302] width 349 height 257
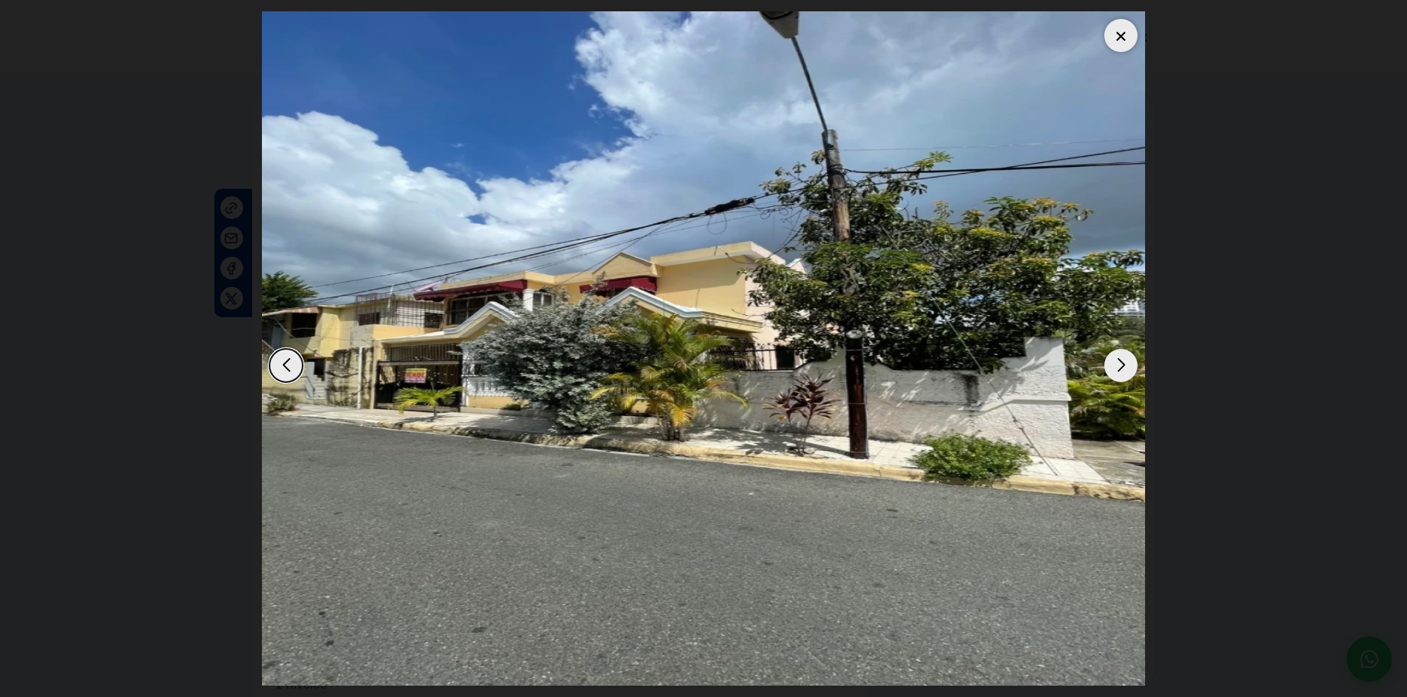
click at [1113, 369] on div "Next slide" at bounding box center [1120, 365] width 33 height 33
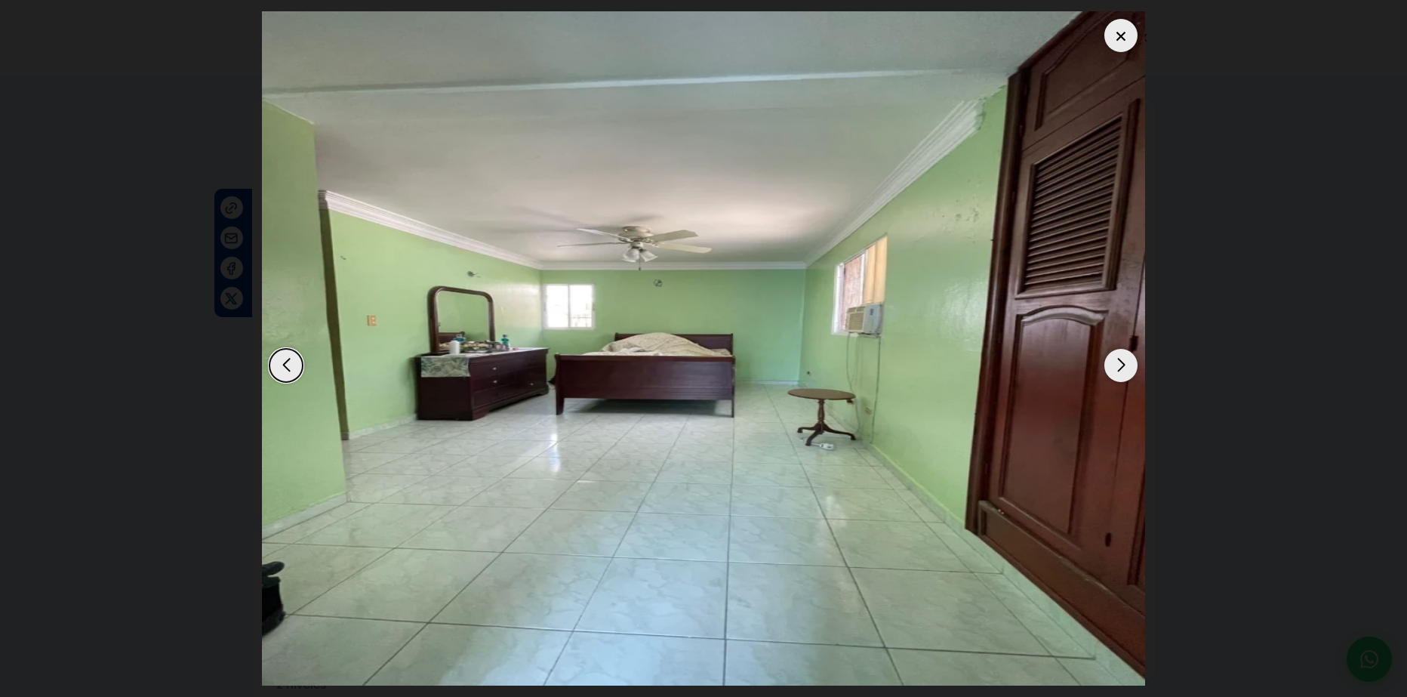
click at [1113, 369] on div "Next slide" at bounding box center [1120, 365] width 33 height 33
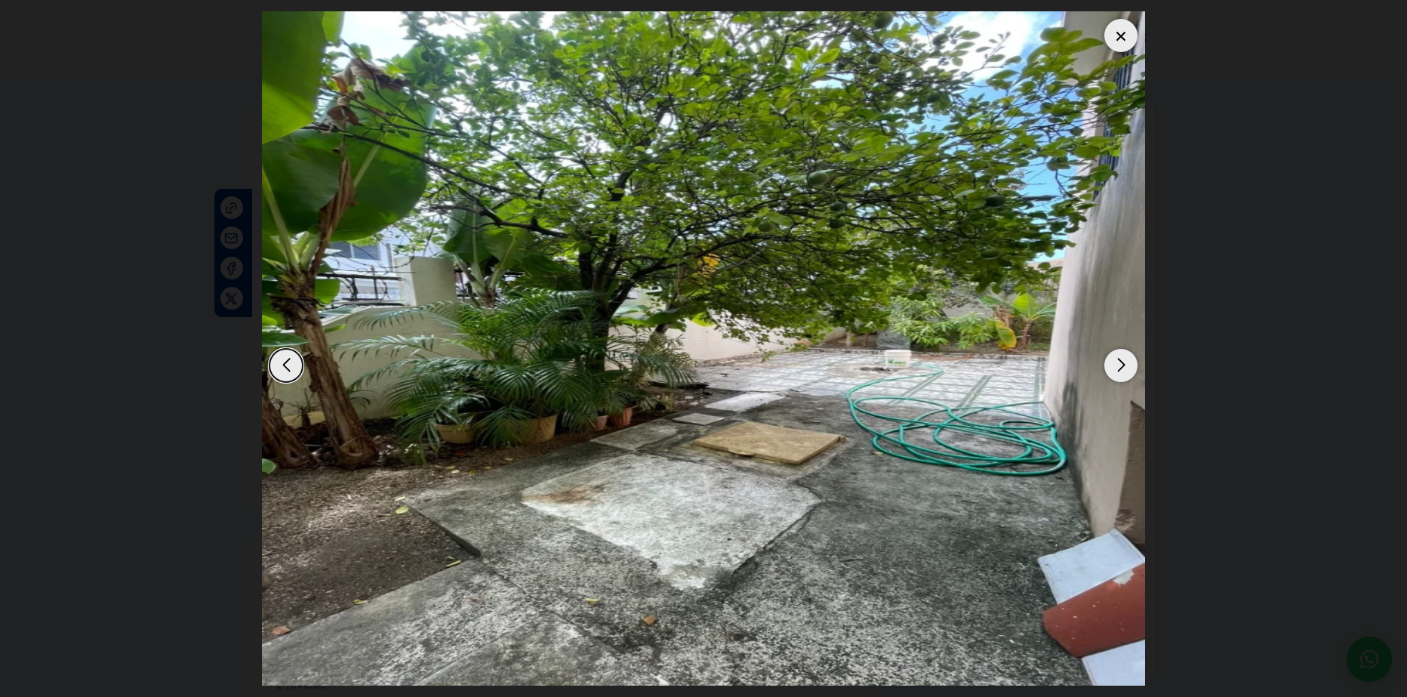
click at [1116, 23] on div at bounding box center [1120, 35] width 33 height 33
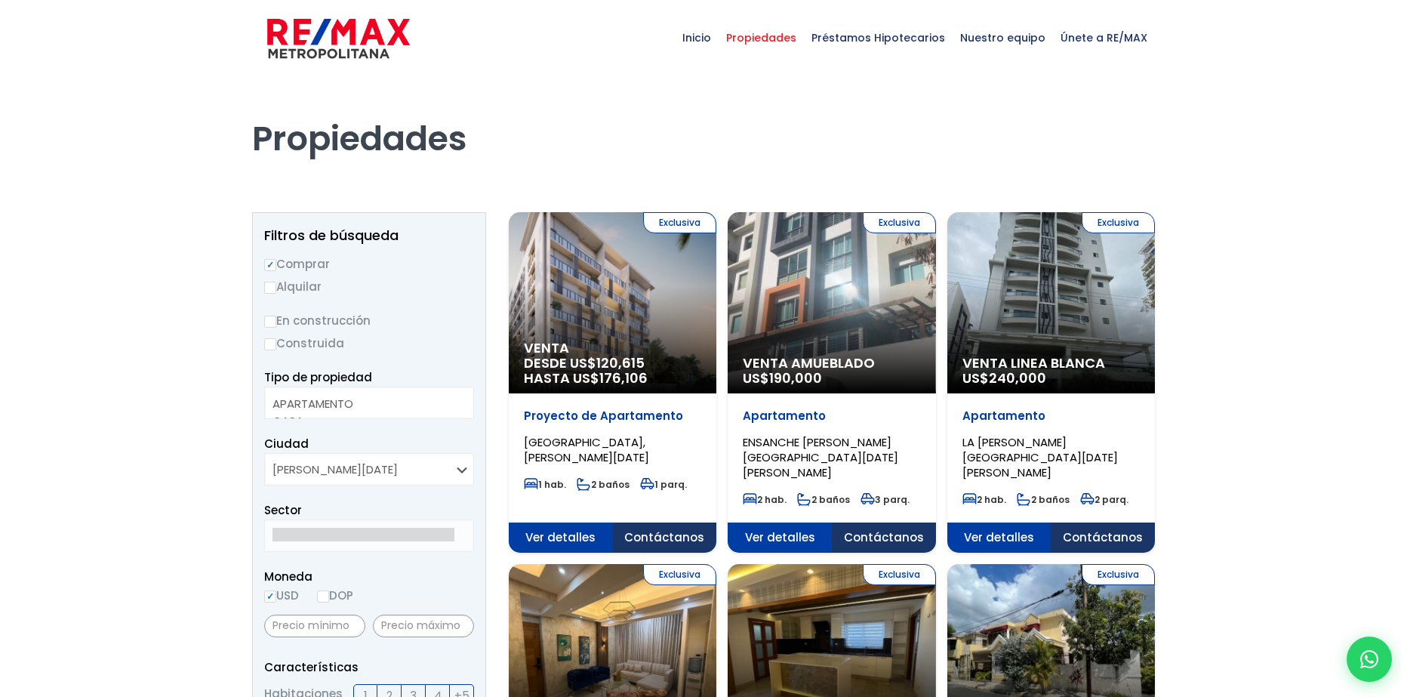
select select
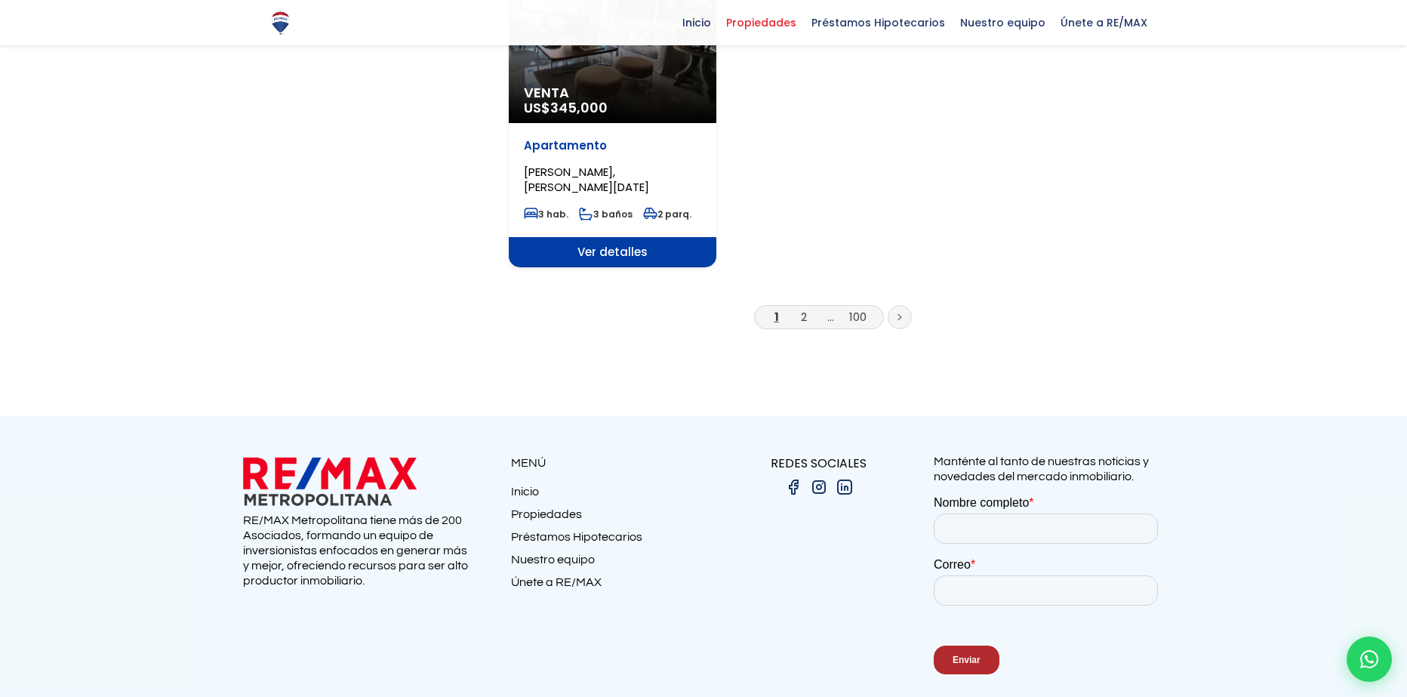
scroll to position [2001, 0]
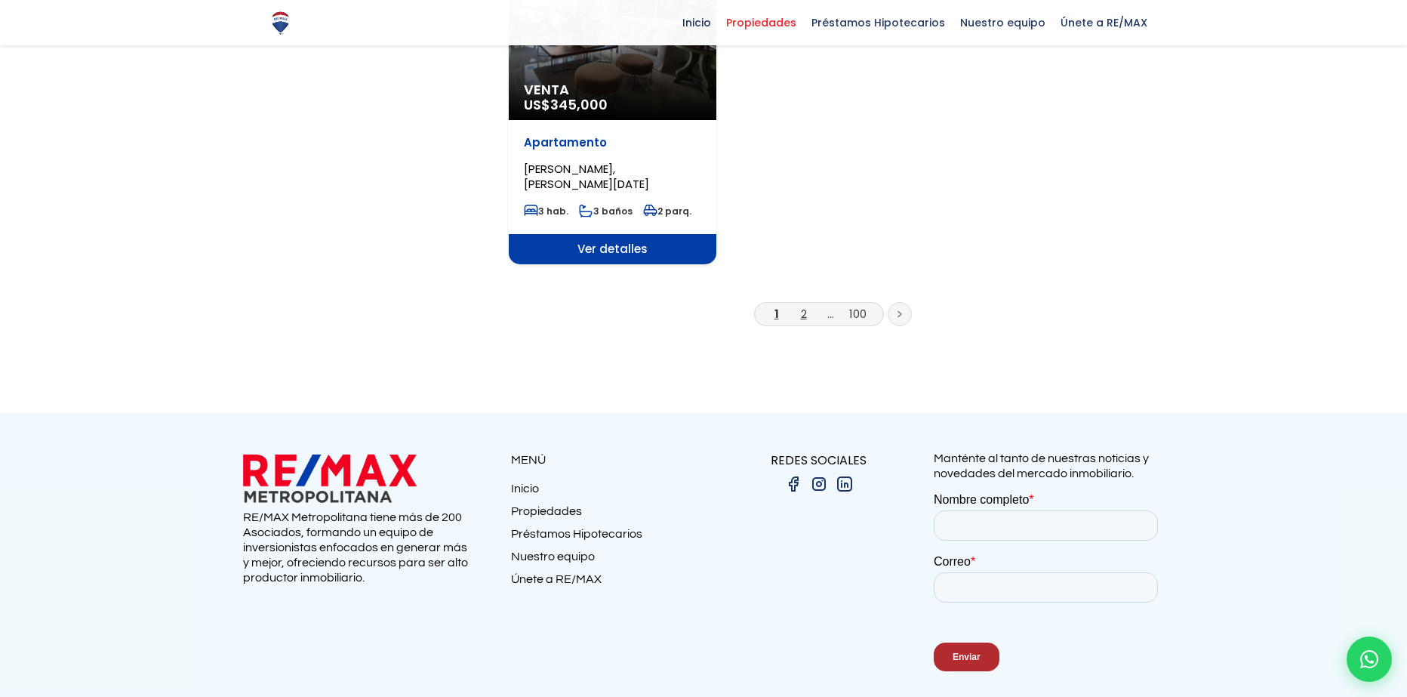
click at [803, 306] on link "2" at bounding box center [804, 314] width 6 height 16
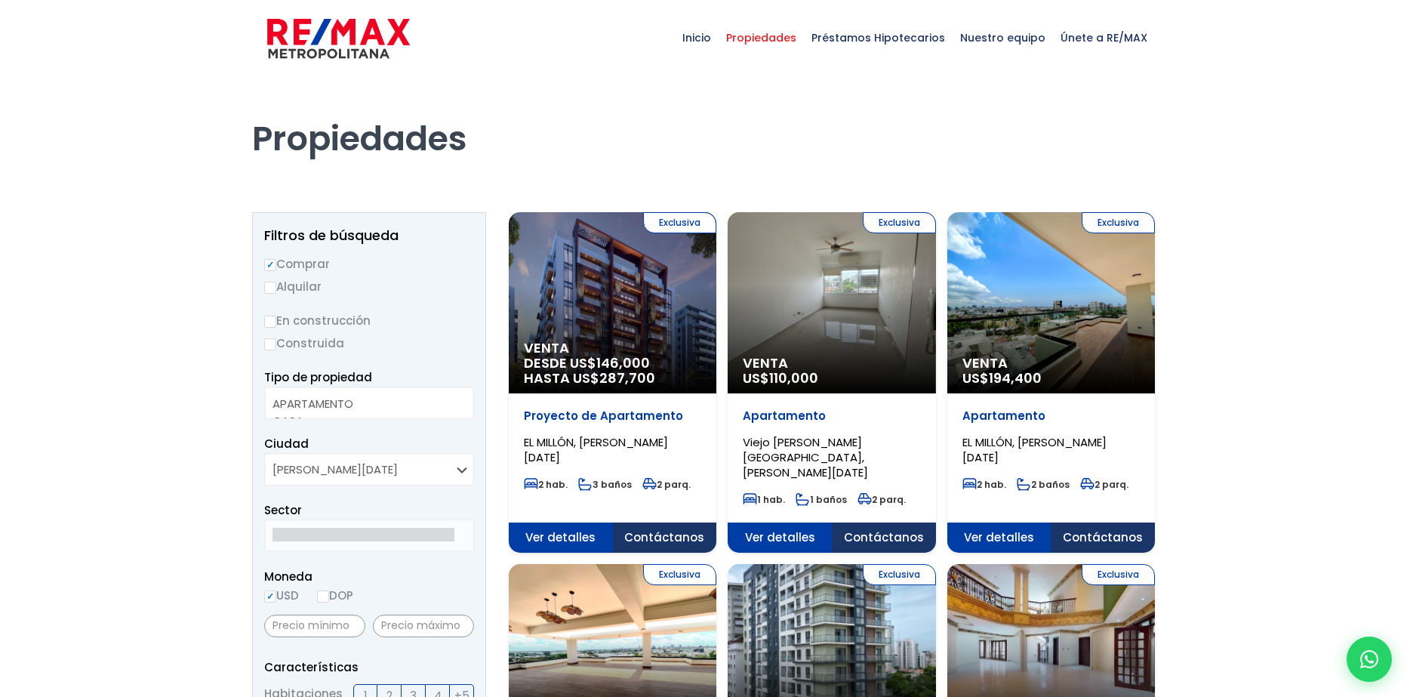
select select
